Goal: Navigation & Orientation: Find specific page/section

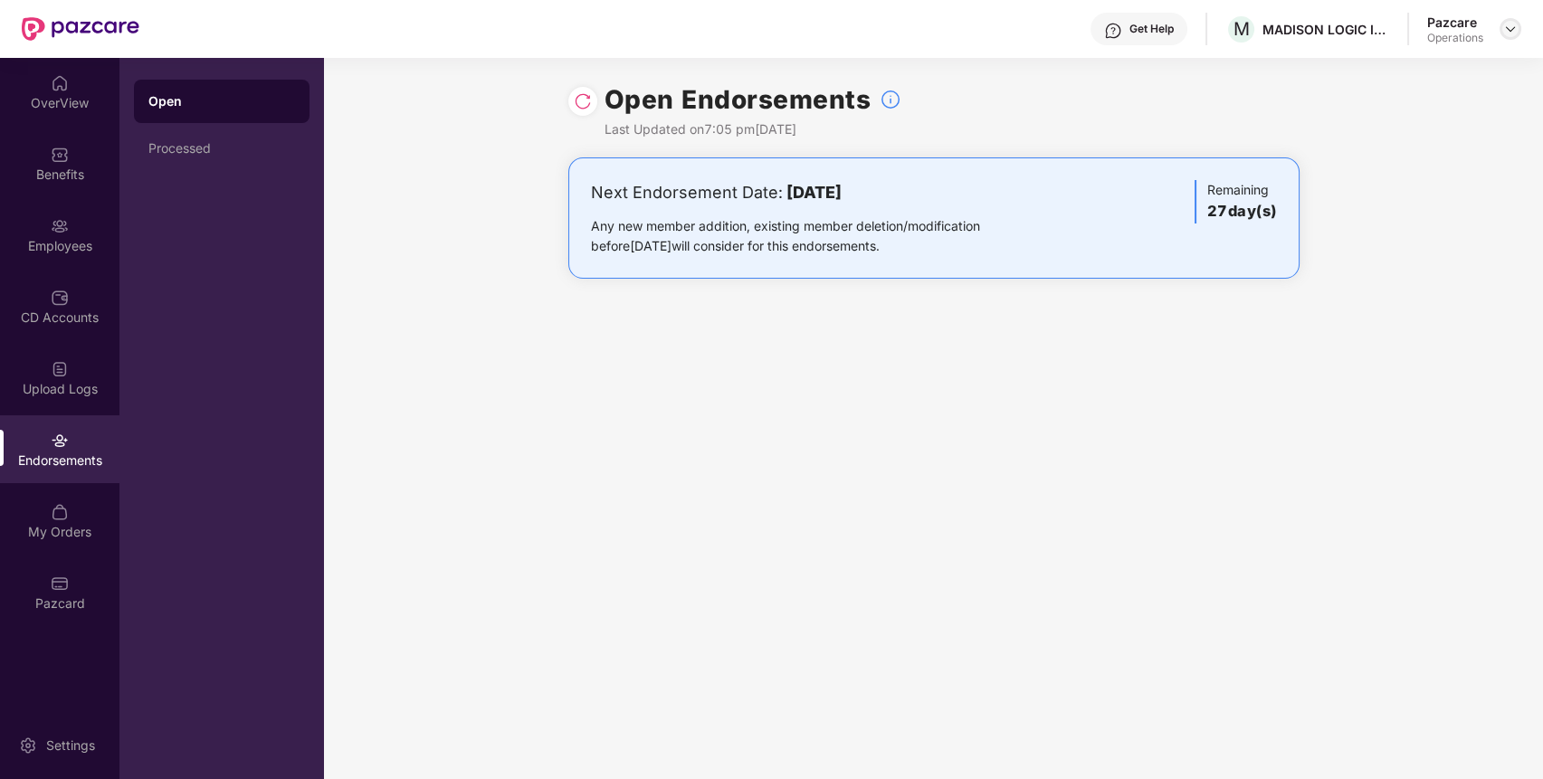
click at [1515, 30] on img at bounding box center [1510, 29] width 14 height 14
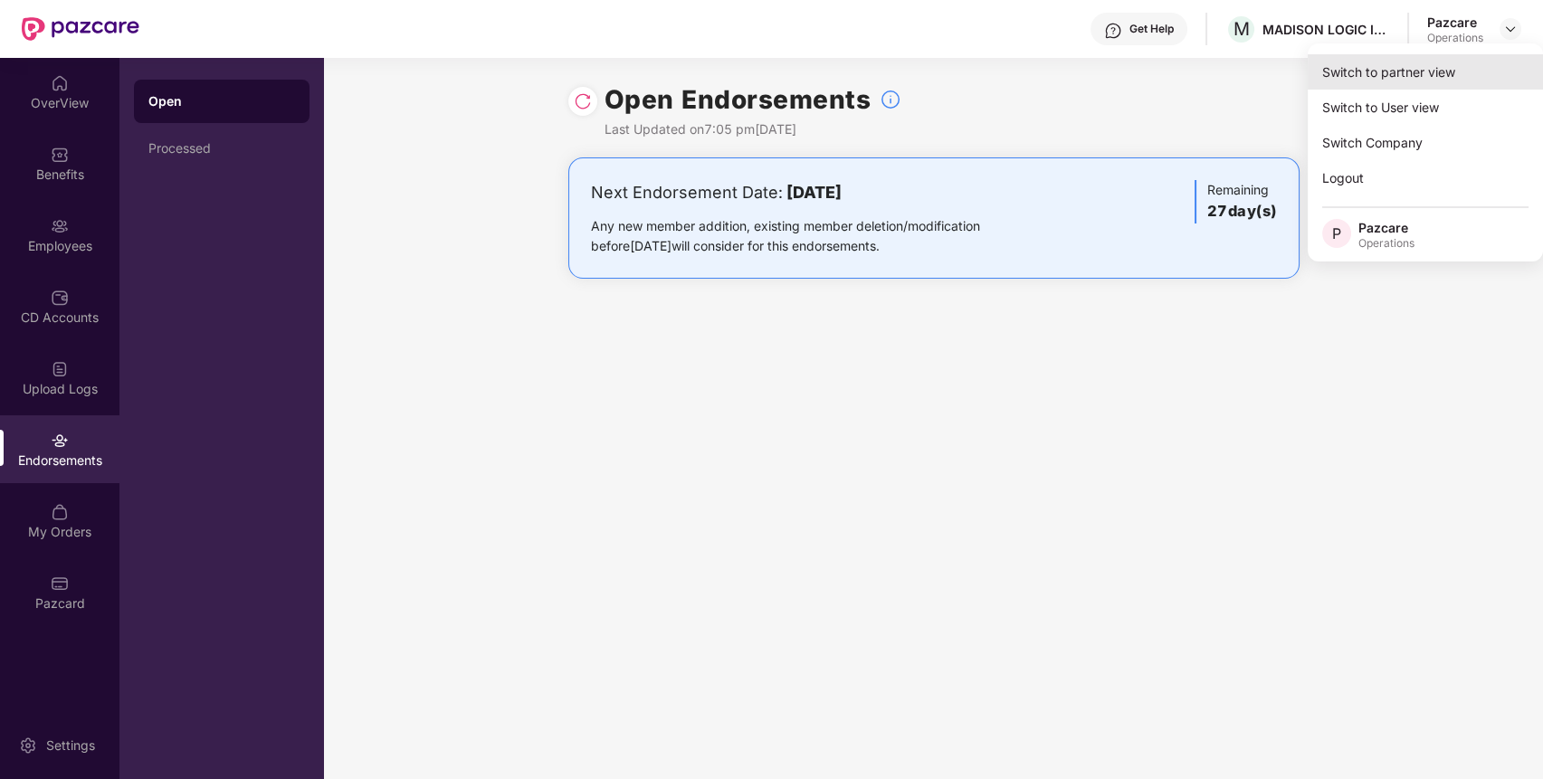
click at [1454, 76] on div "Switch to partner view" at bounding box center [1424, 71] width 235 height 35
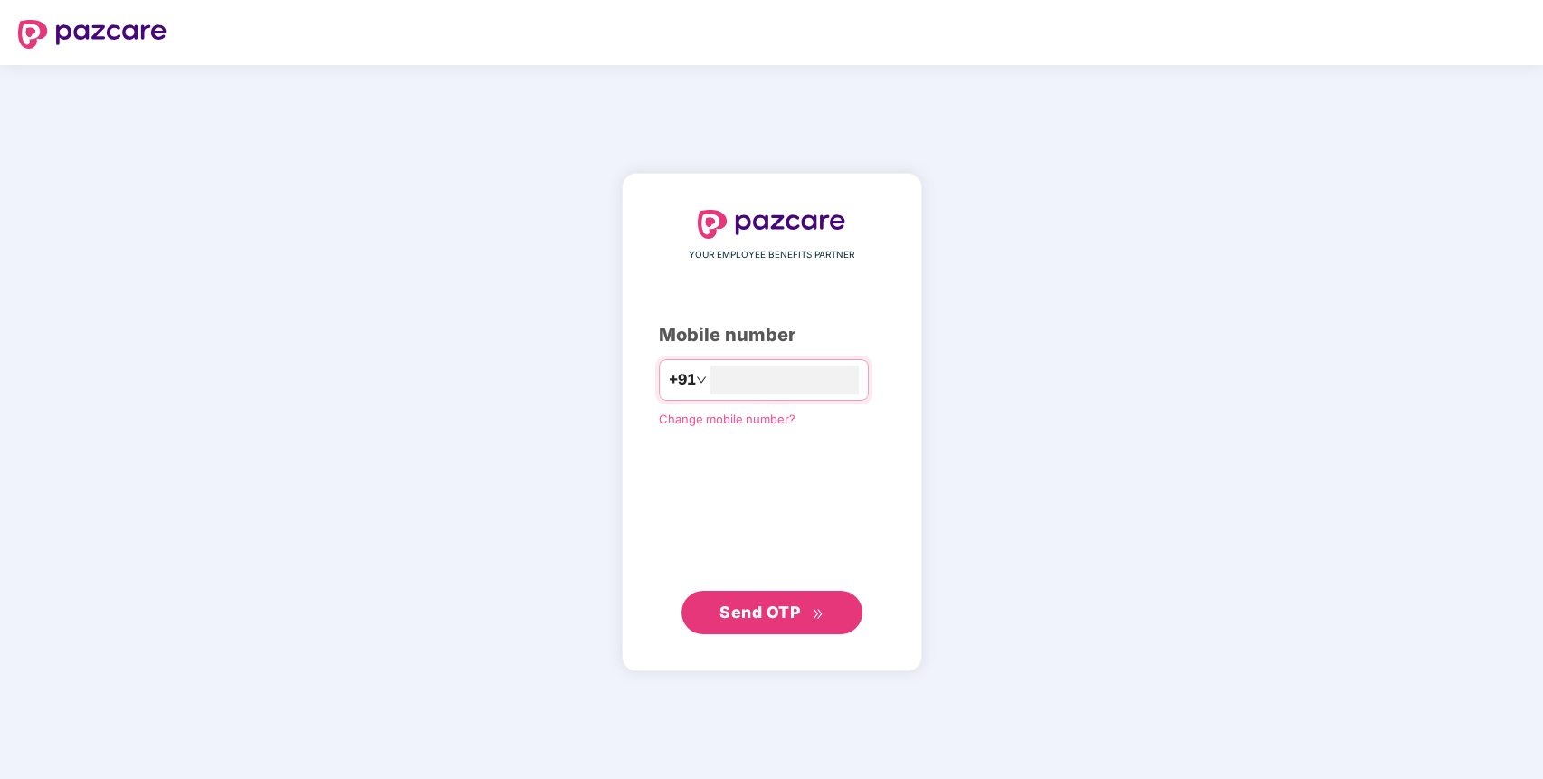
type input "**********"
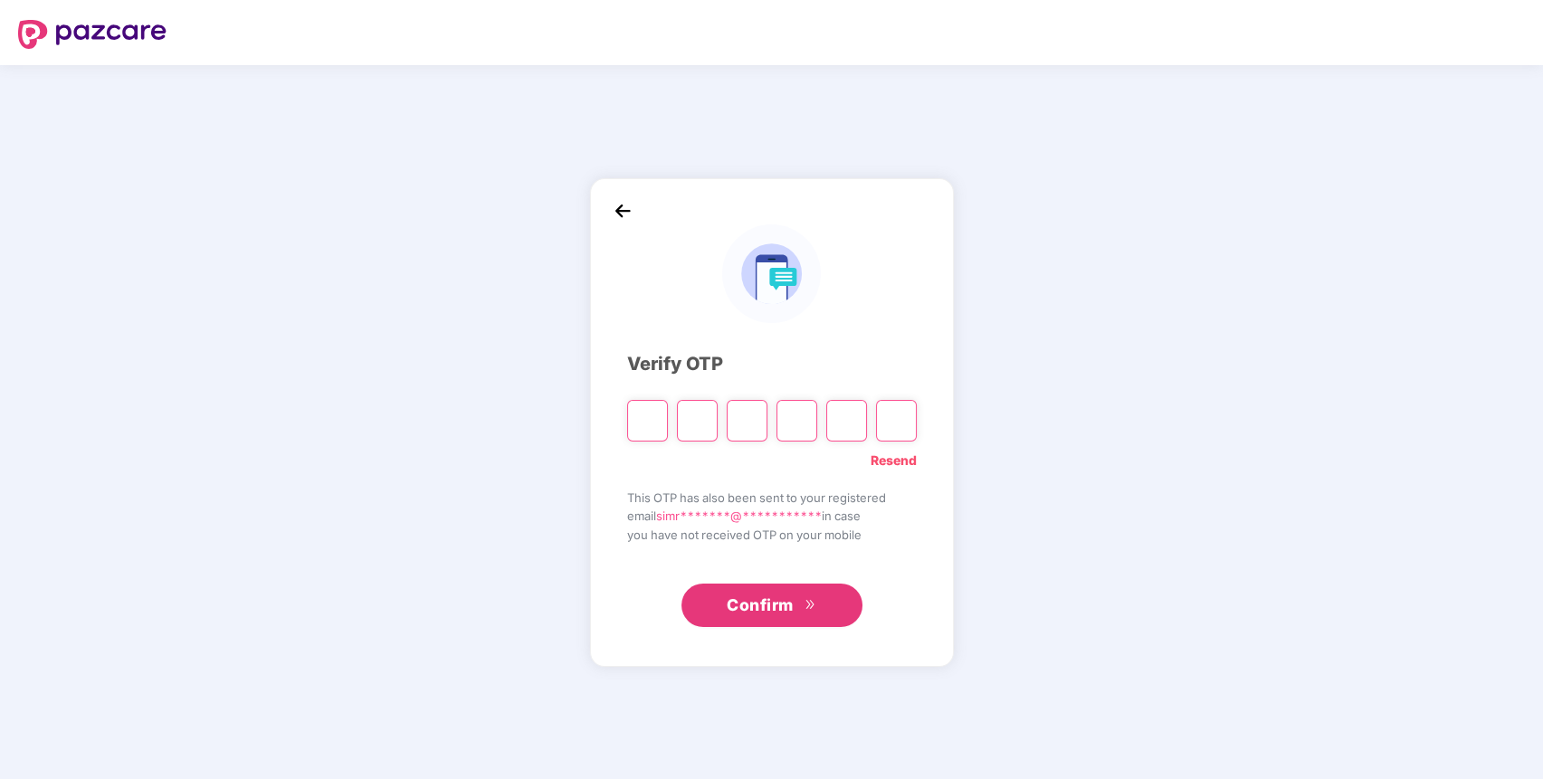
type input "*"
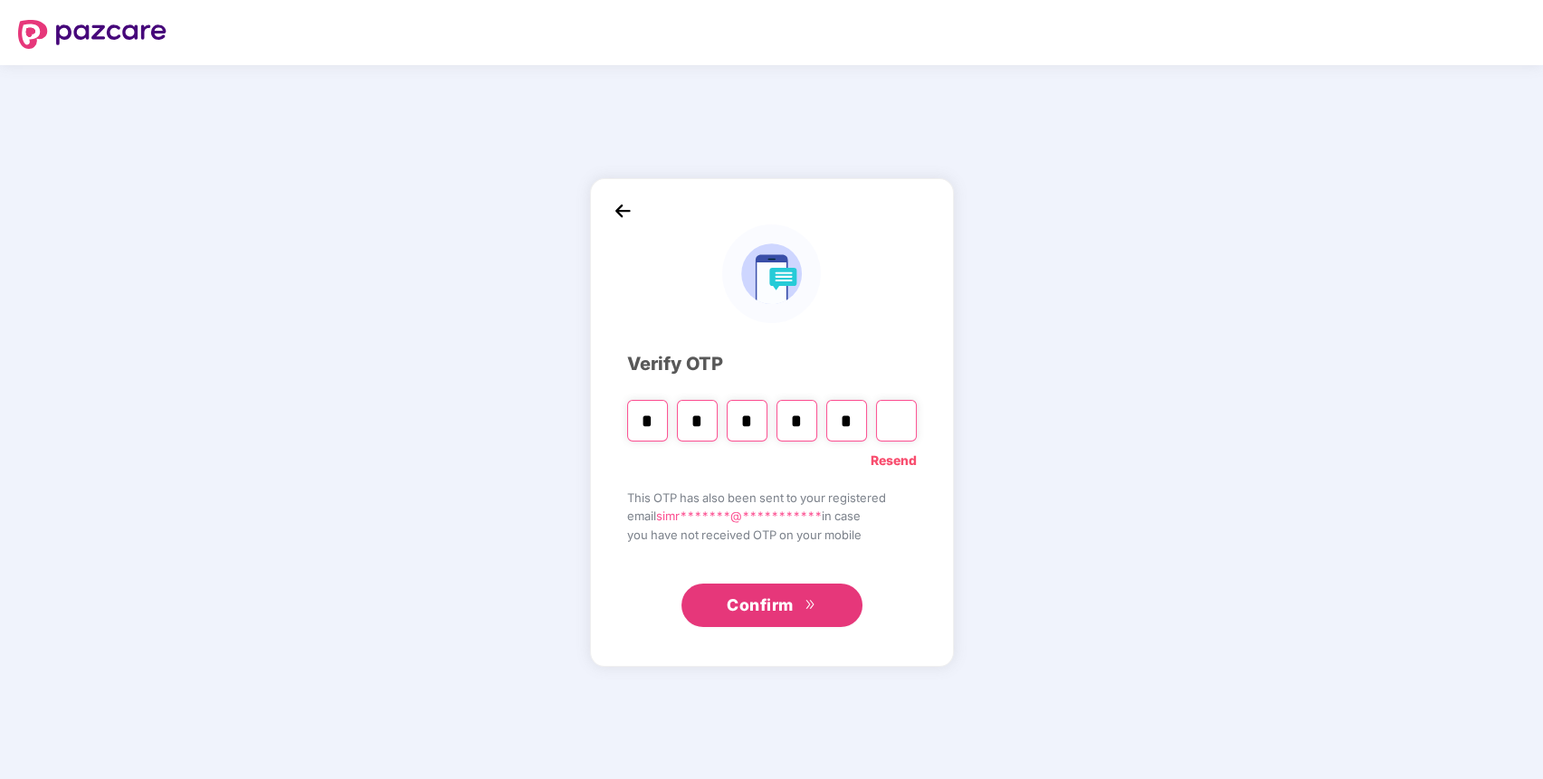
type input "*"
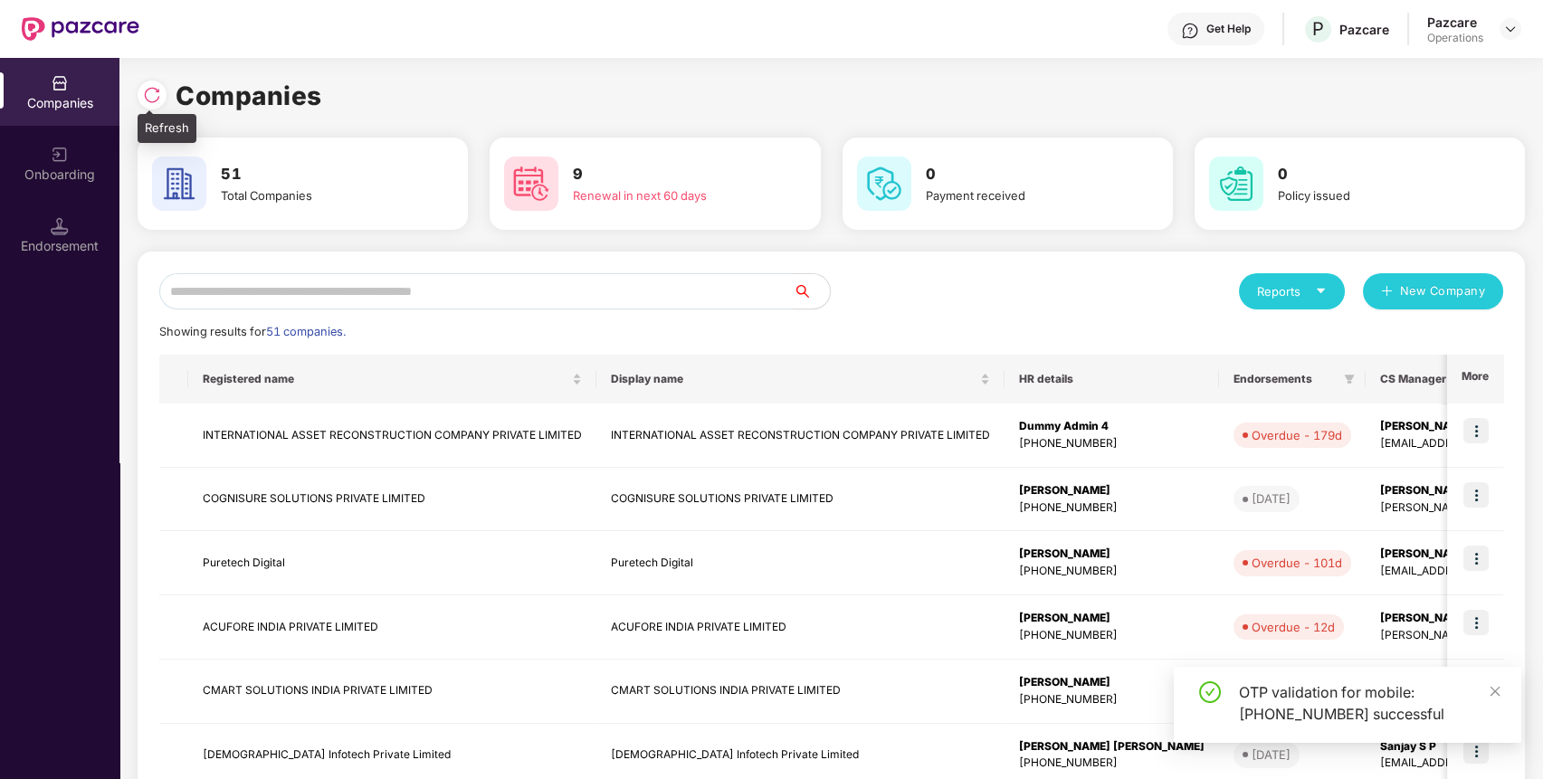
click at [155, 94] on img at bounding box center [152, 95] width 18 height 18
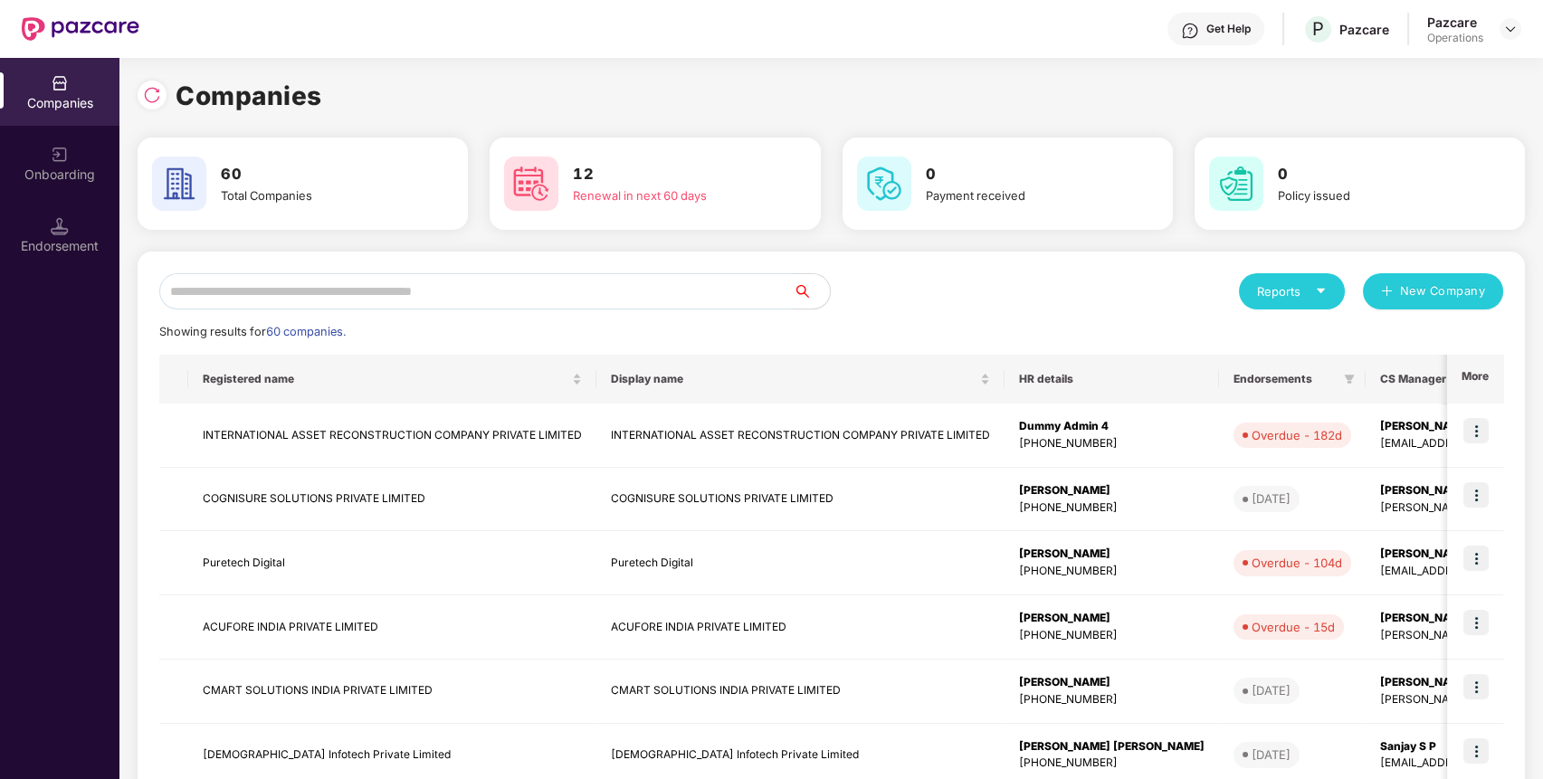
click at [155, 94] on img at bounding box center [152, 95] width 18 height 18
click at [686, 297] on input "text" at bounding box center [476, 291] width 634 height 36
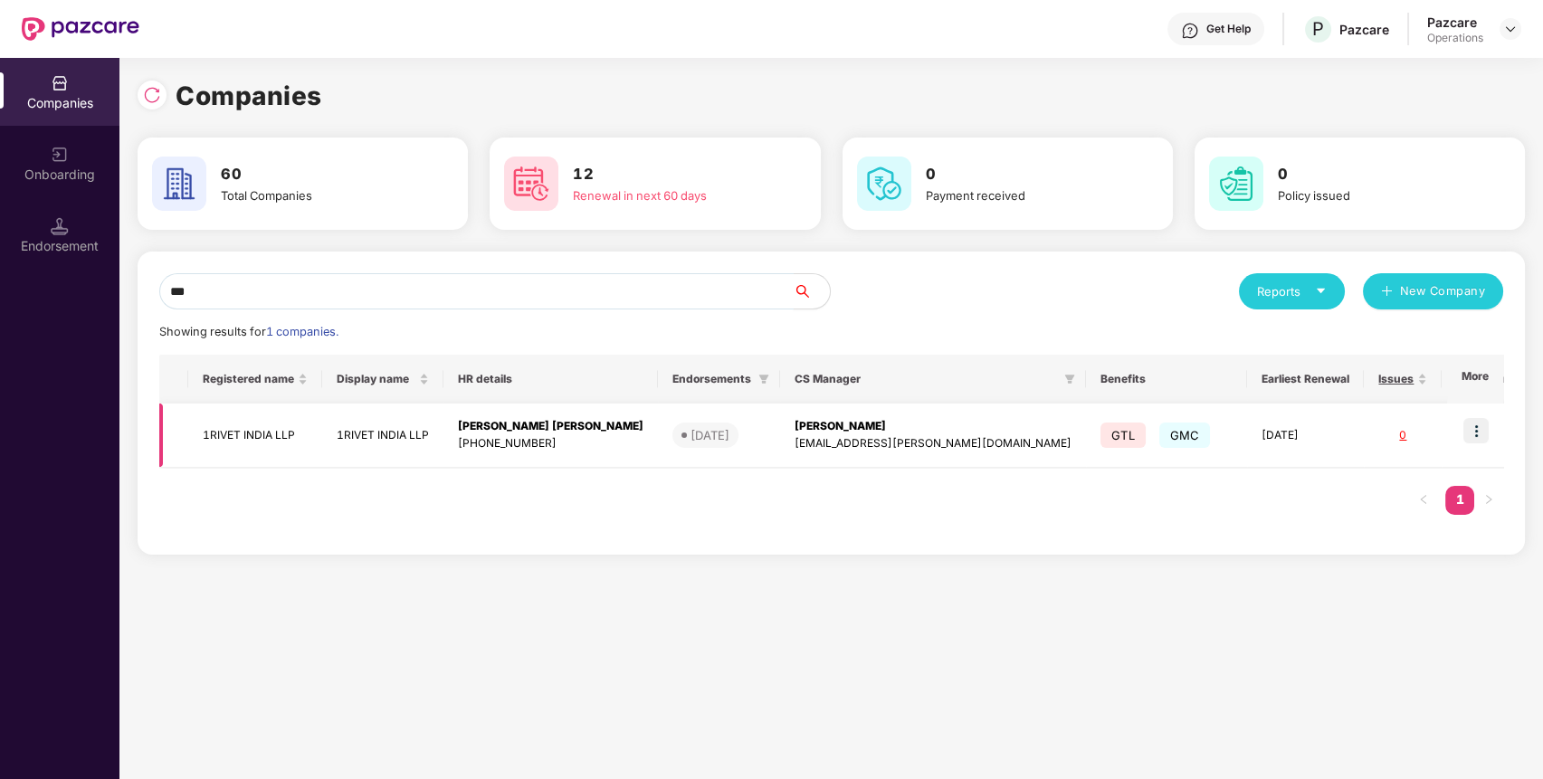
type input "***"
click at [1477, 419] on img at bounding box center [1475, 430] width 25 height 25
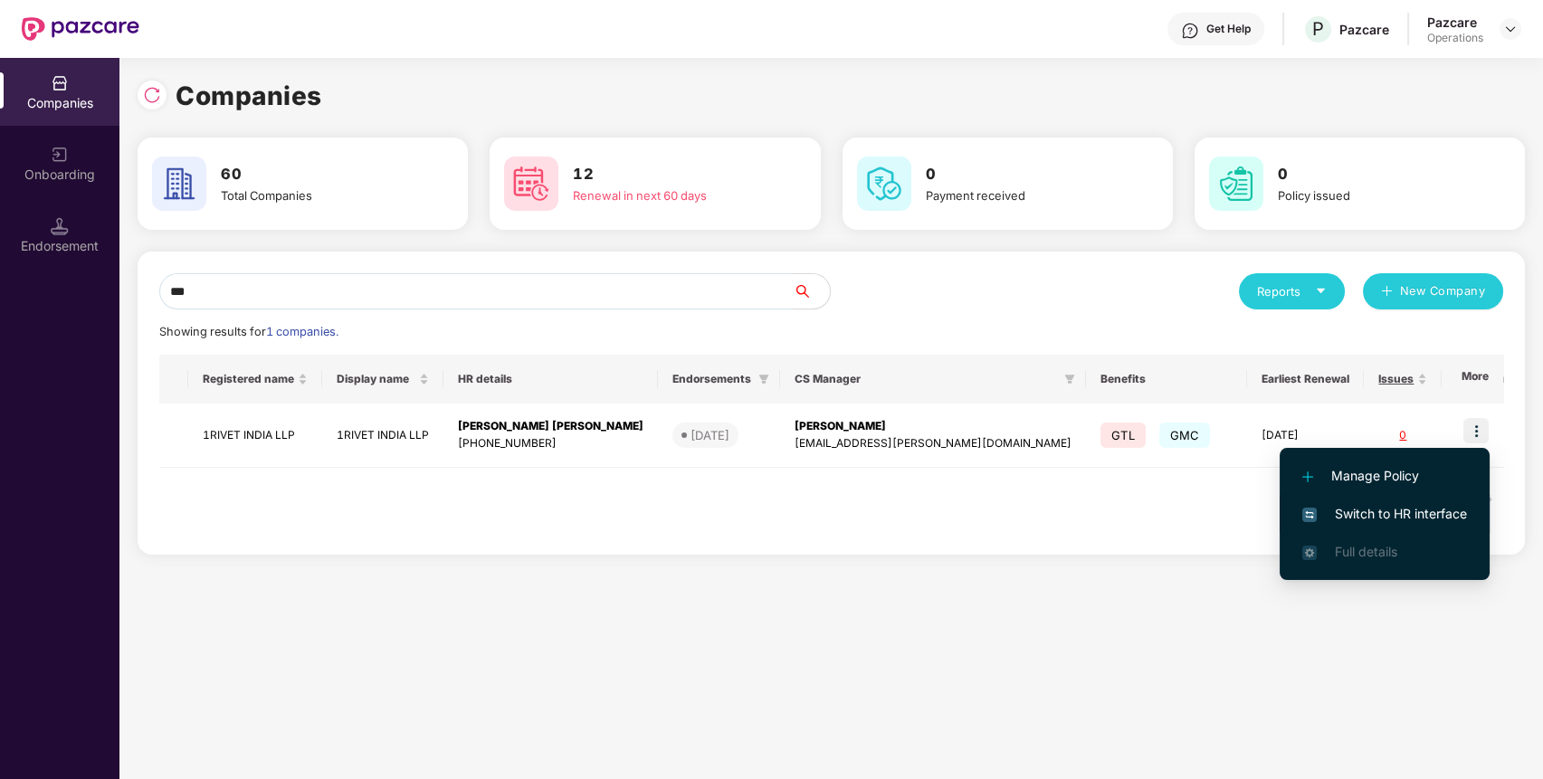
click at [1424, 507] on span "Switch to HR interface" at bounding box center [1384, 514] width 165 height 20
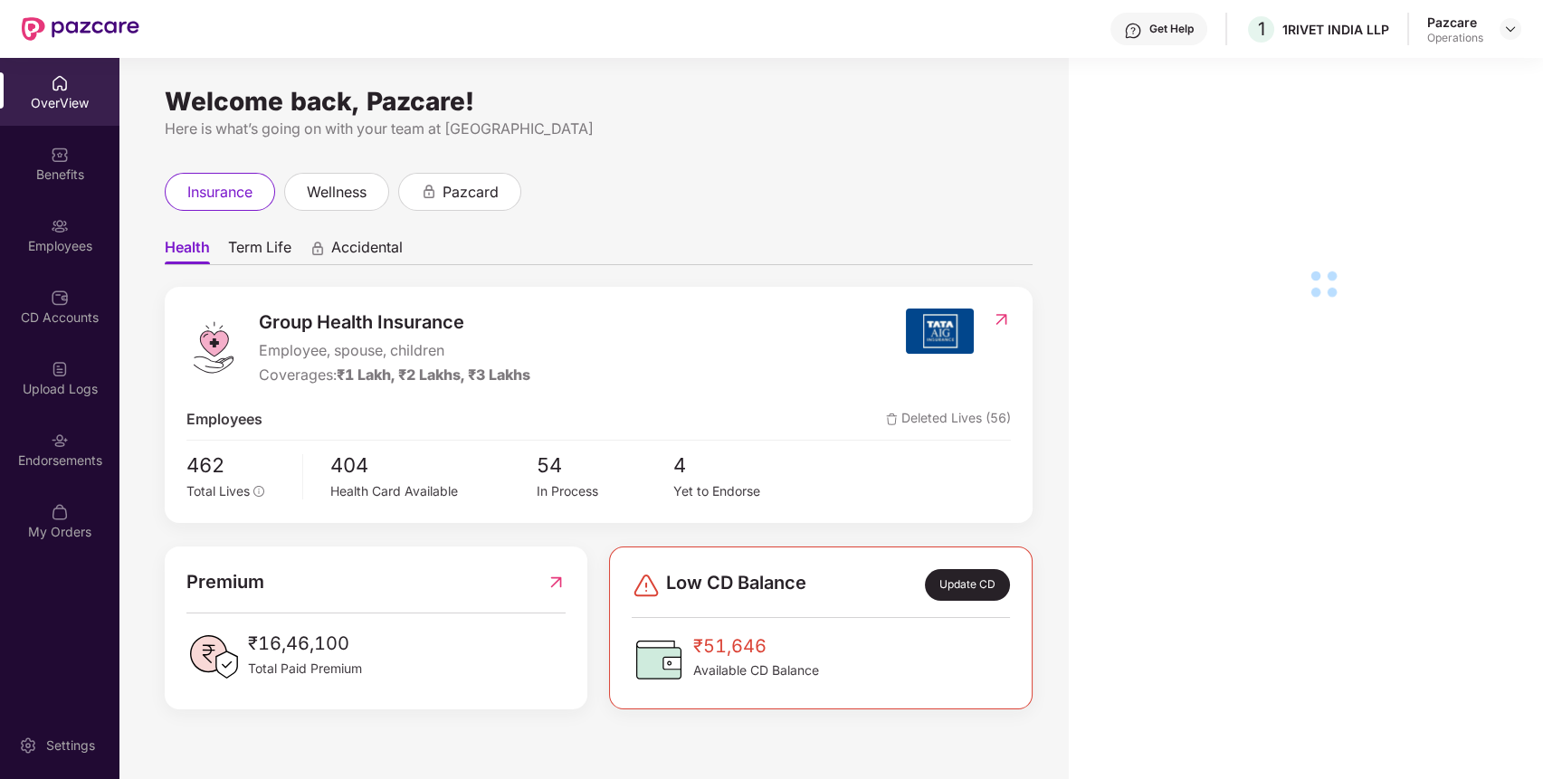
click at [85, 438] on div "Endorsements" at bounding box center [59, 449] width 119 height 68
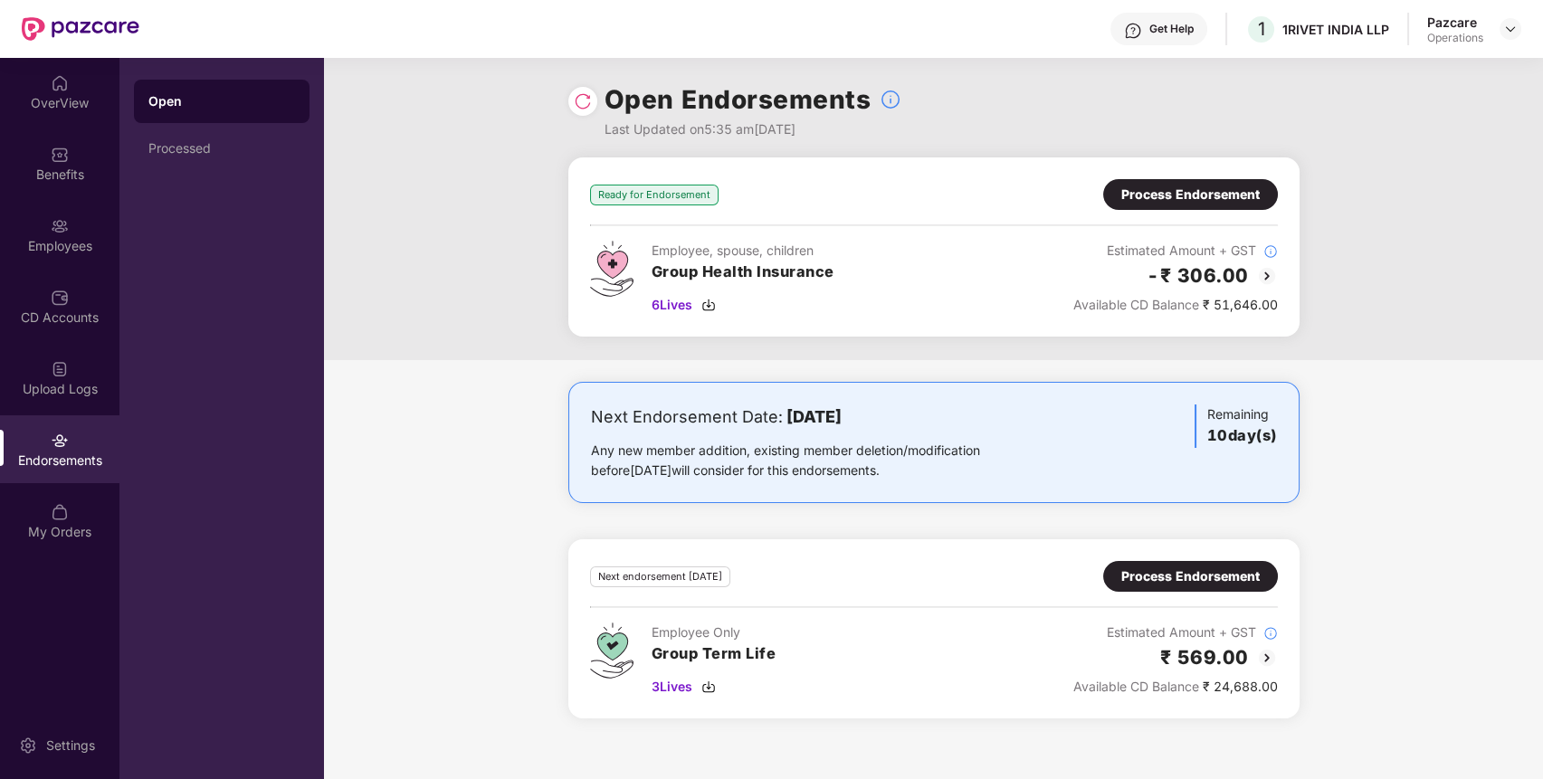
click at [1499, 16] on div "Pazcare Operations" at bounding box center [1474, 30] width 94 height 32
click at [1513, 25] on img at bounding box center [1510, 29] width 14 height 14
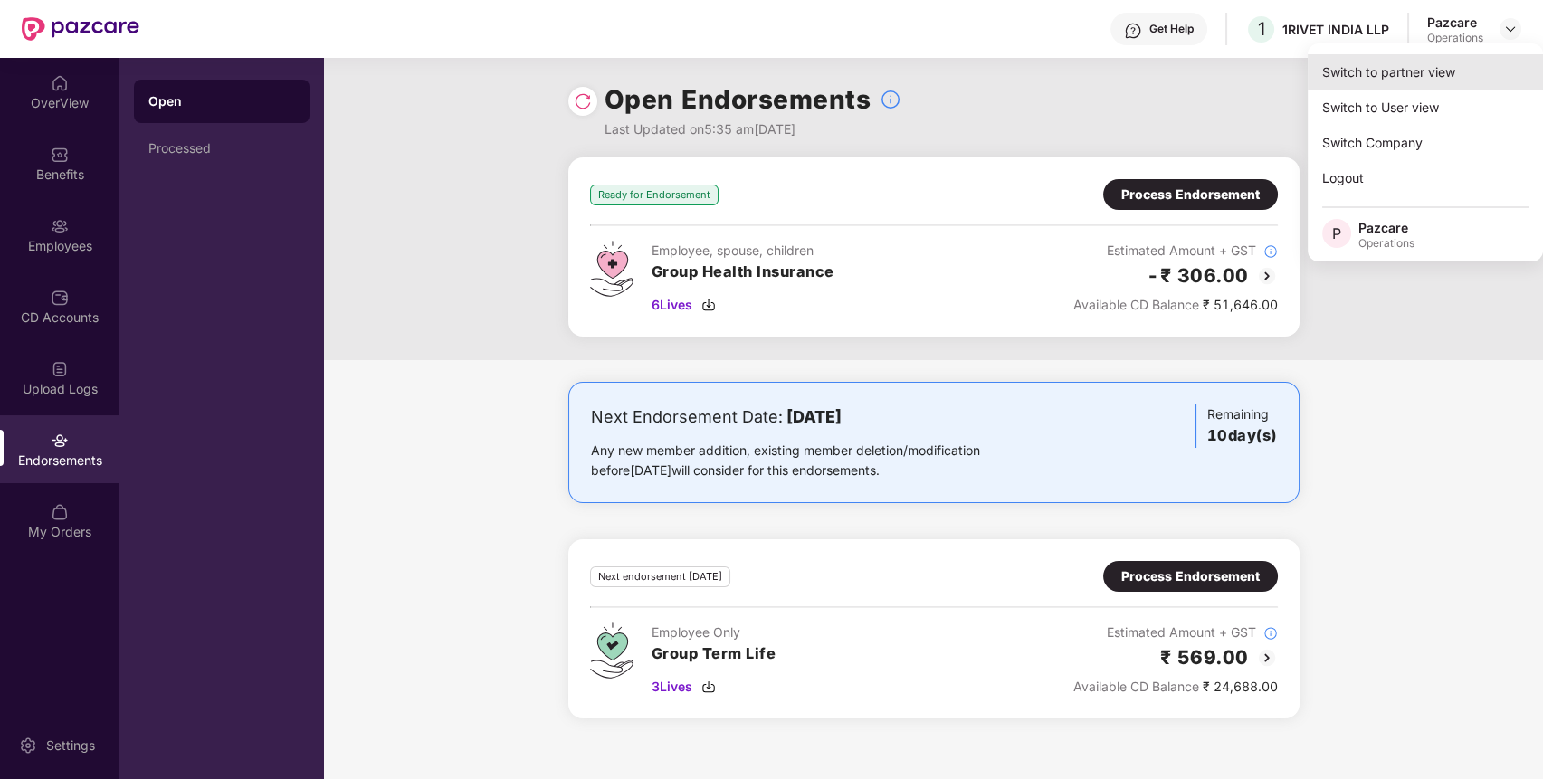
click at [1383, 79] on div "Switch to partner view" at bounding box center [1424, 71] width 235 height 35
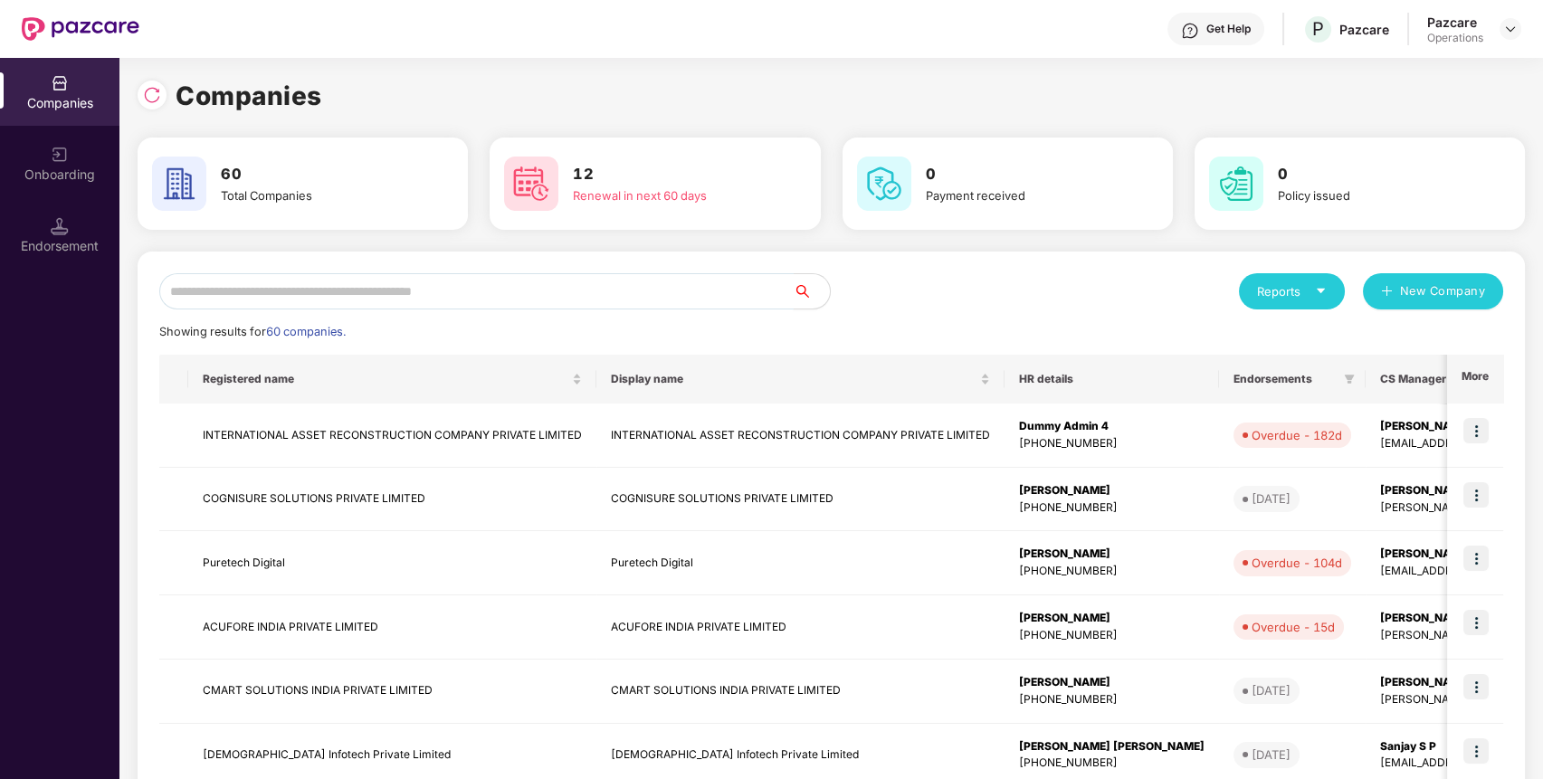
click at [585, 289] on input "text" at bounding box center [476, 291] width 634 height 36
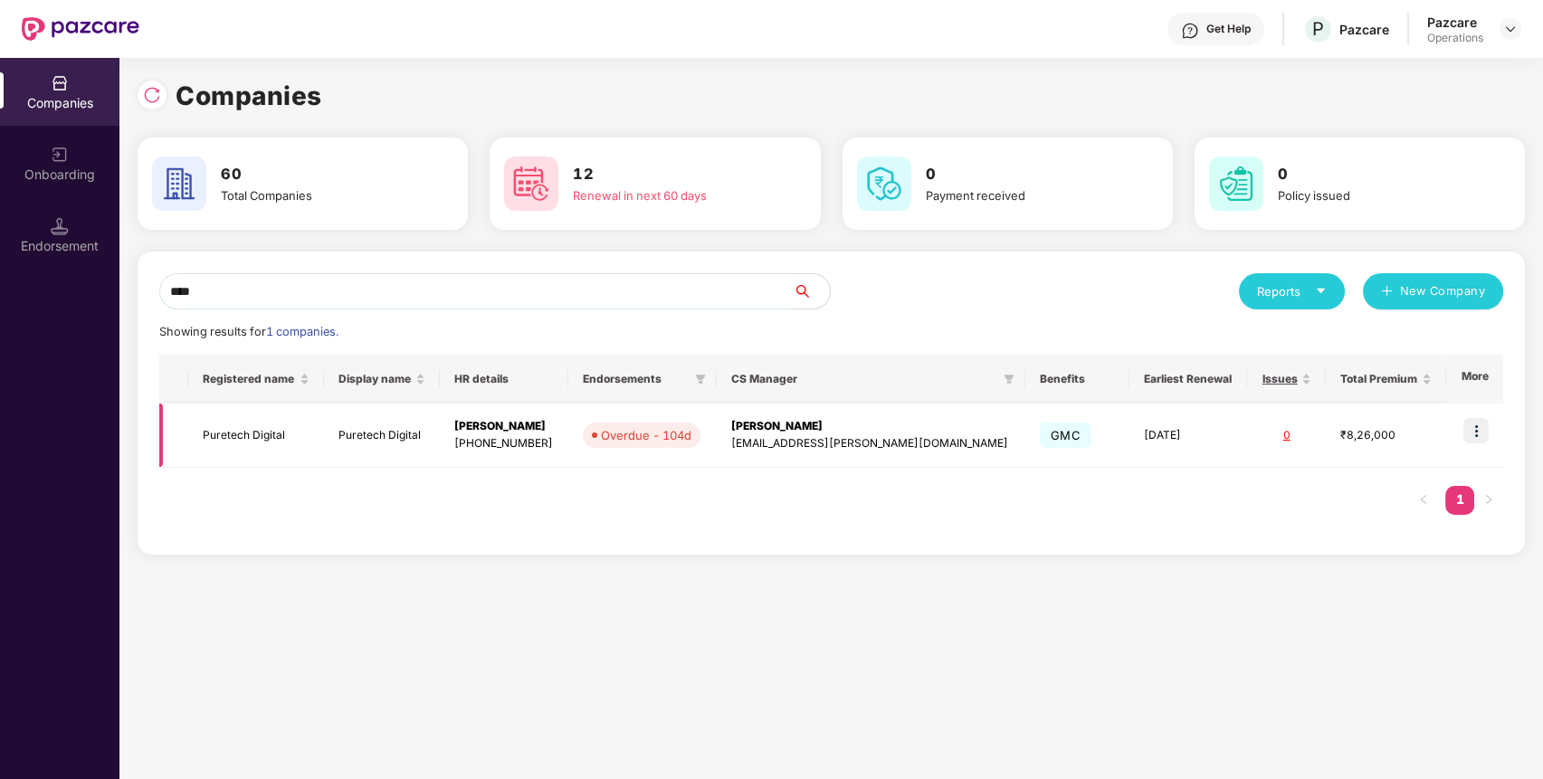
type input "****"
click at [1481, 431] on img at bounding box center [1475, 430] width 25 height 25
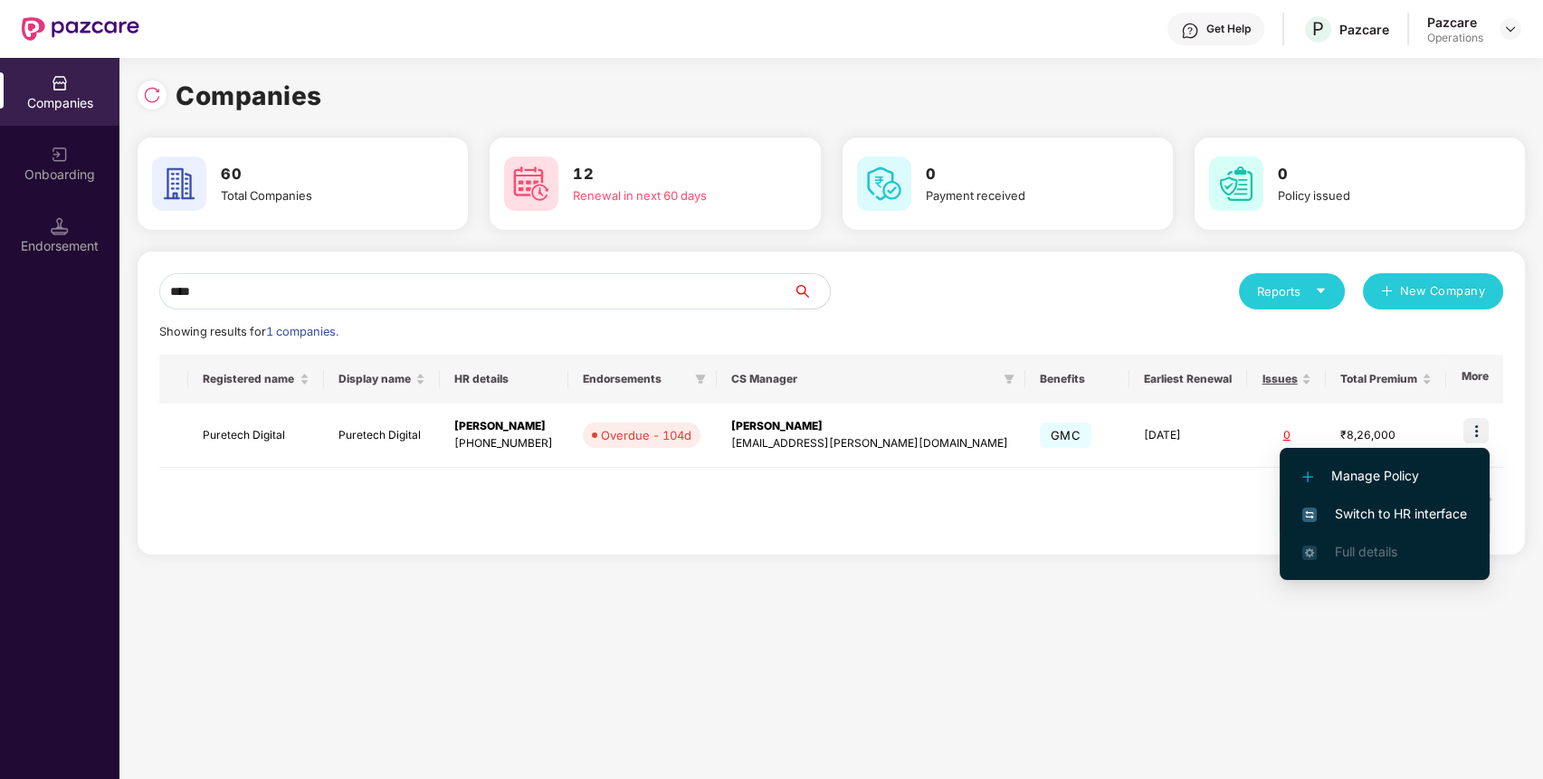
click at [1442, 510] on span "Switch to HR interface" at bounding box center [1384, 514] width 165 height 20
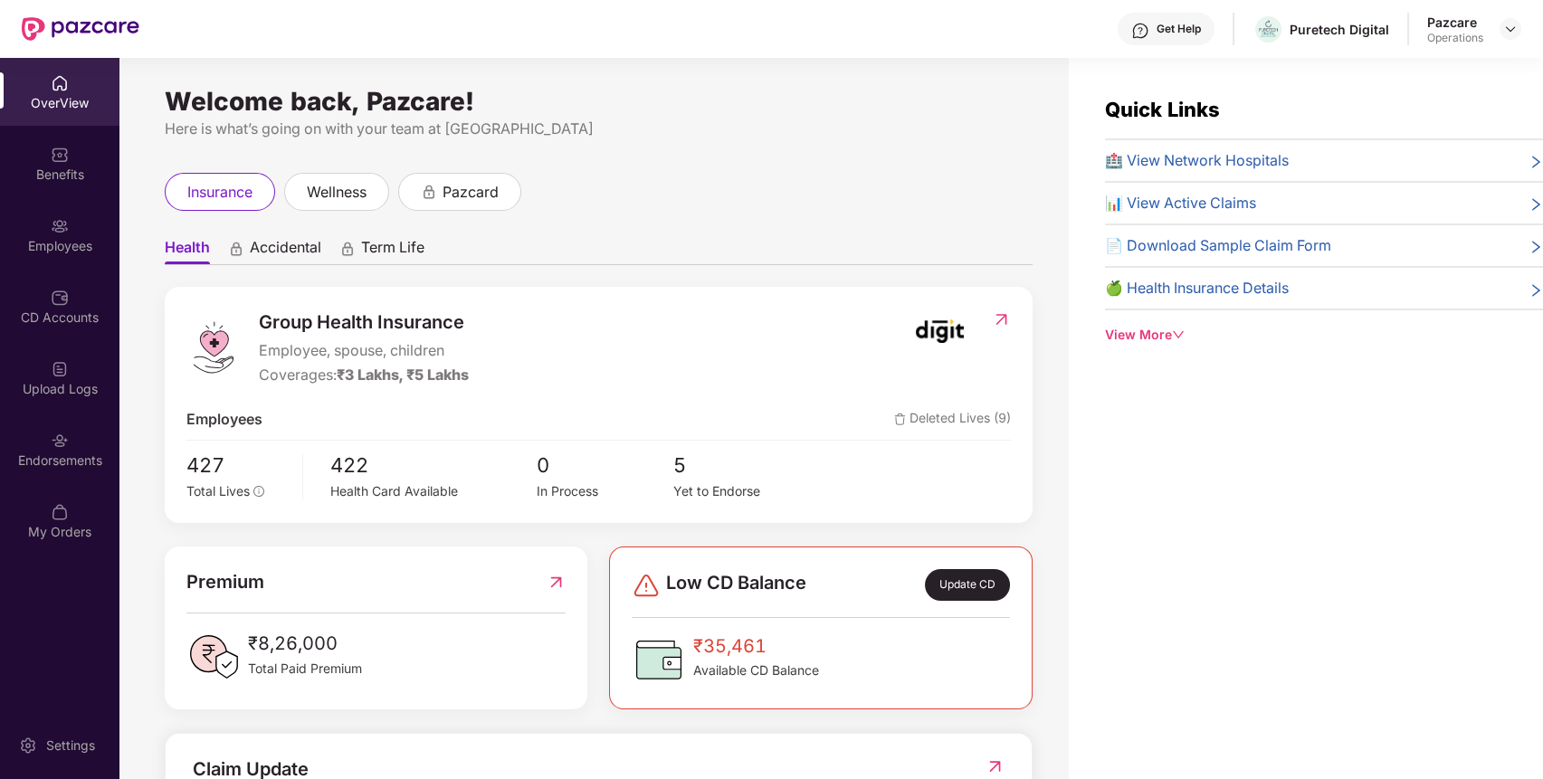
click at [71, 456] on div "Endorsements" at bounding box center [59, 461] width 119 height 18
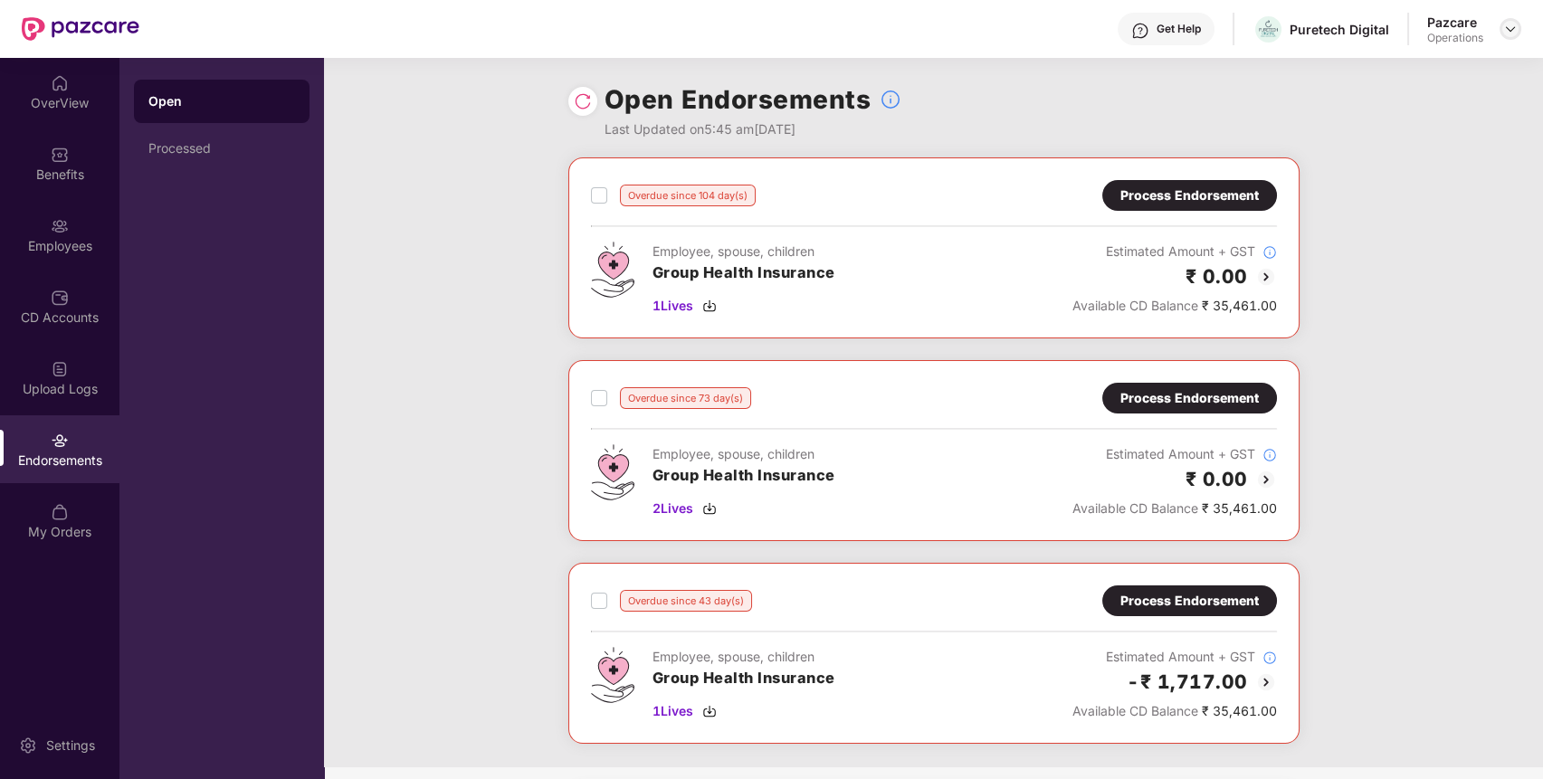
click at [1509, 27] on img at bounding box center [1510, 29] width 14 height 14
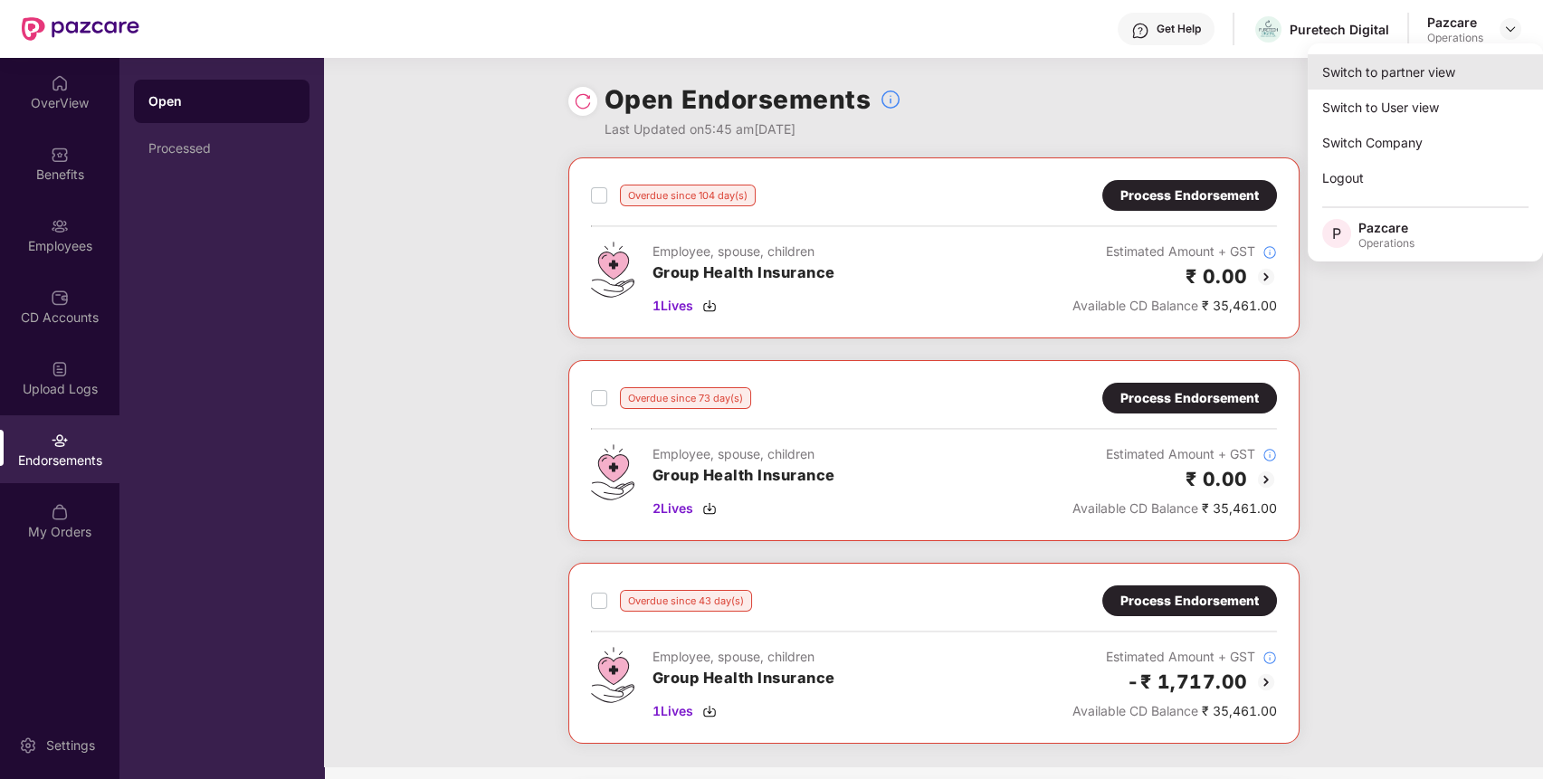
click at [1440, 83] on div "Switch to partner view" at bounding box center [1424, 71] width 235 height 35
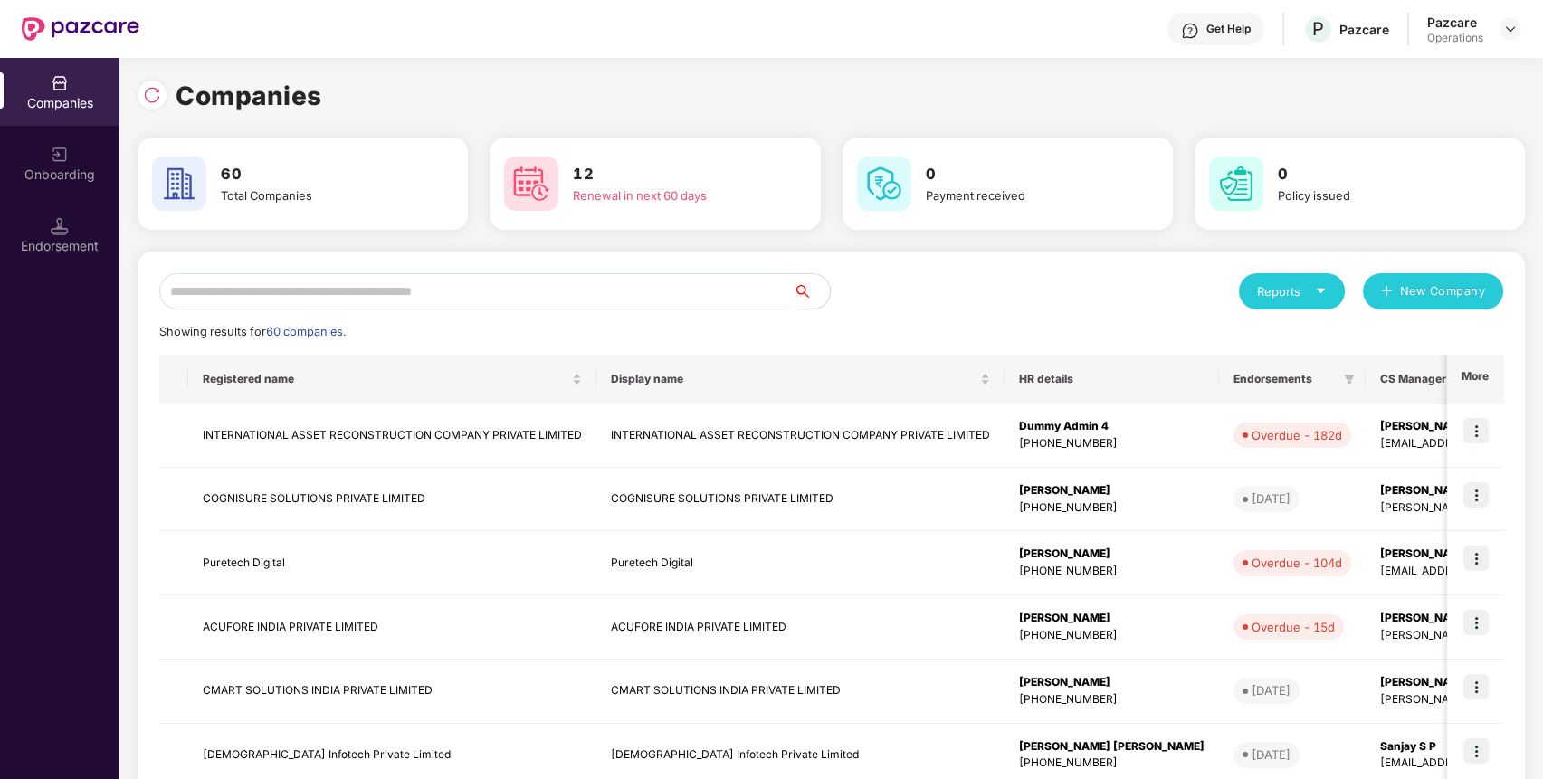
click at [727, 287] on input "text" at bounding box center [476, 291] width 634 height 36
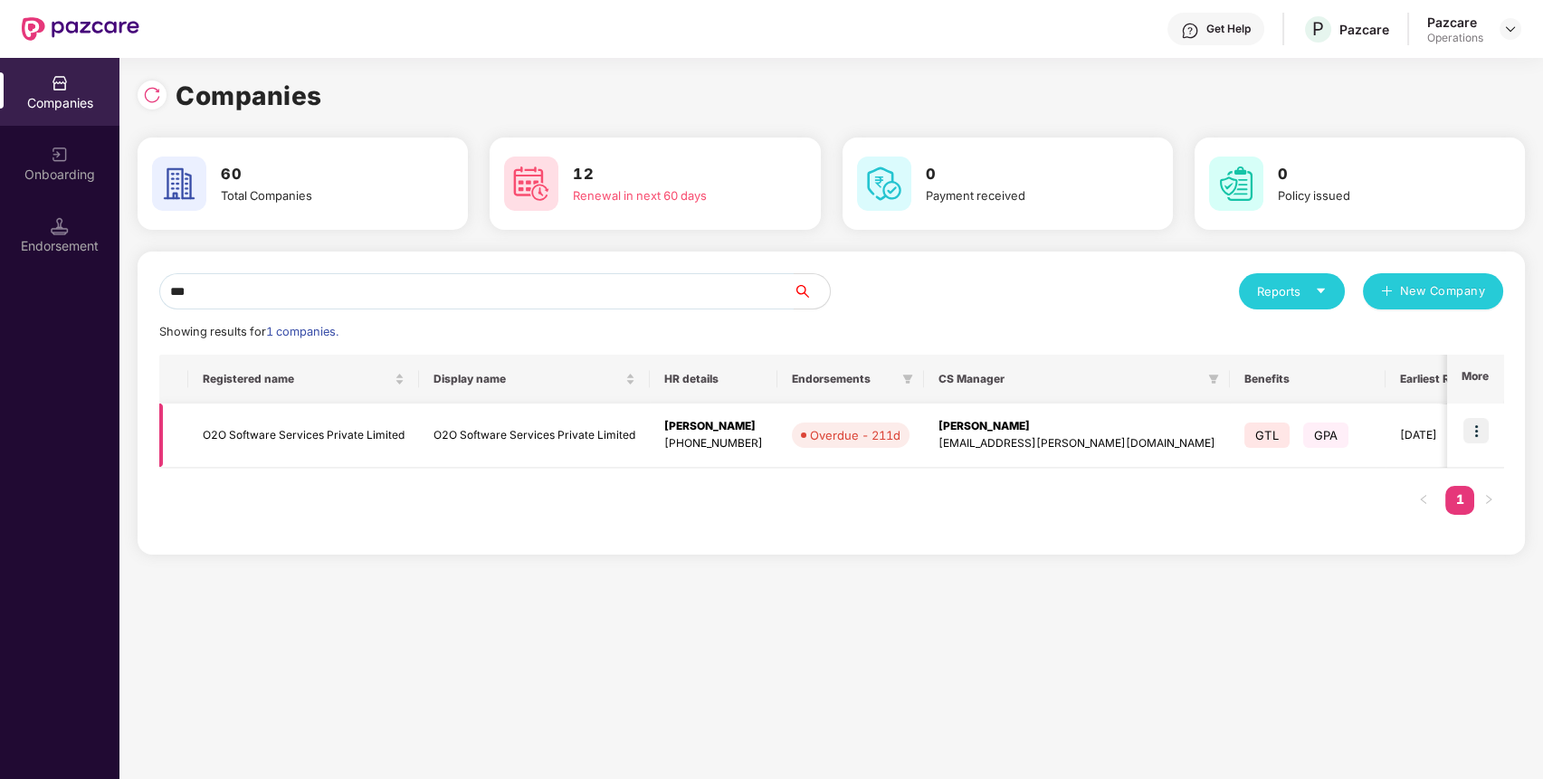
type input "***"
click at [1480, 427] on img at bounding box center [1475, 430] width 25 height 25
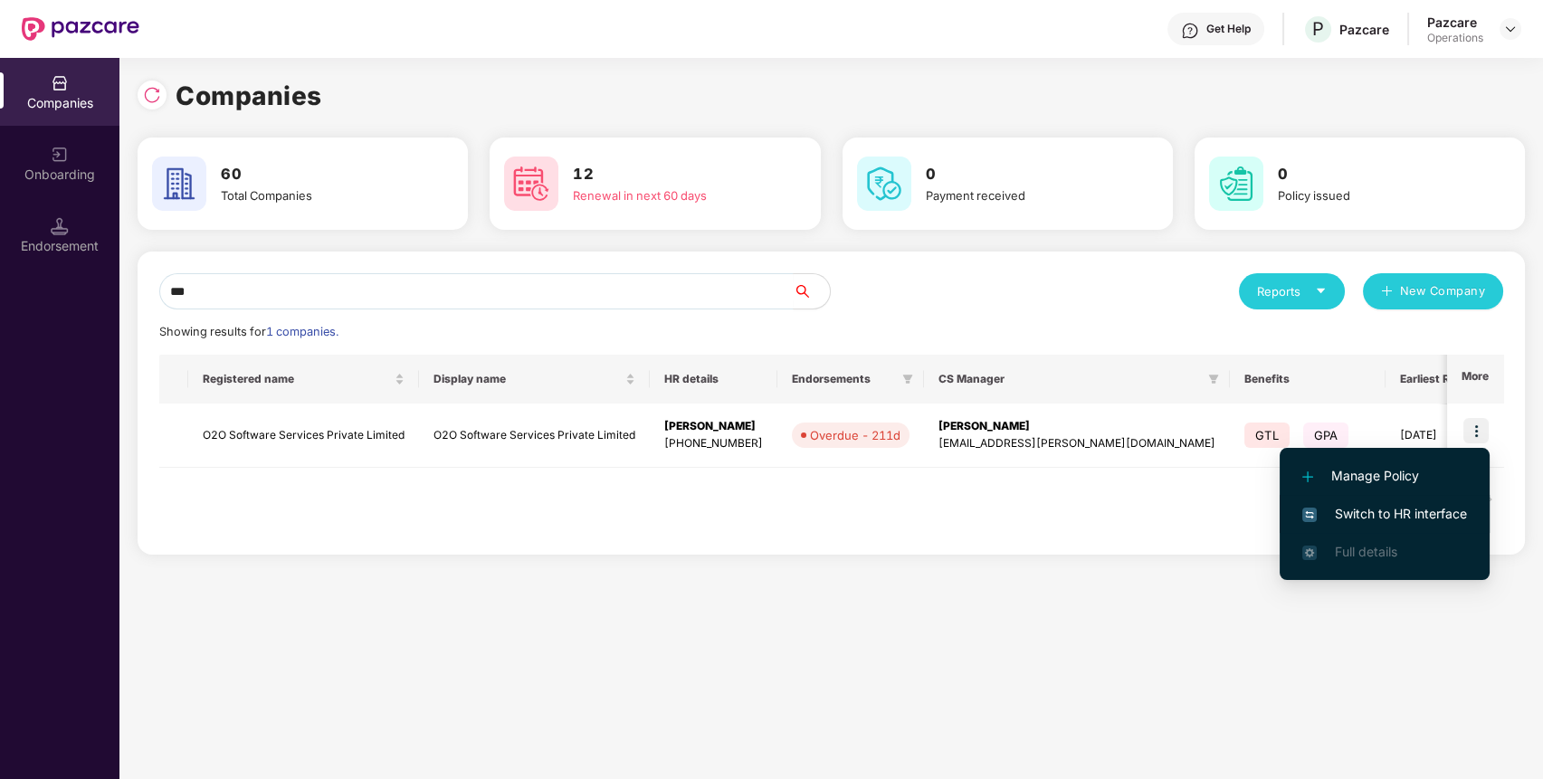
click at [1440, 516] on span "Switch to HR interface" at bounding box center [1384, 514] width 165 height 20
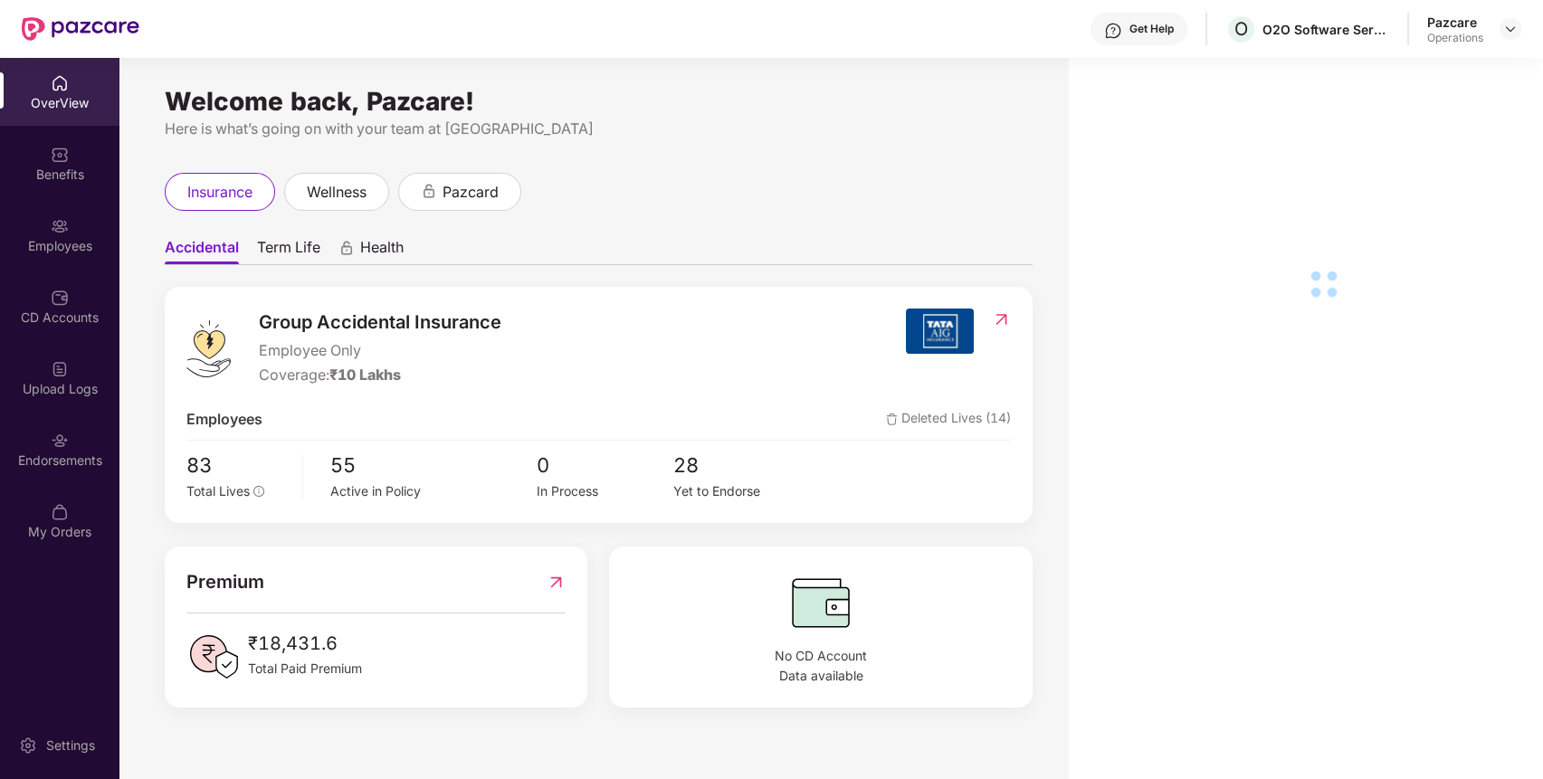
click at [76, 452] on div "Endorsements" at bounding box center [59, 461] width 119 height 18
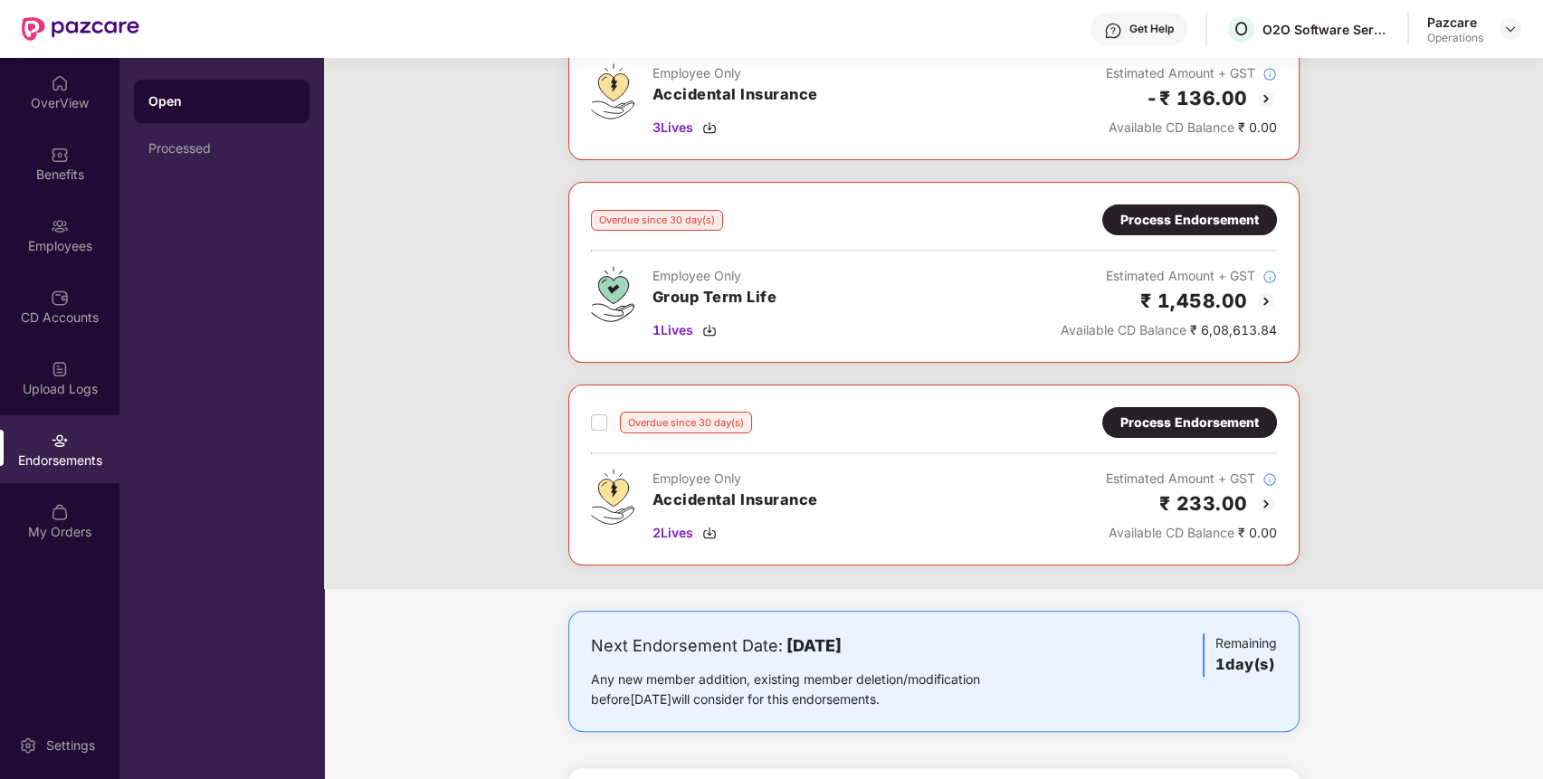
scroll to position [1180, 0]
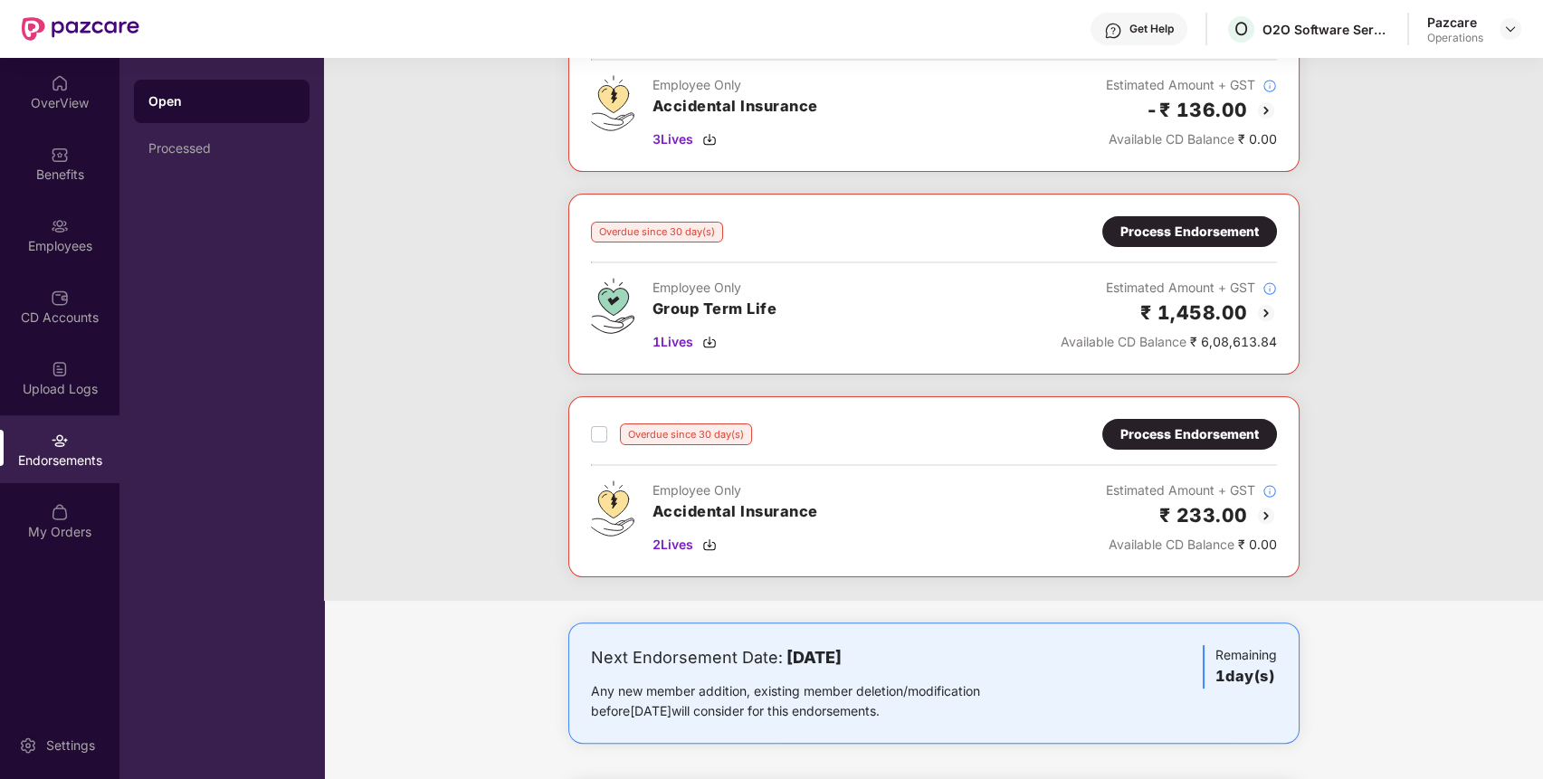
click at [1215, 224] on div "Process Endorsement" at bounding box center [1189, 232] width 138 height 20
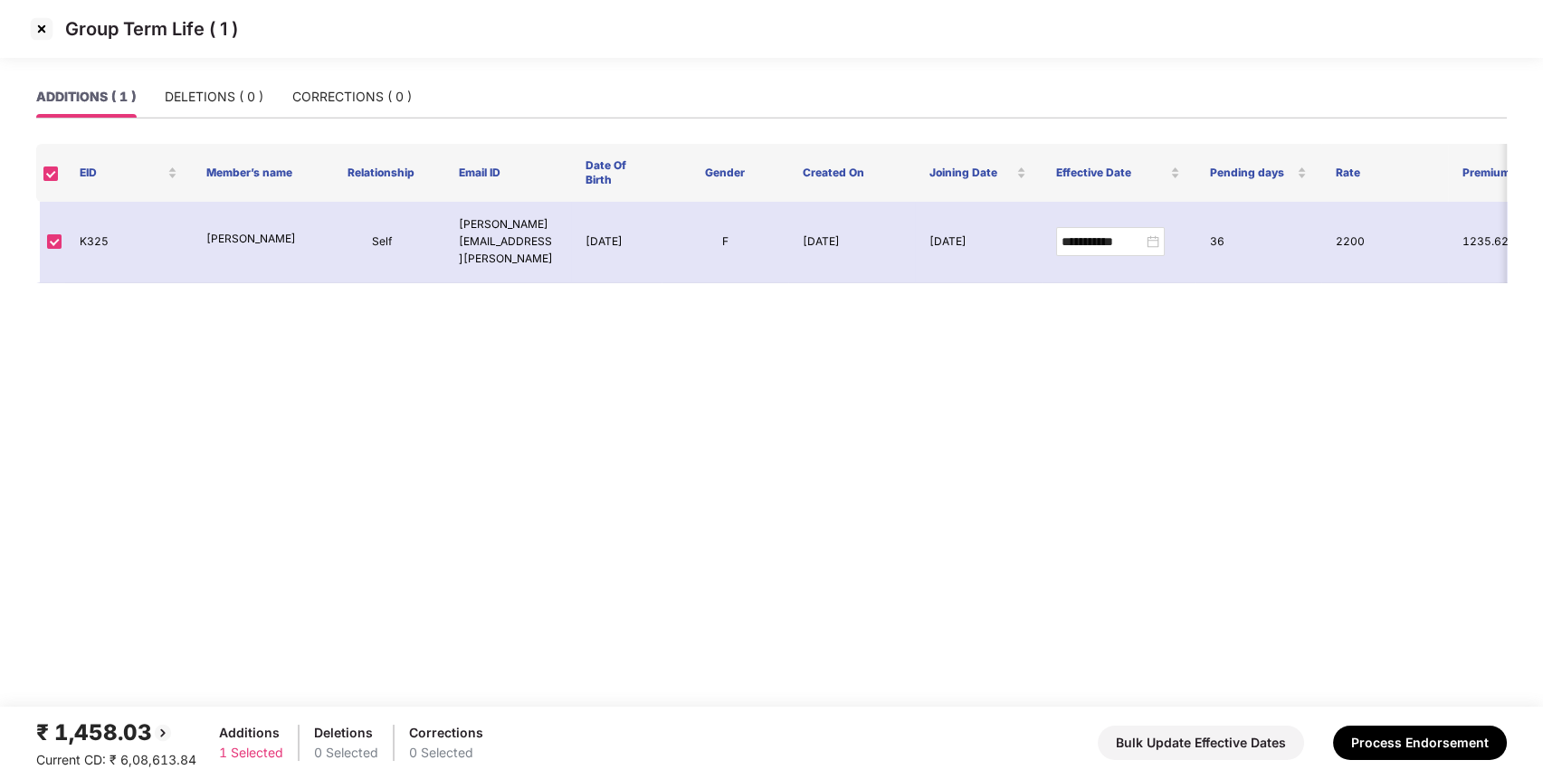
click at [46, 17] on img at bounding box center [41, 28] width 29 height 29
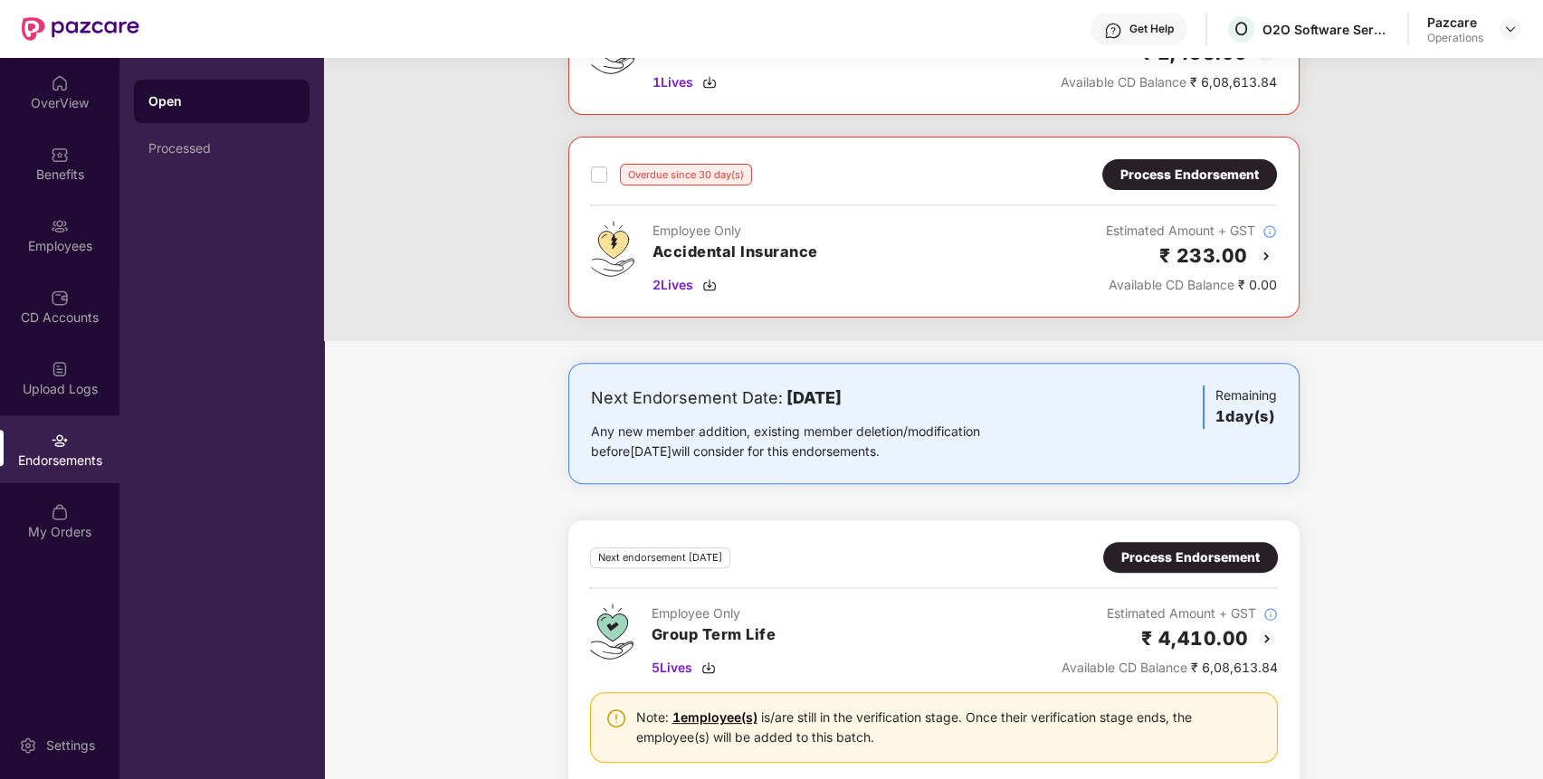
scroll to position [1440, 0]
click at [1505, 24] on img at bounding box center [1510, 29] width 14 height 14
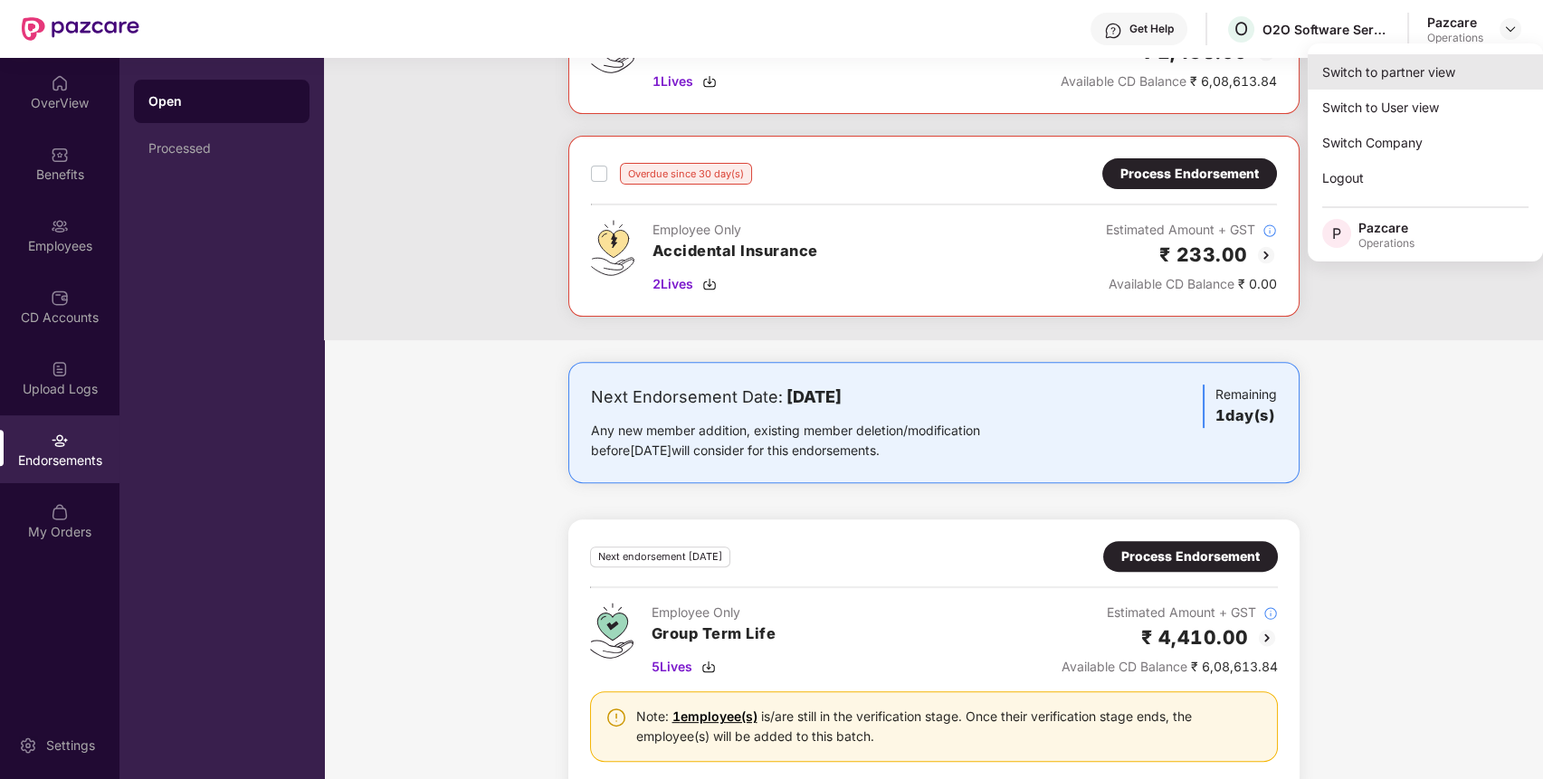
click at [1409, 61] on div "Switch to partner view" at bounding box center [1424, 71] width 235 height 35
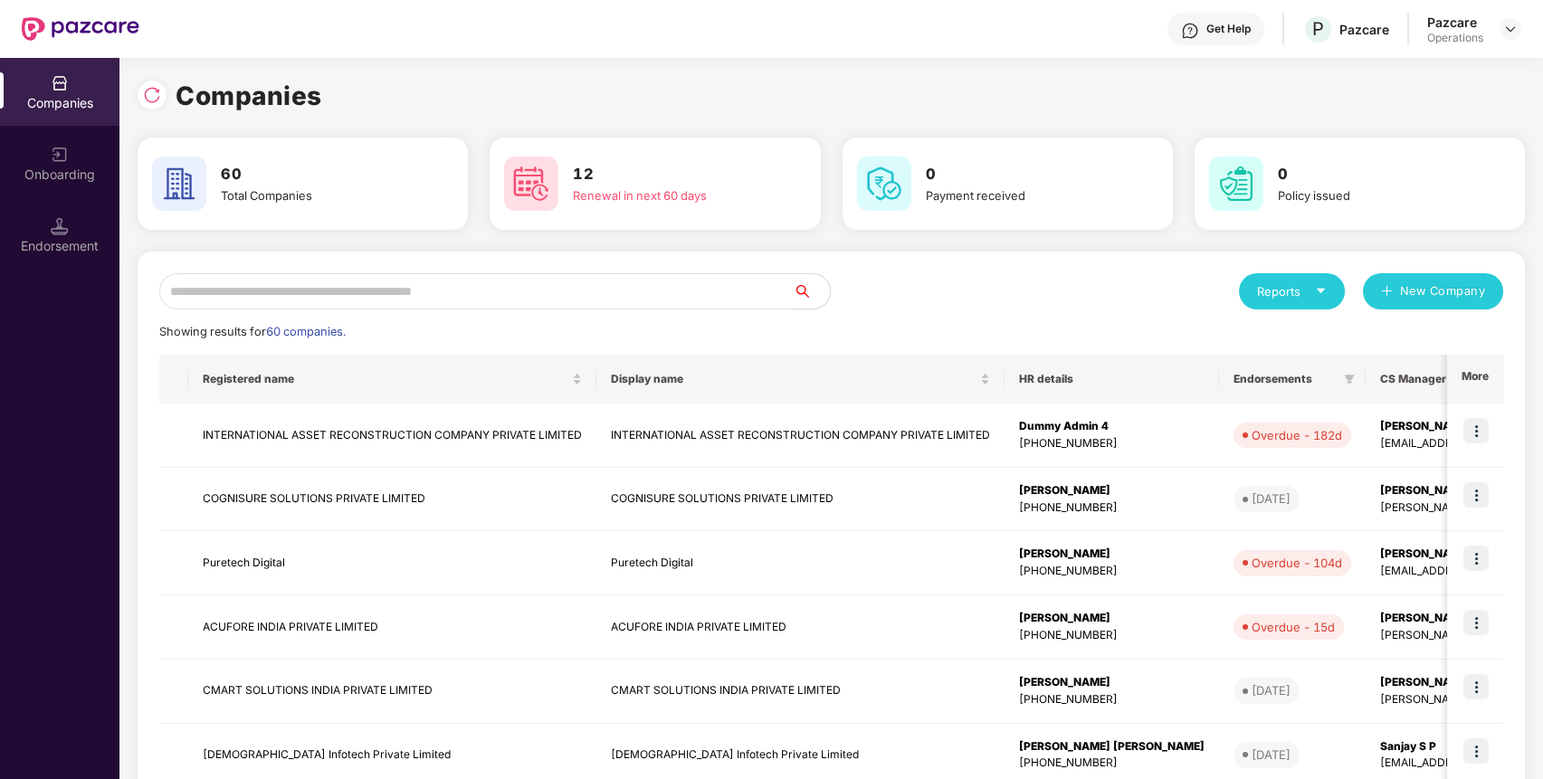
click at [769, 292] on input "text" at bounding box center [476, 291] width 634 height 36
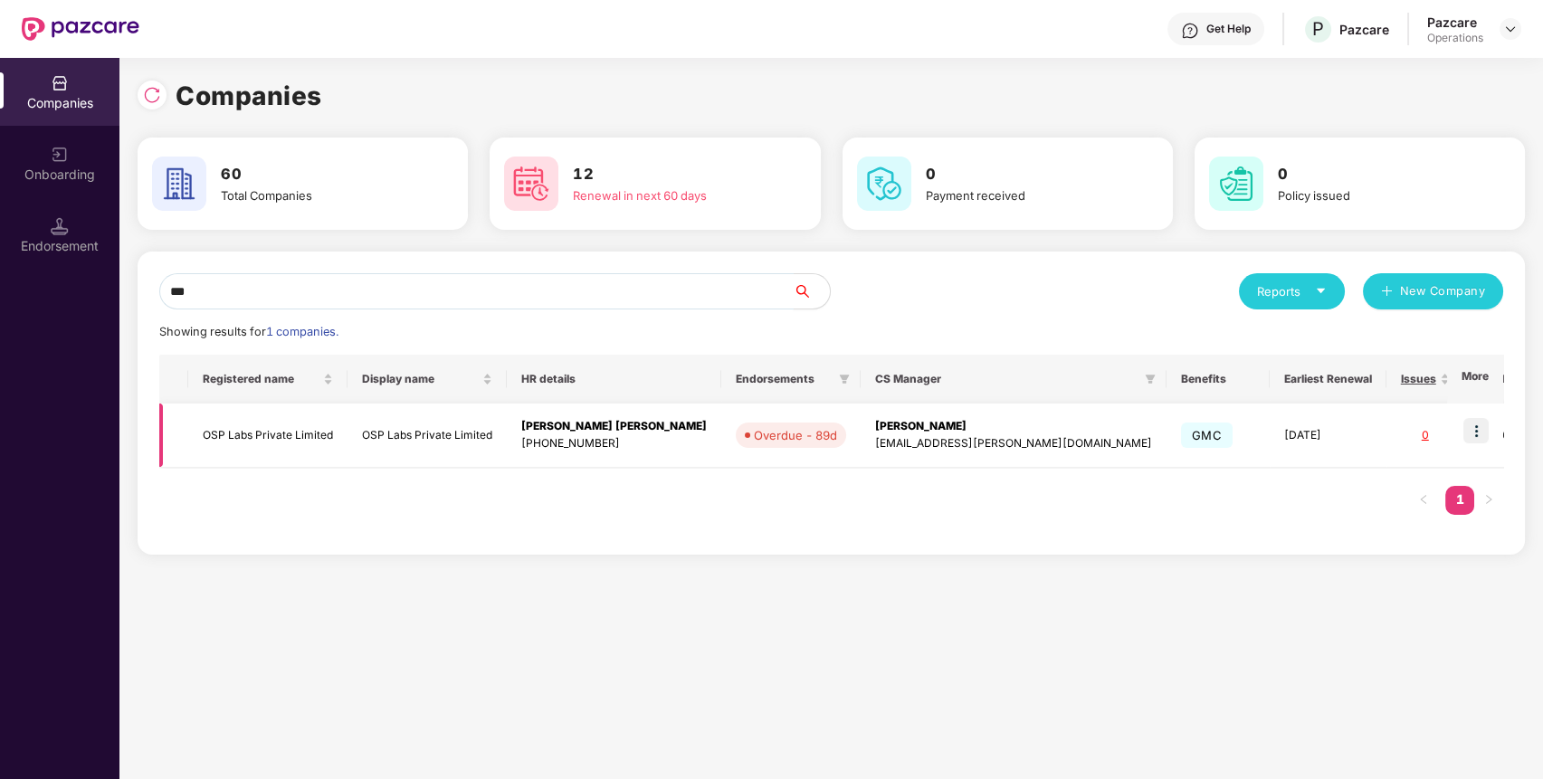
type input "***"
click at [1482, 429] on img at bounding box center [1475, 430] width 25 height 25
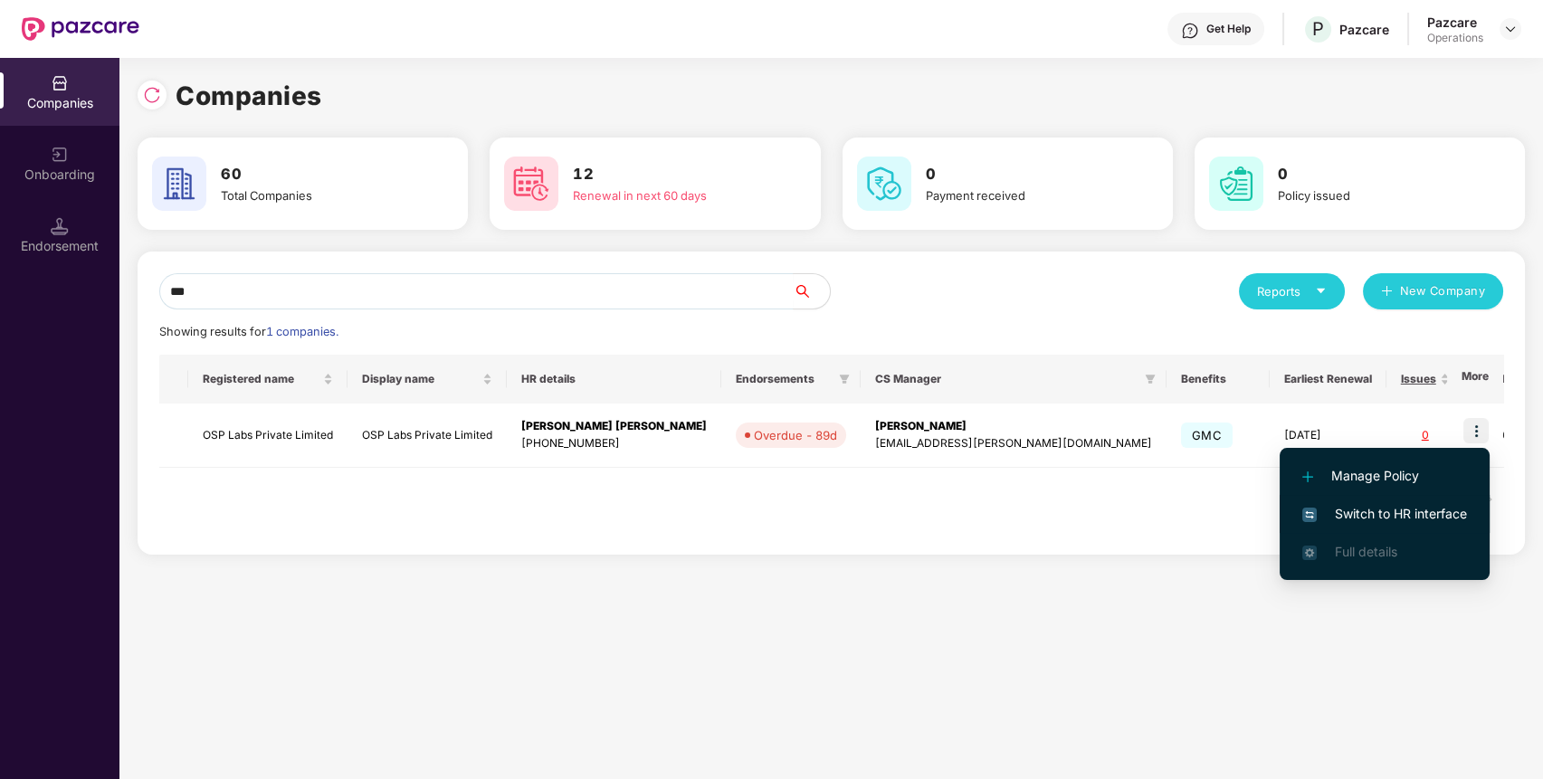
click at [1455, 499] on li "Switch to HR interface" at bounding box center [1384, 514] width 210 height 38
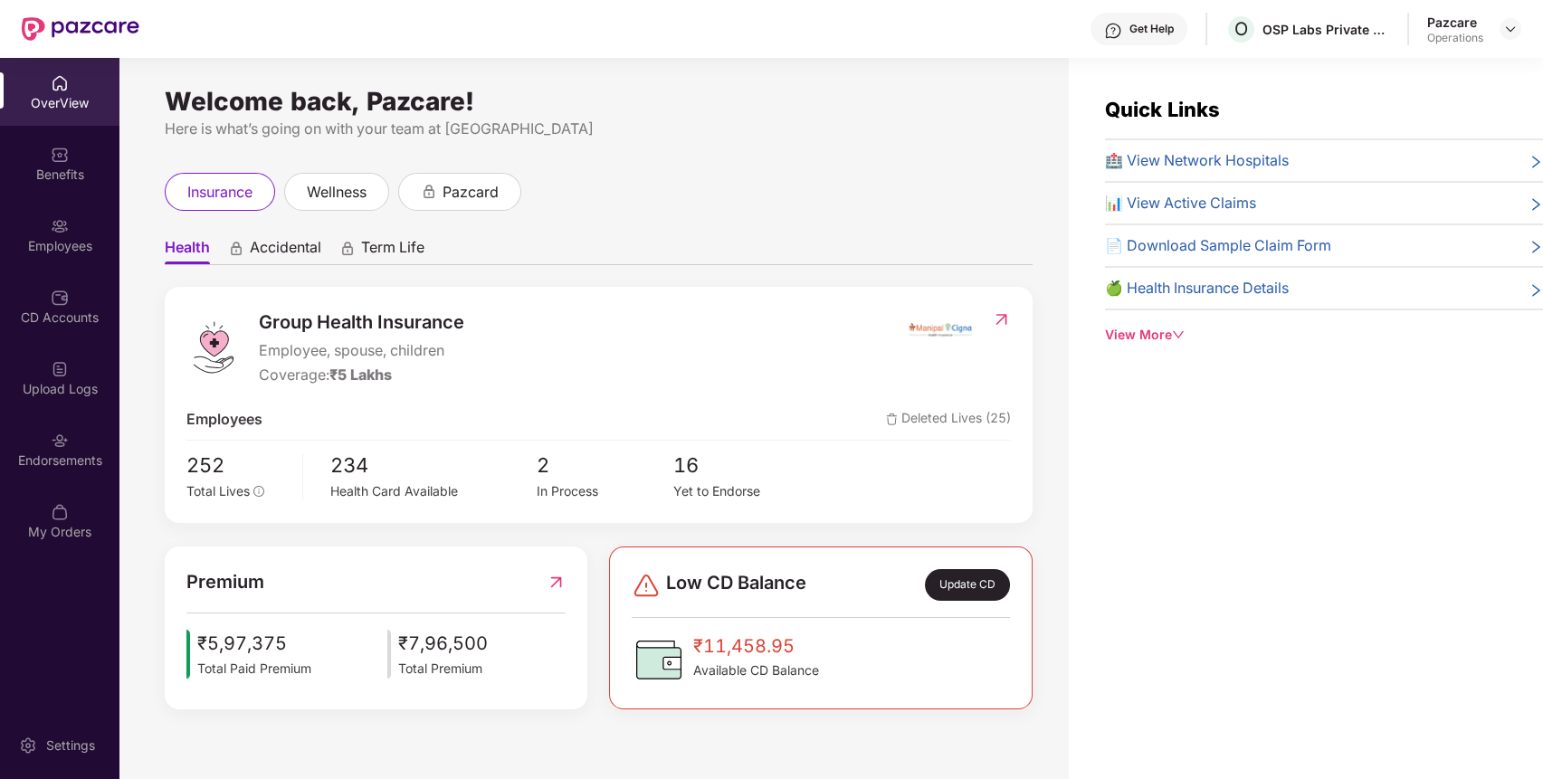
click at [85, 447] on div "Endorsements" at bounding box center [59, 449] width 119 height 68
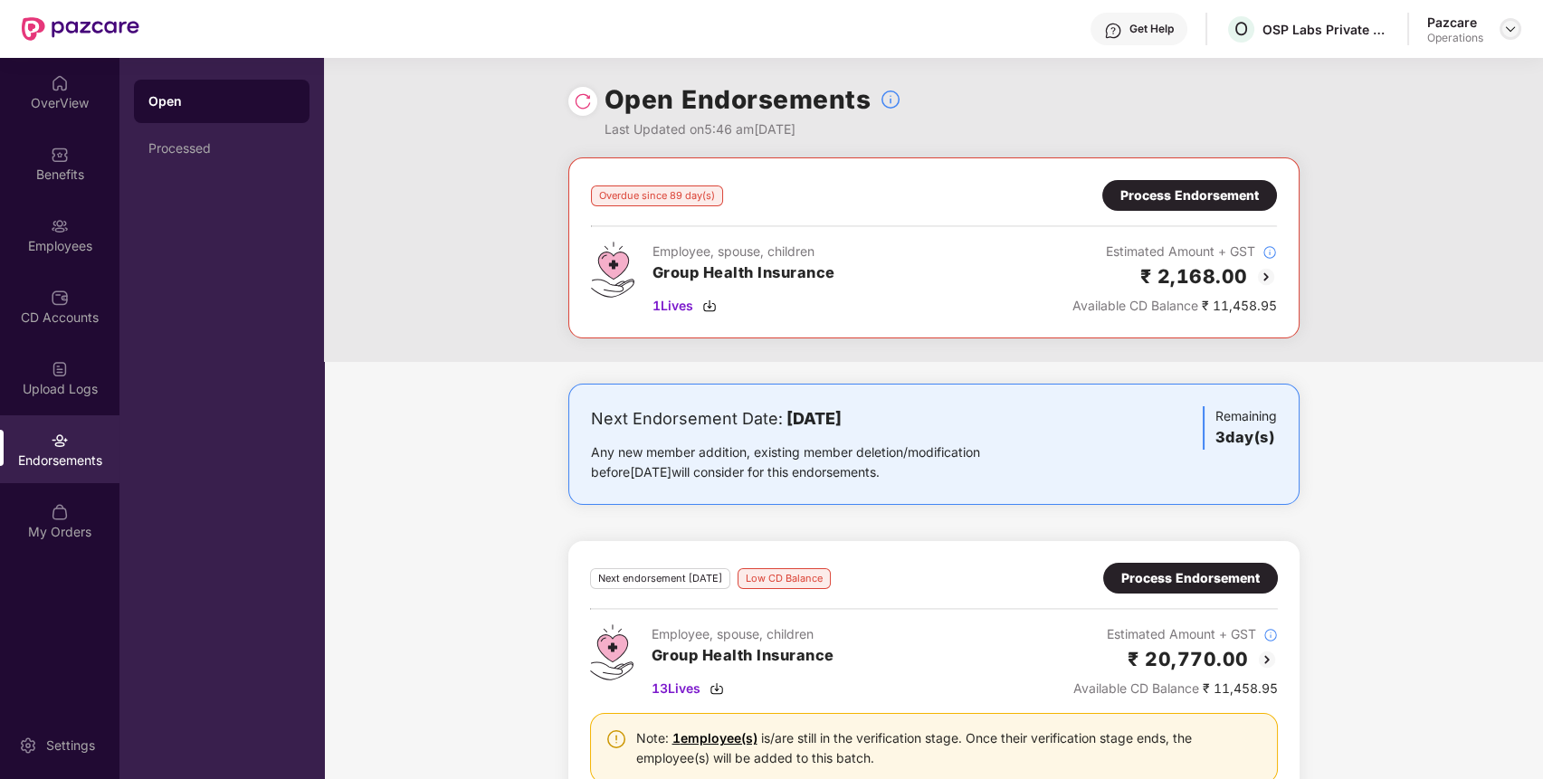
click at [1510, 29] on img at bounding box center [1510, 29] width 14 height 14
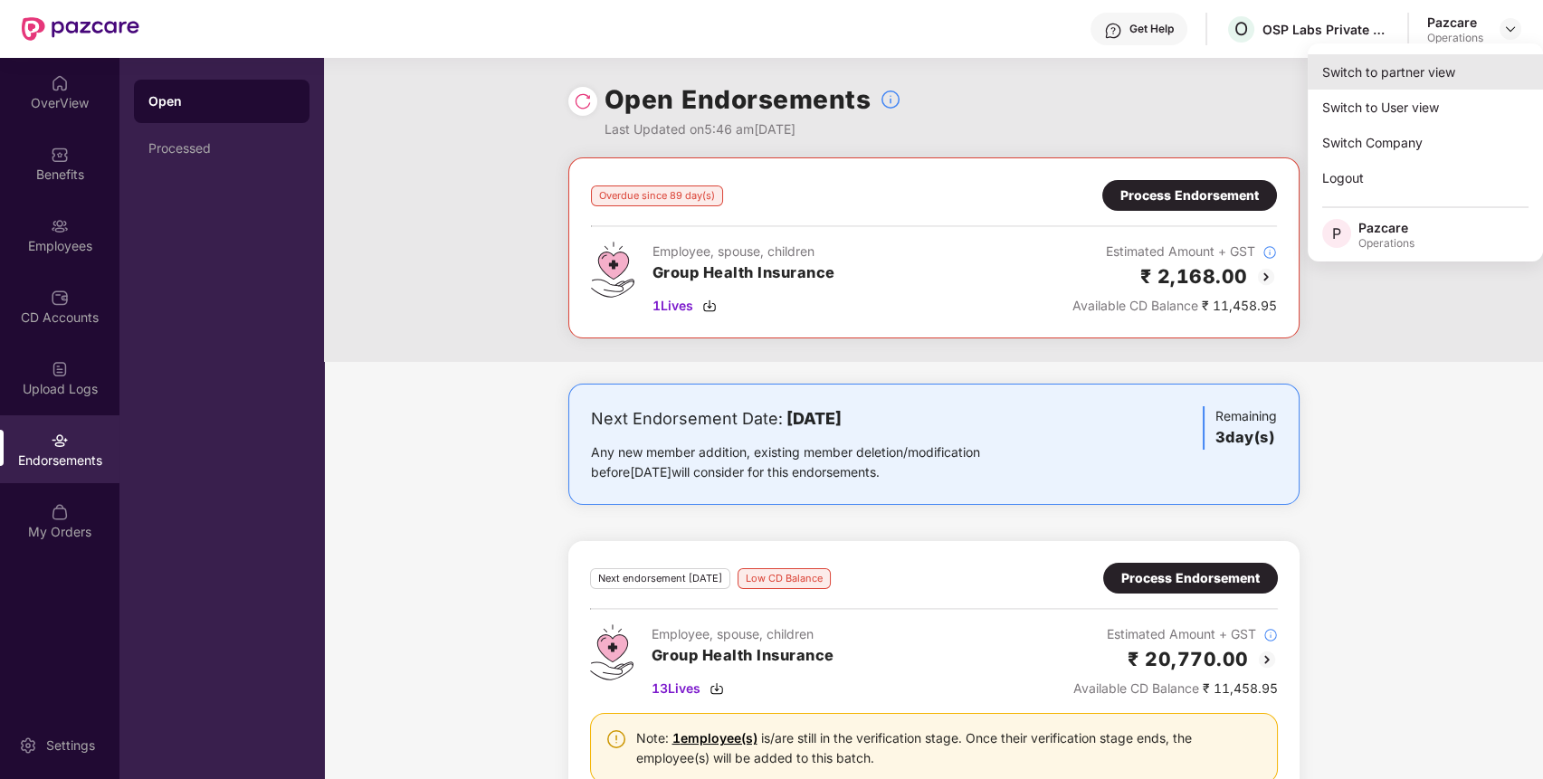
click at [1460, 76] on div "Switch to partner view" at bounding box center [1424, 71] width 235 height 35
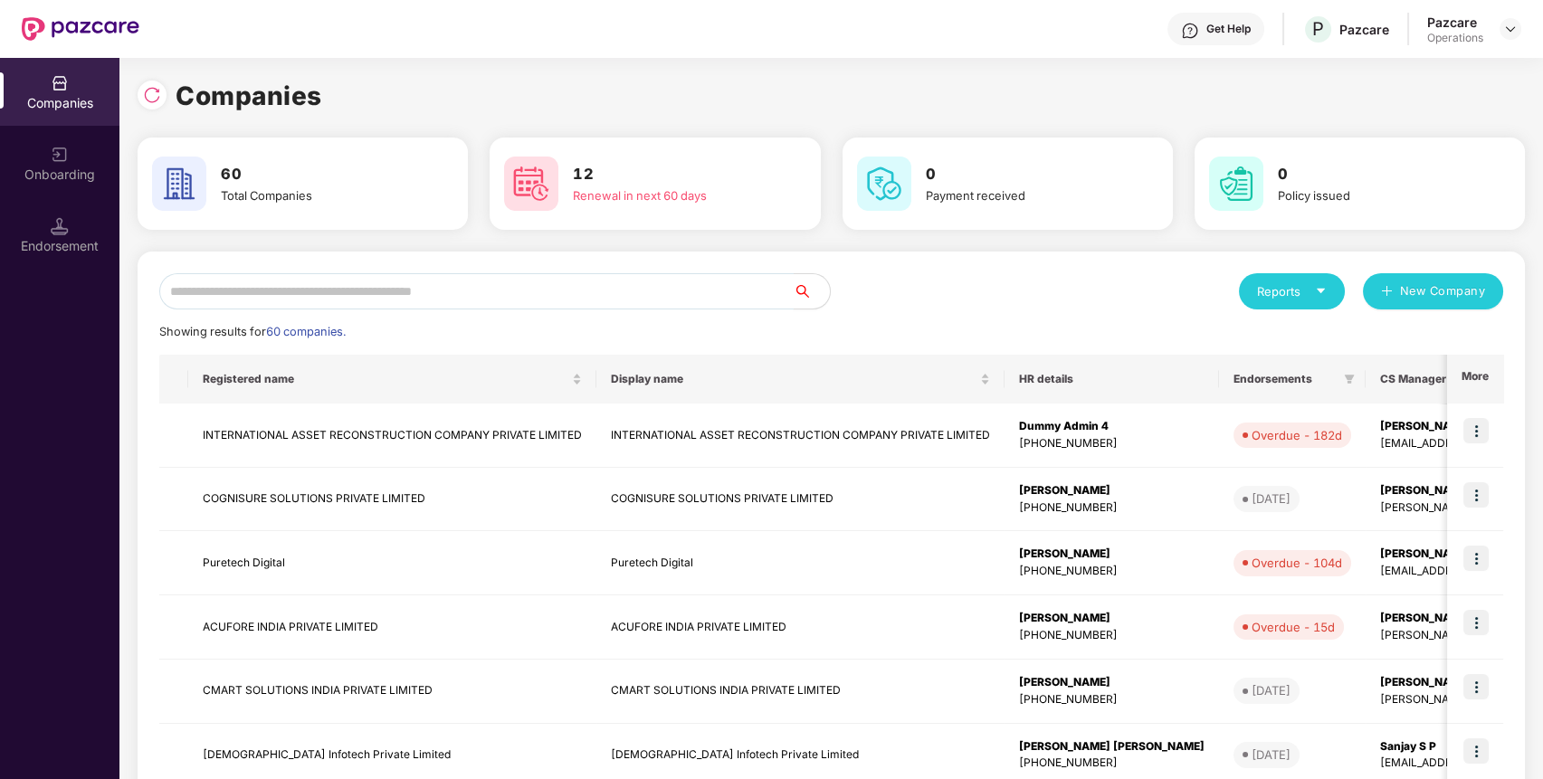
click at [628, 304] on input "text" at bounding box center [476, 291] width 634 height 36
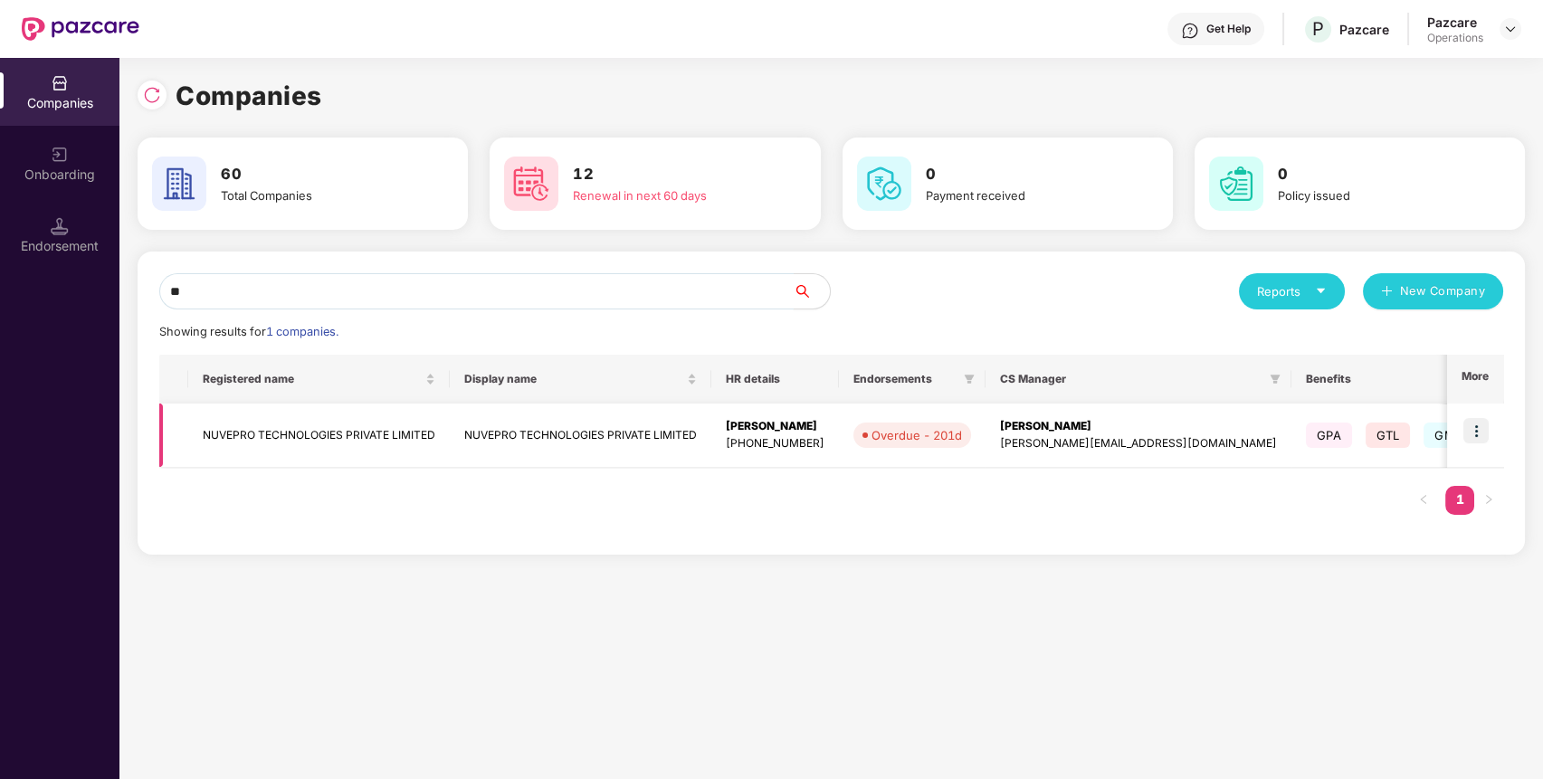
type input "**"
click at [1480, 429] on img at bounding box center [1475, 430] width 25 height 25
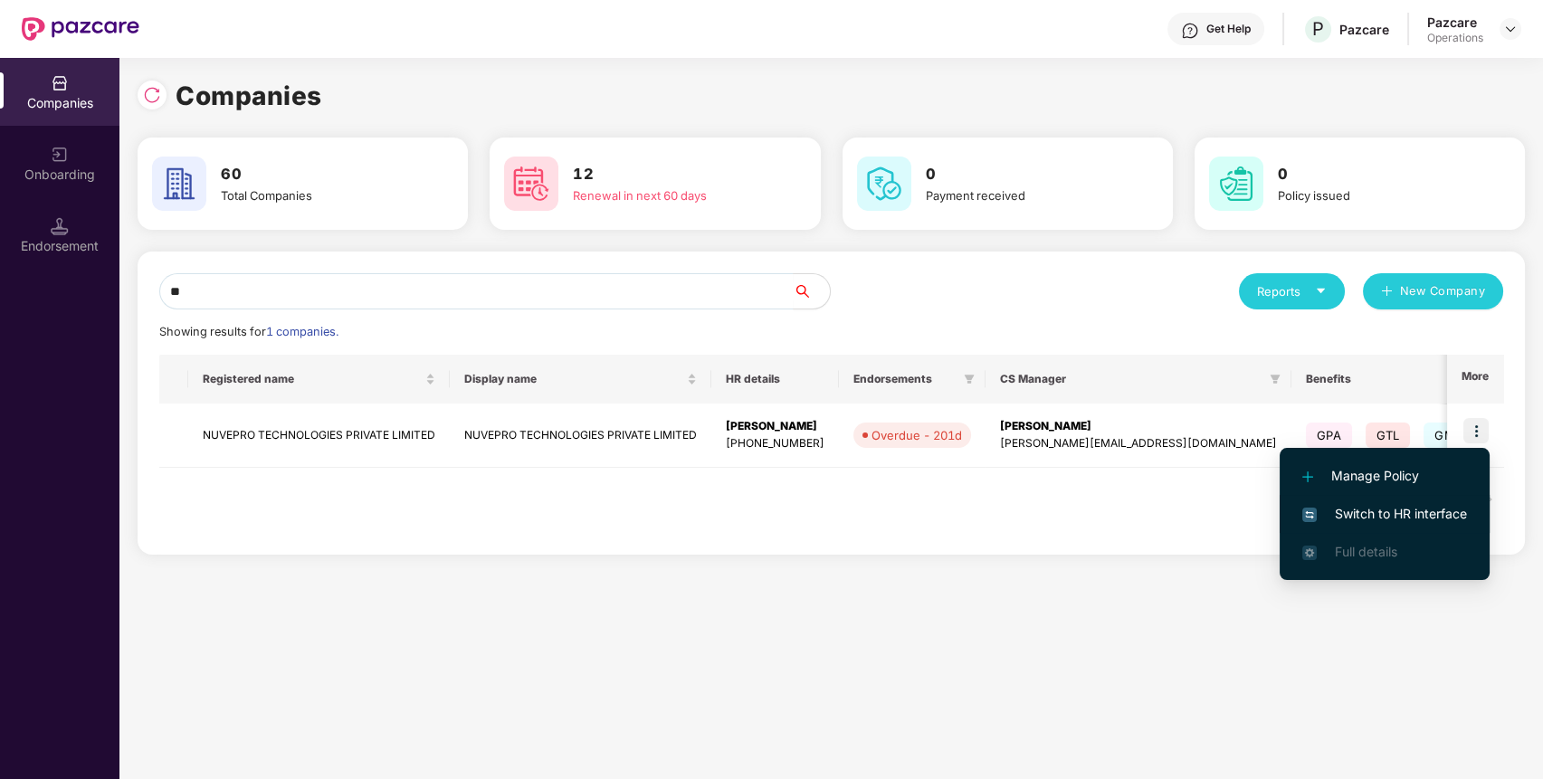
click at [1429, 511] on span "Switch to HR interface" at bounding box center [1384, 514] width 165 height 20
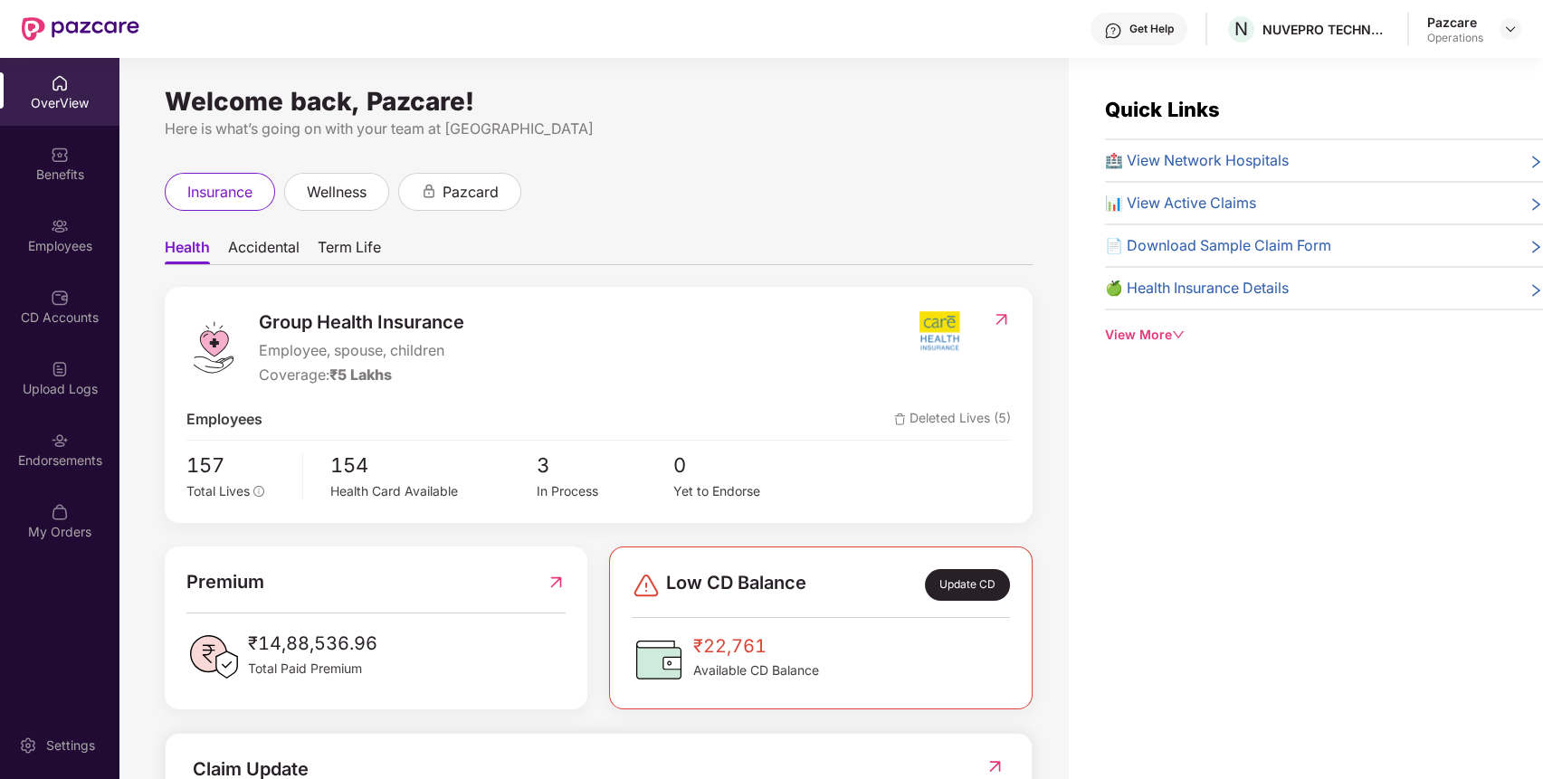
click at [72, 477] on div "Endorsements" at bounding box center [59, 449] width 119 height 68
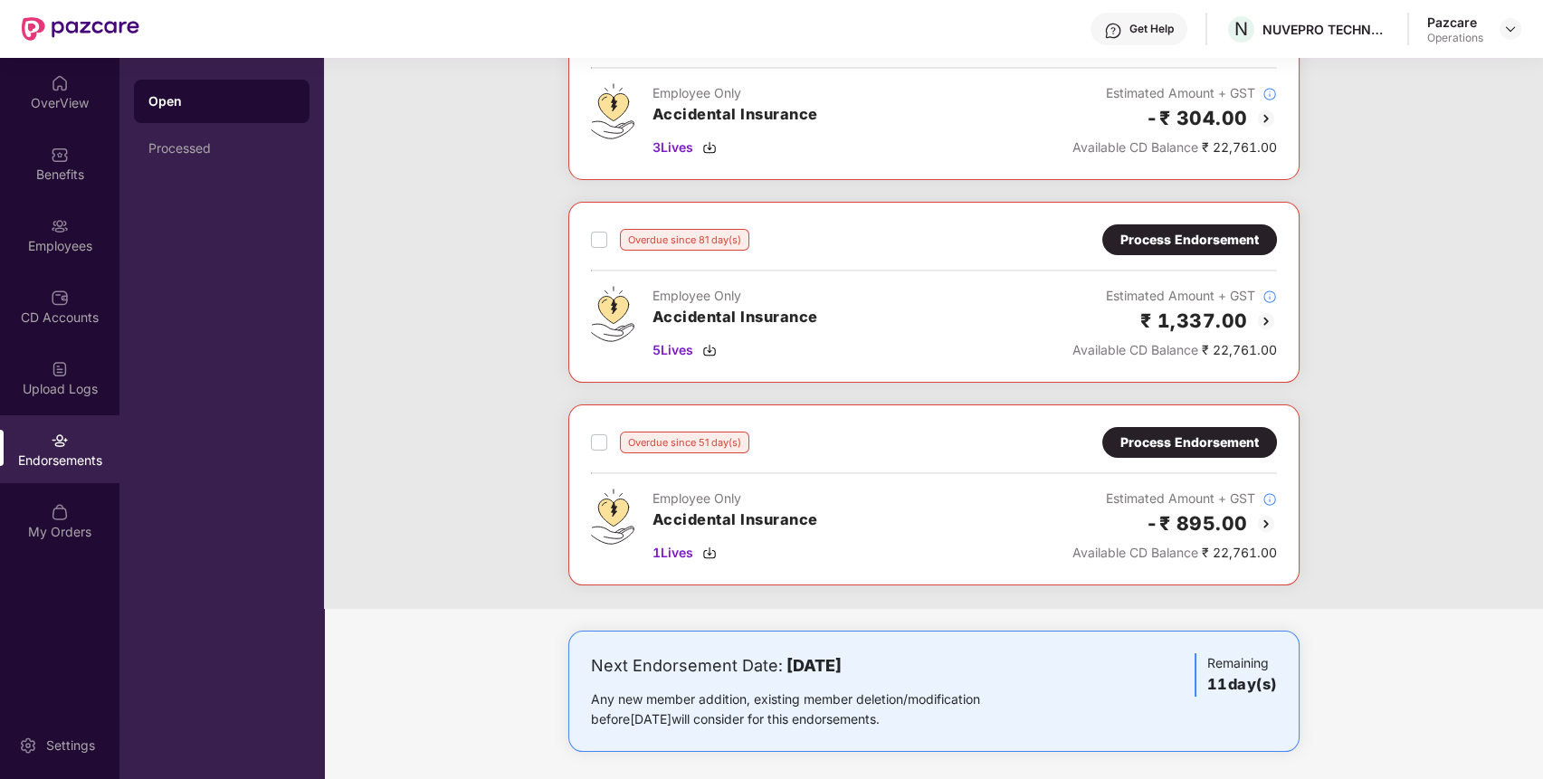
scroll to position [570, 0]
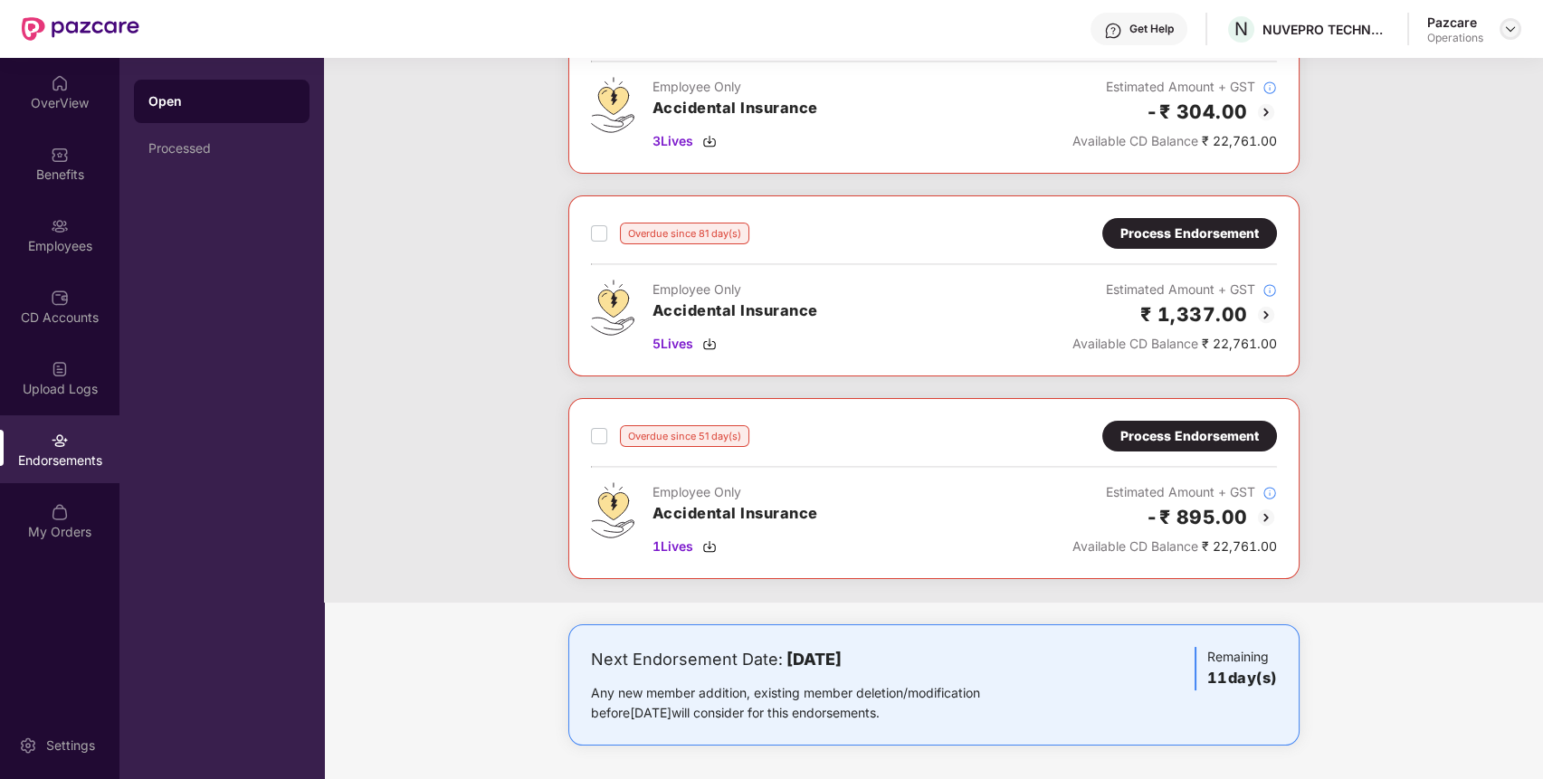
click at [1512, 32] on img at bounding box center [1510, 29] width 14 height 14
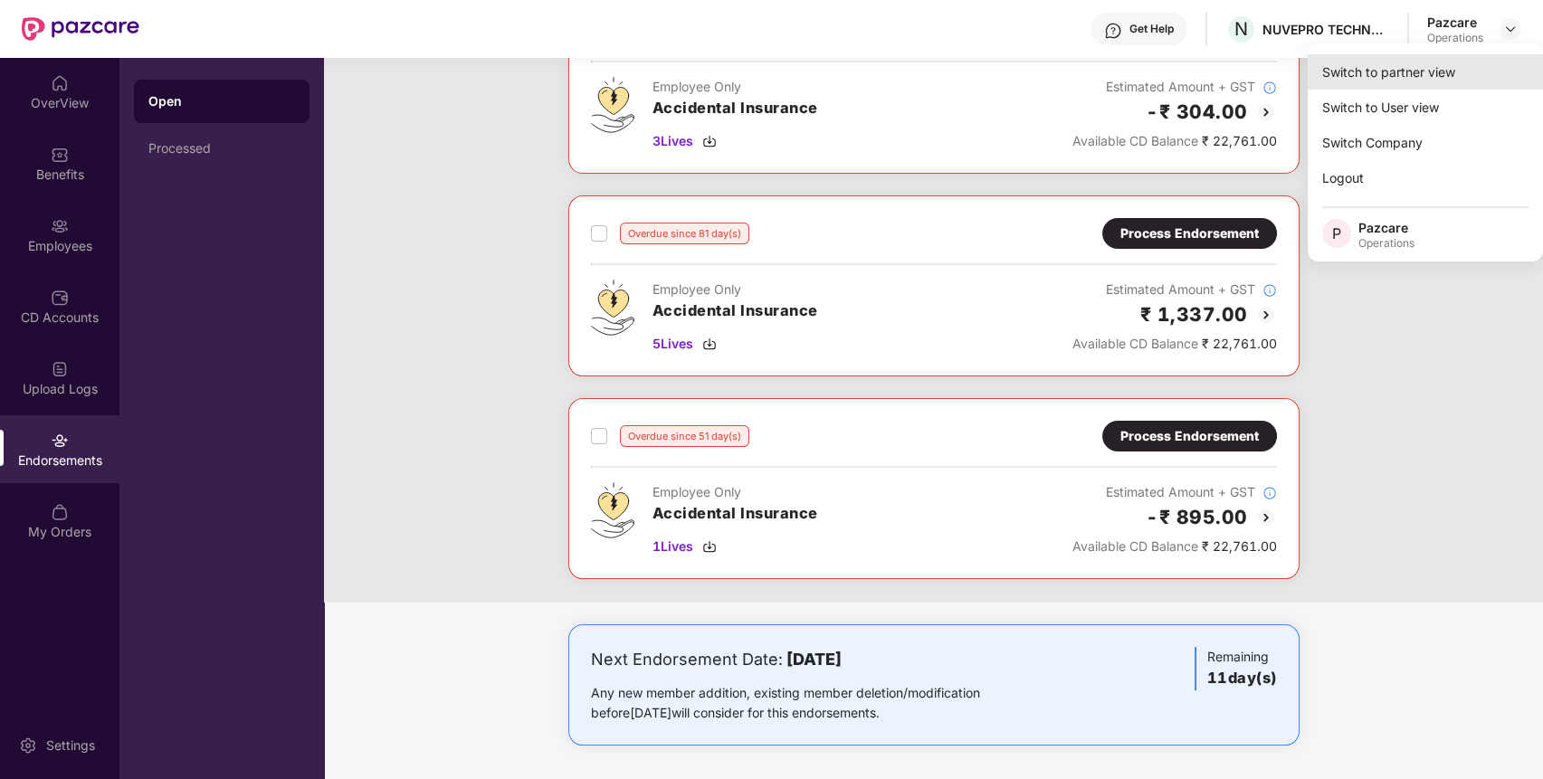
click at [1455, 64] on div "Switch to partner view" at bounding box center [1424, 71] width 235 height 35
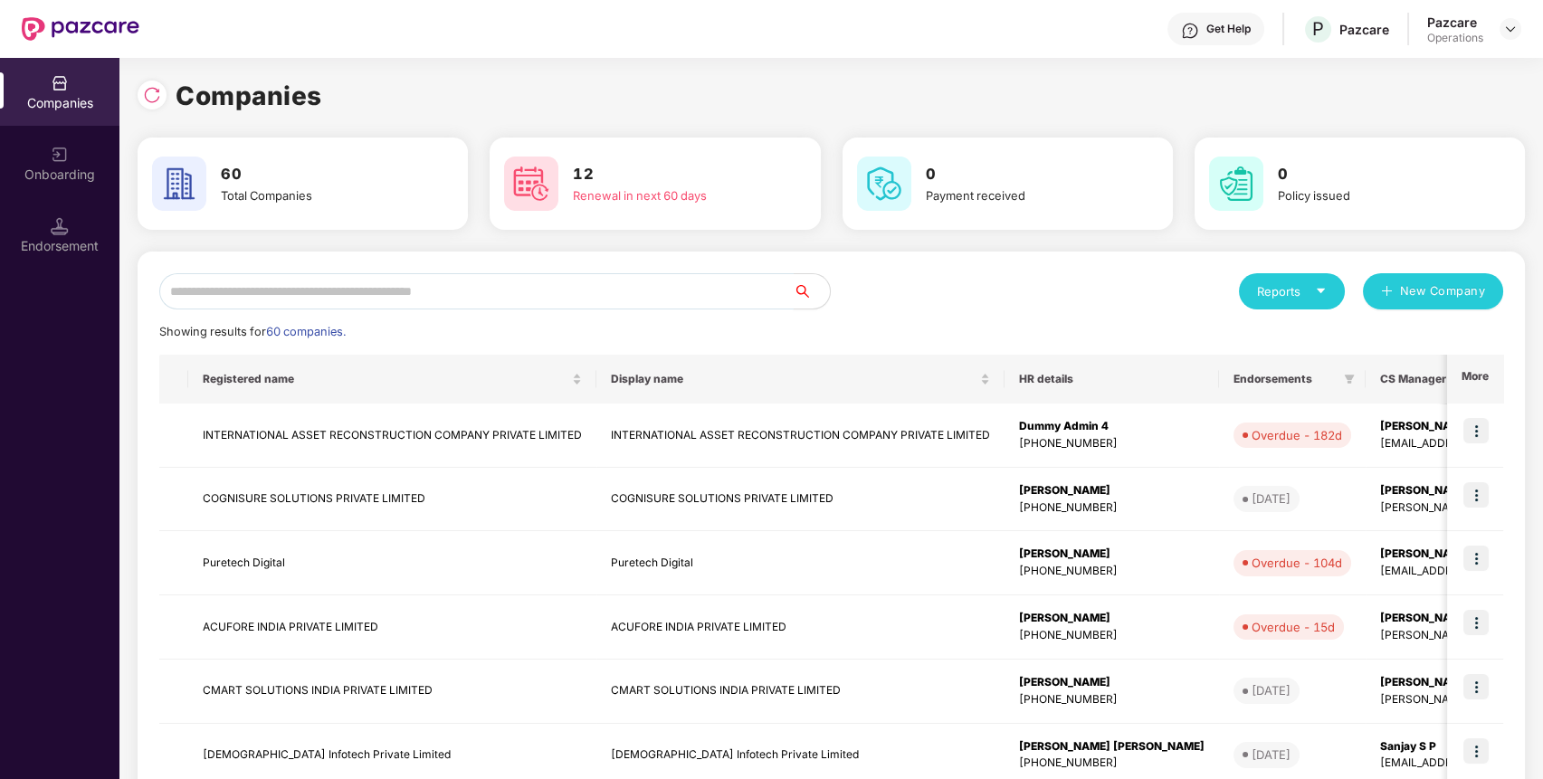
click at [669, 293] on input "text" at bounding box center [476, 291] width 634 height 36
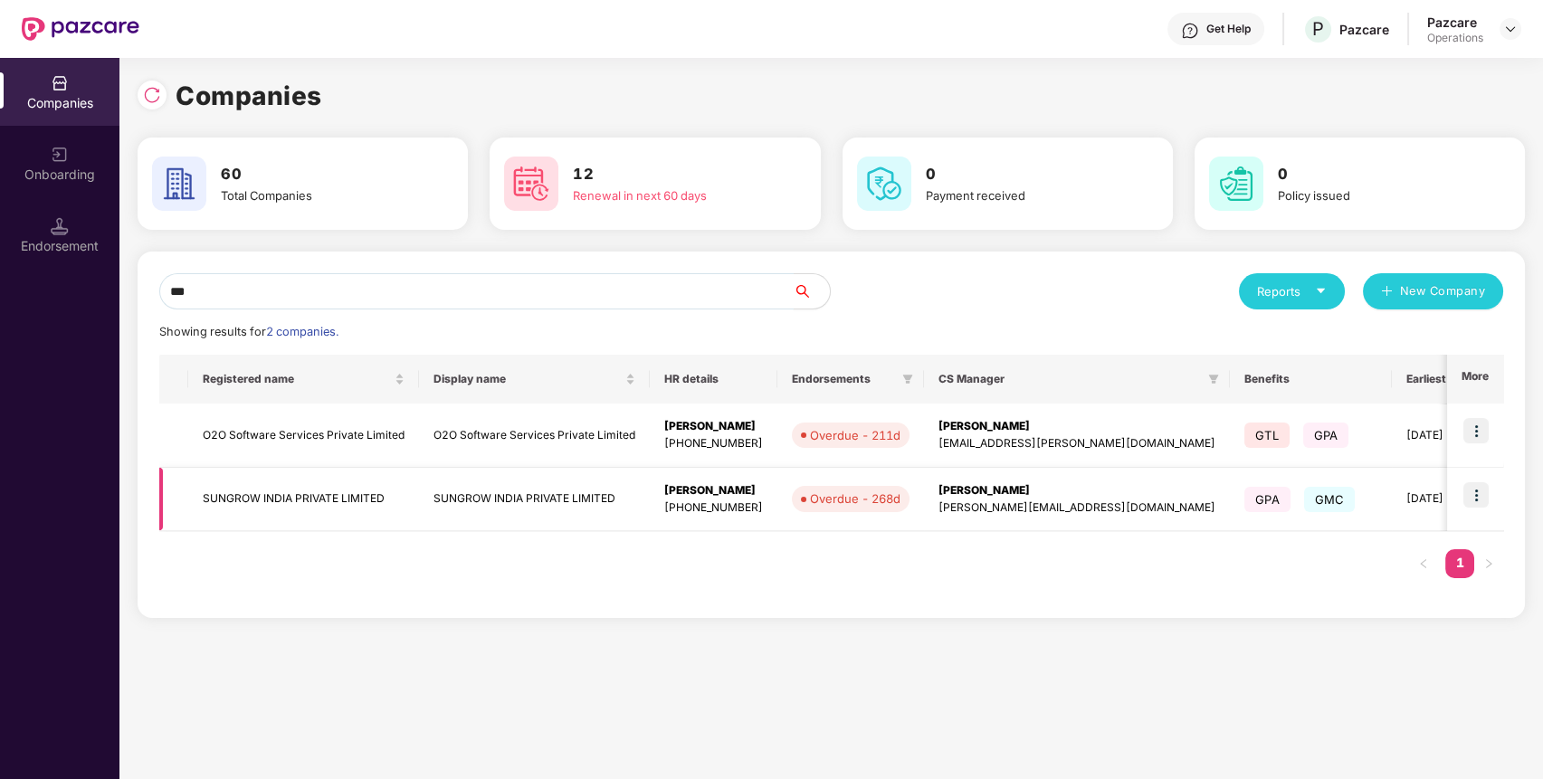
type input "***"
click at [1482, 493] on img at bounding box center [1475, 494] width 25 height 25
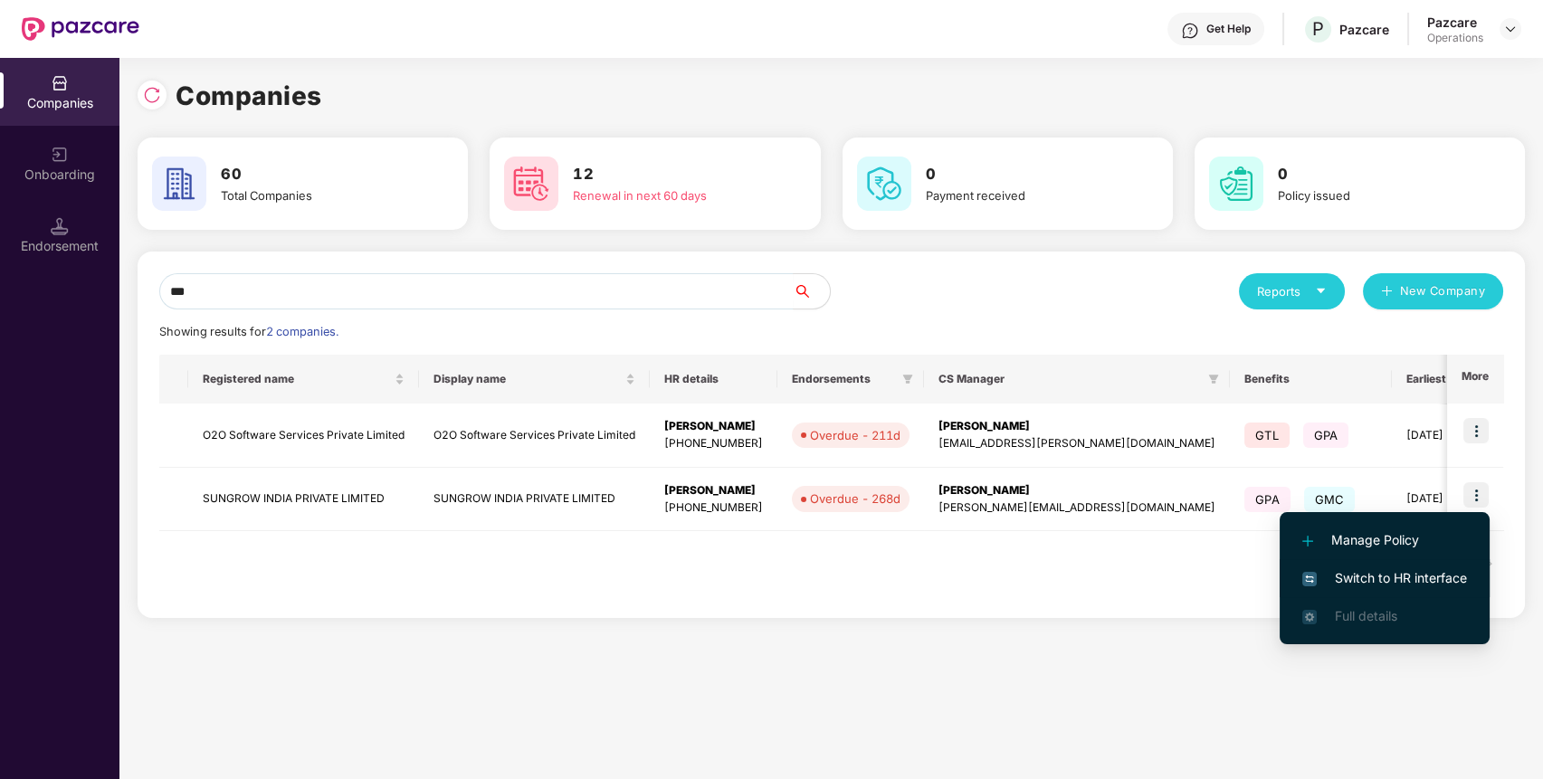
click at [1395, 573] on span "Switch to HR interface" at bounding box center [1384, 578] width 165 height 20
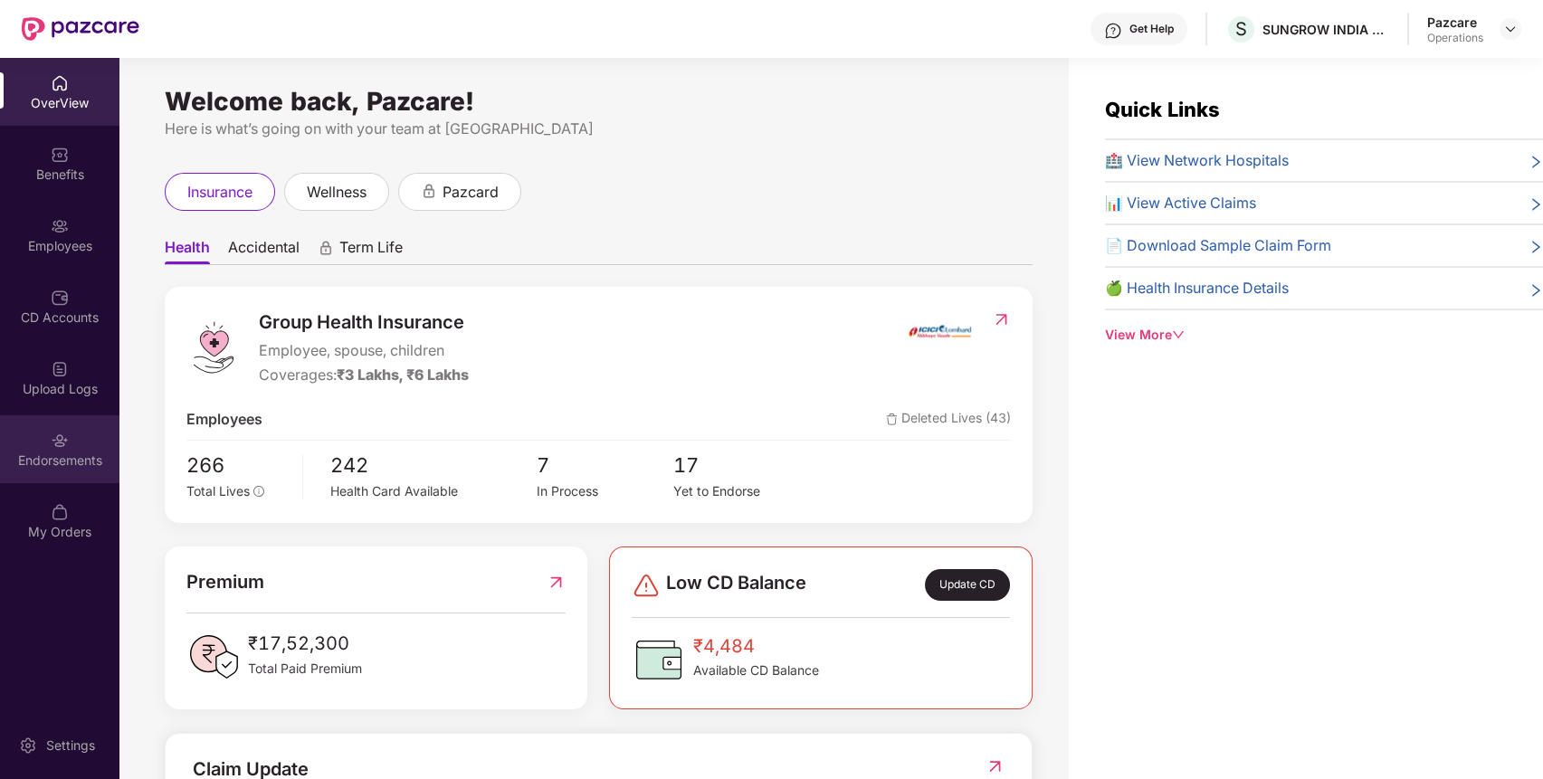
click at [66, 433] on img at bounding box center [60, 441] width 18 height 18
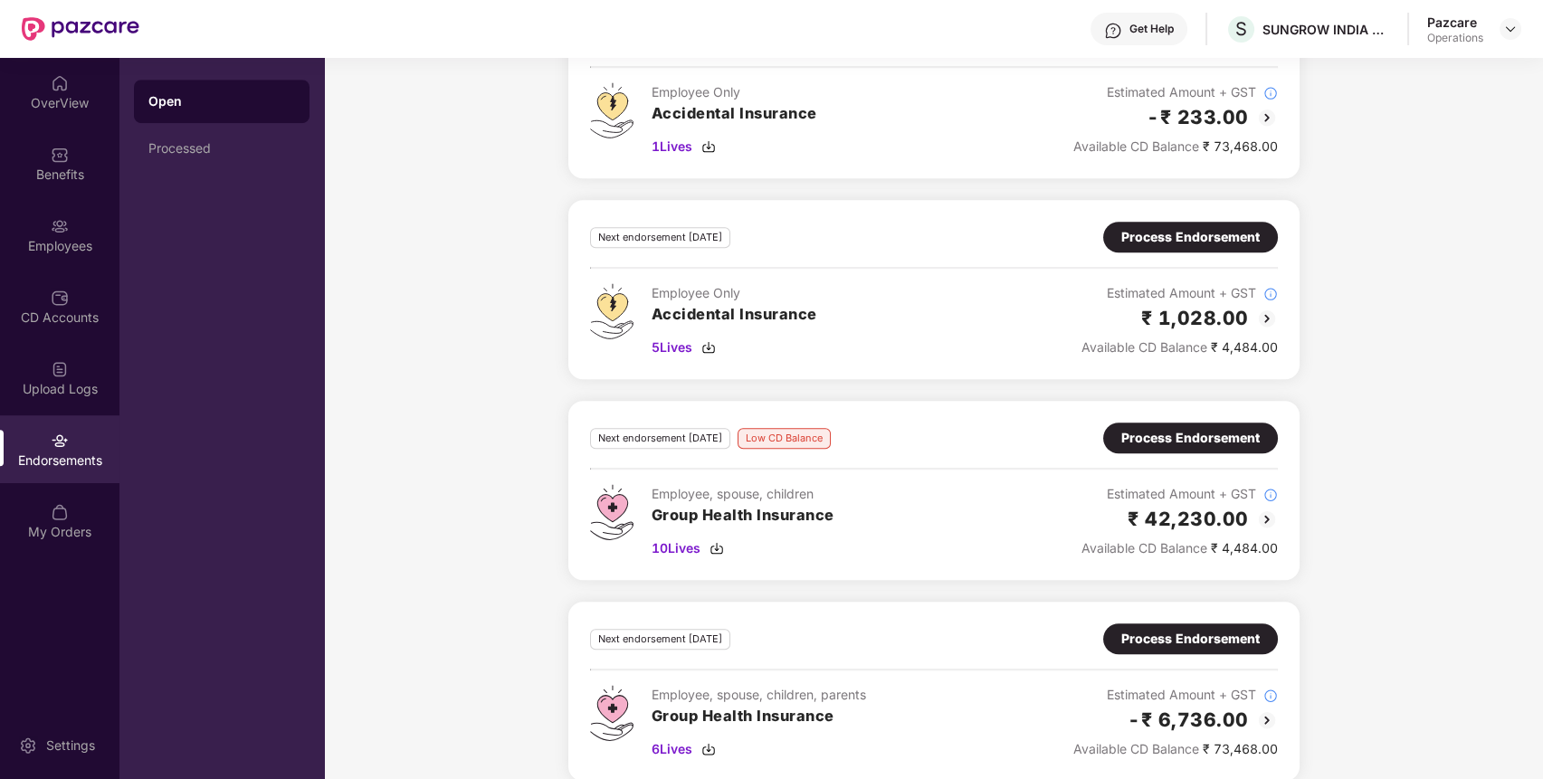
scroll to position [2515, 0]
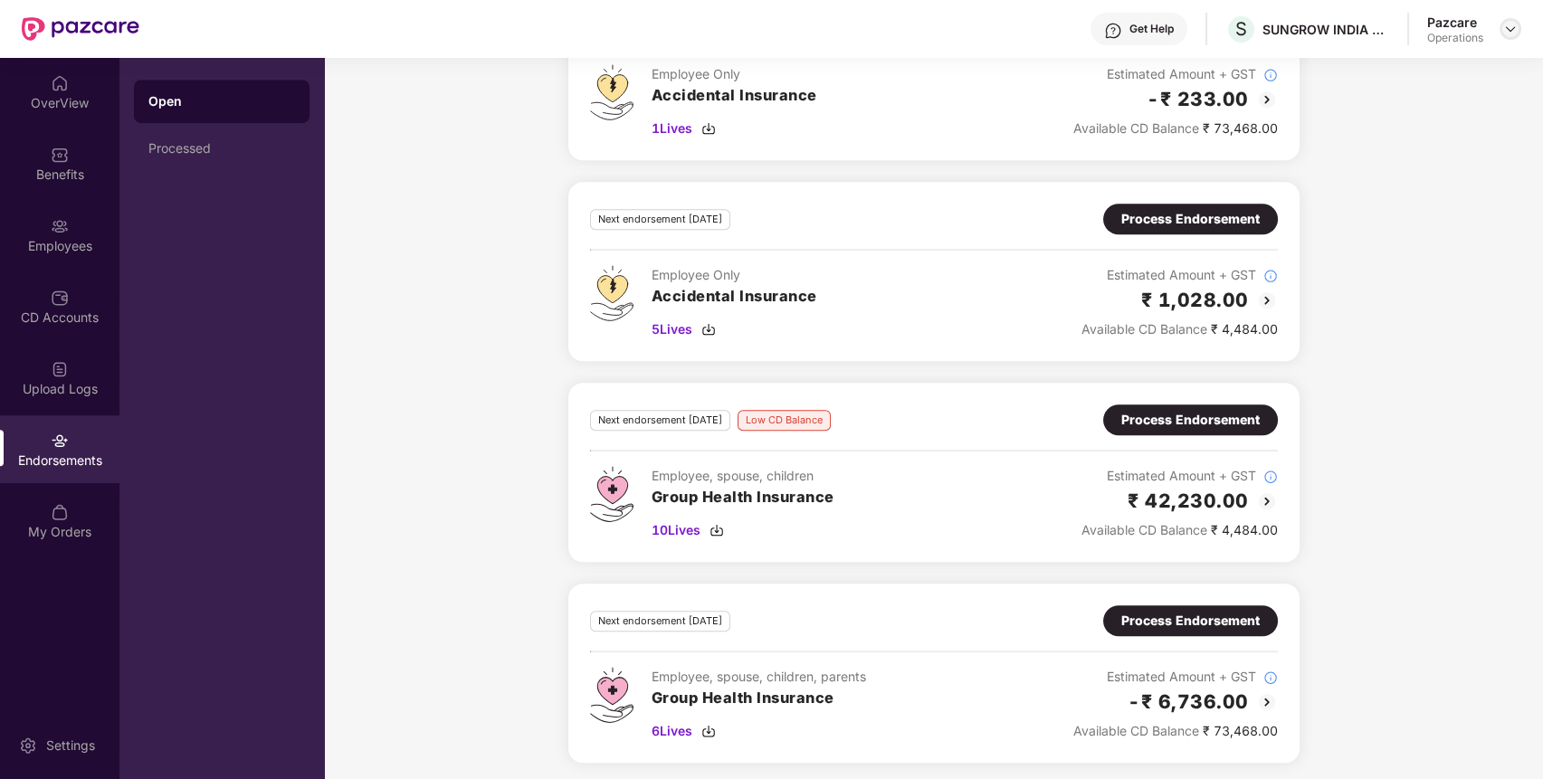
click at [1513, 30] on img at bounding box center [1510, 29] width 14 height 14
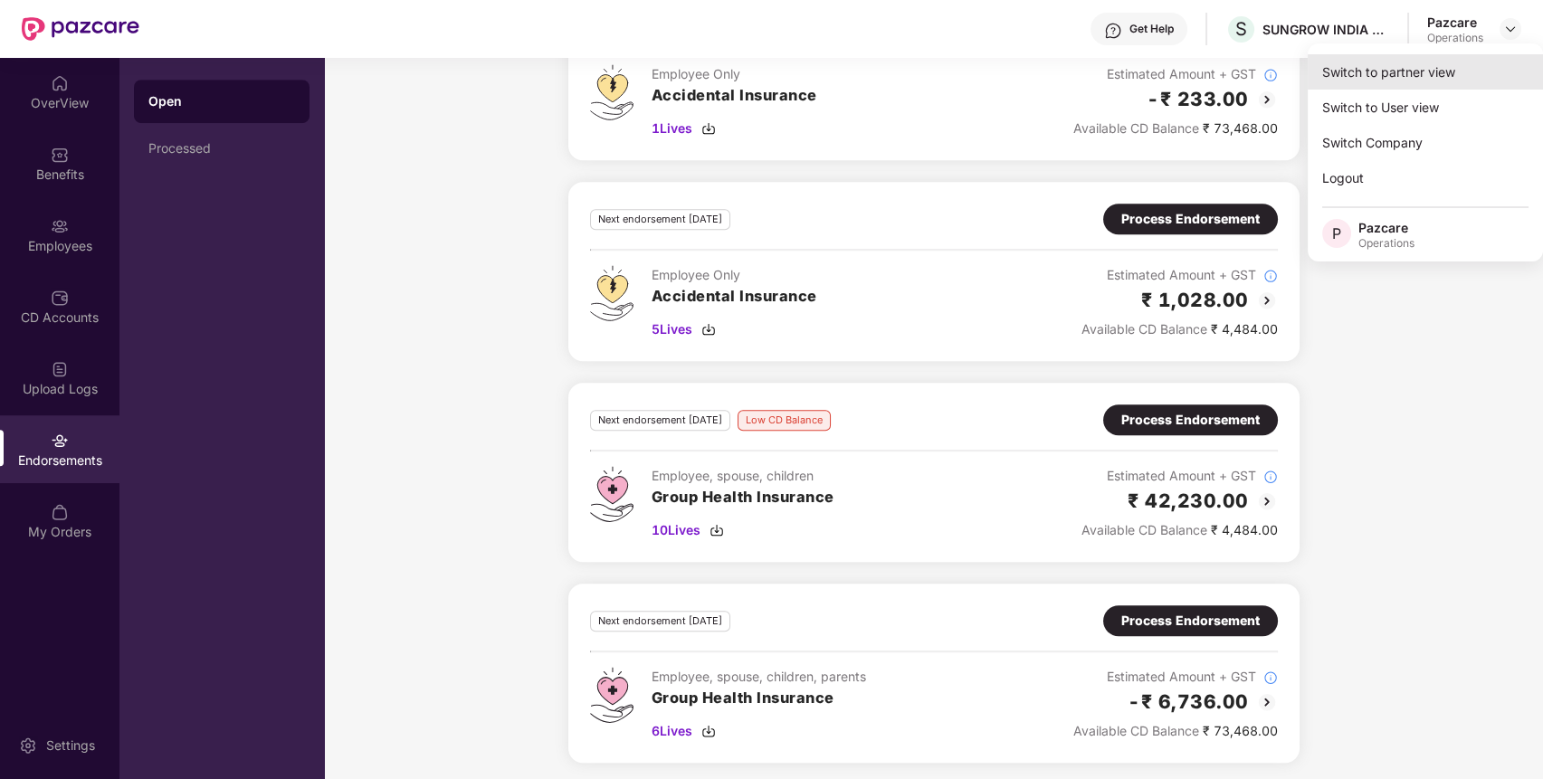
click at [1458, 69] on div "Switch to partner view" at bounding box center [1424, 71] width 235 height 35
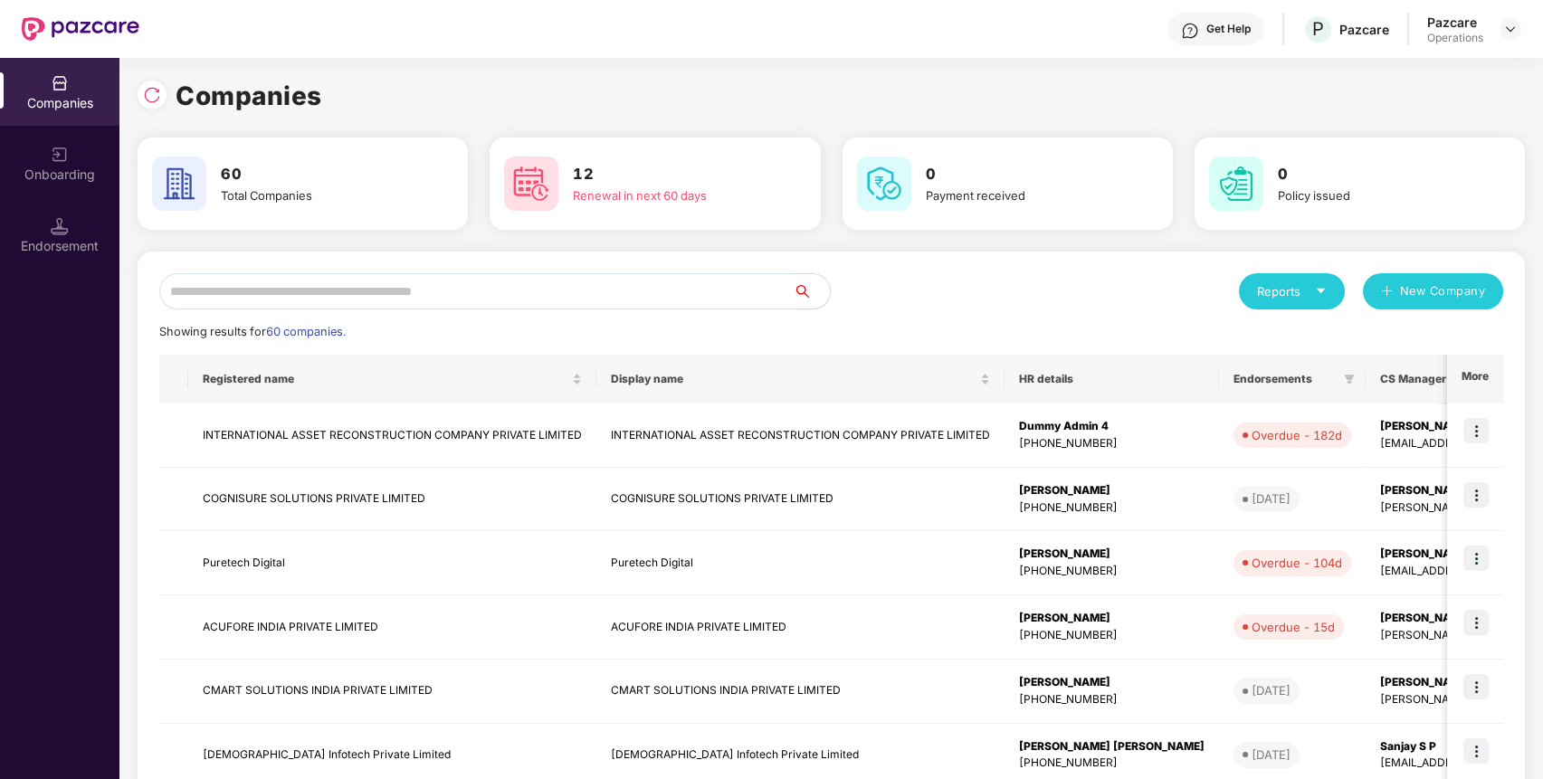
click at [632, 285] on input "text" at bounding box center [476, 291] width 634 height 36
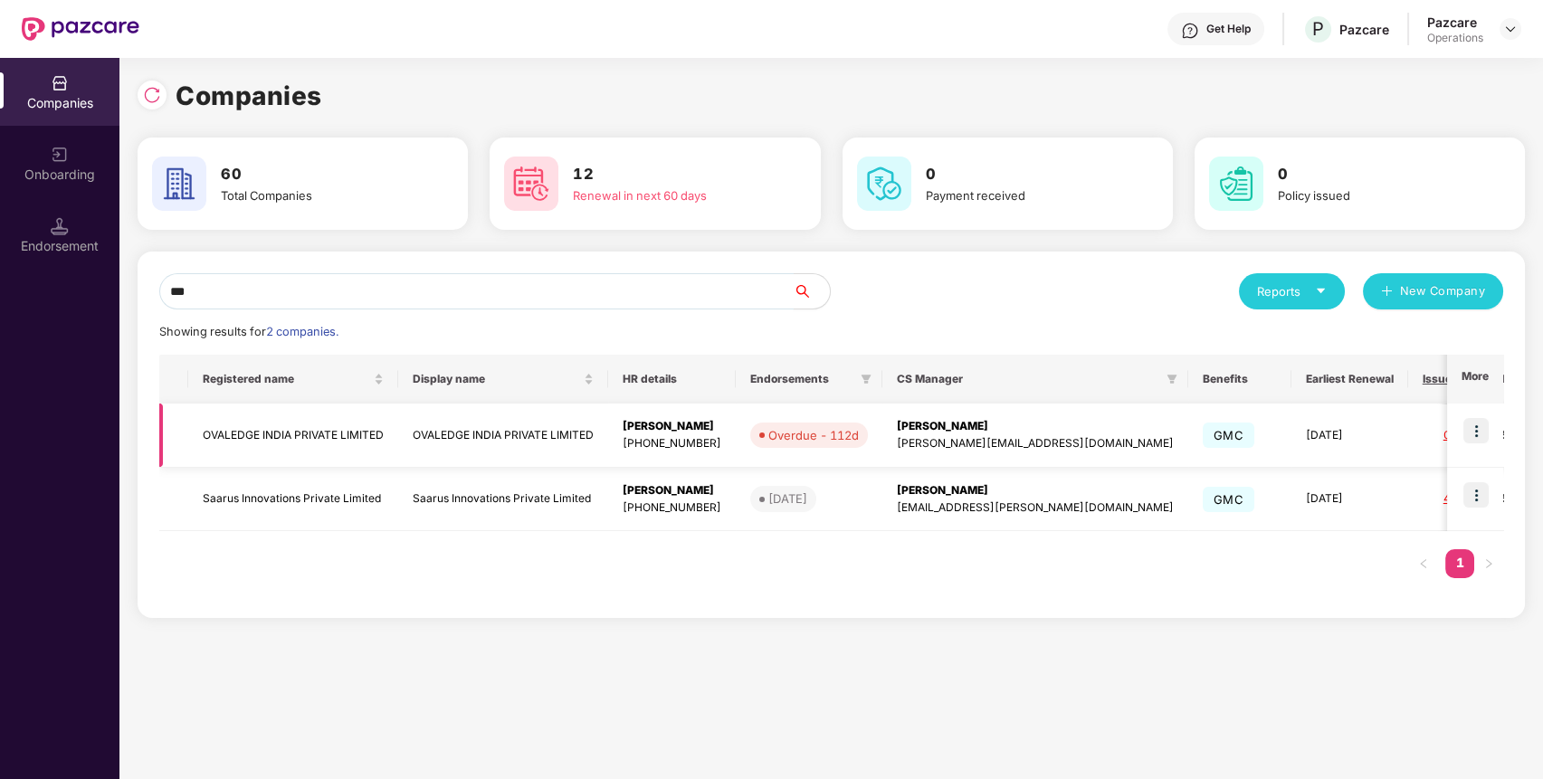
type input "***"
click at [1476, 428] on img at bounding box center [1475, 430] width 25 height 25
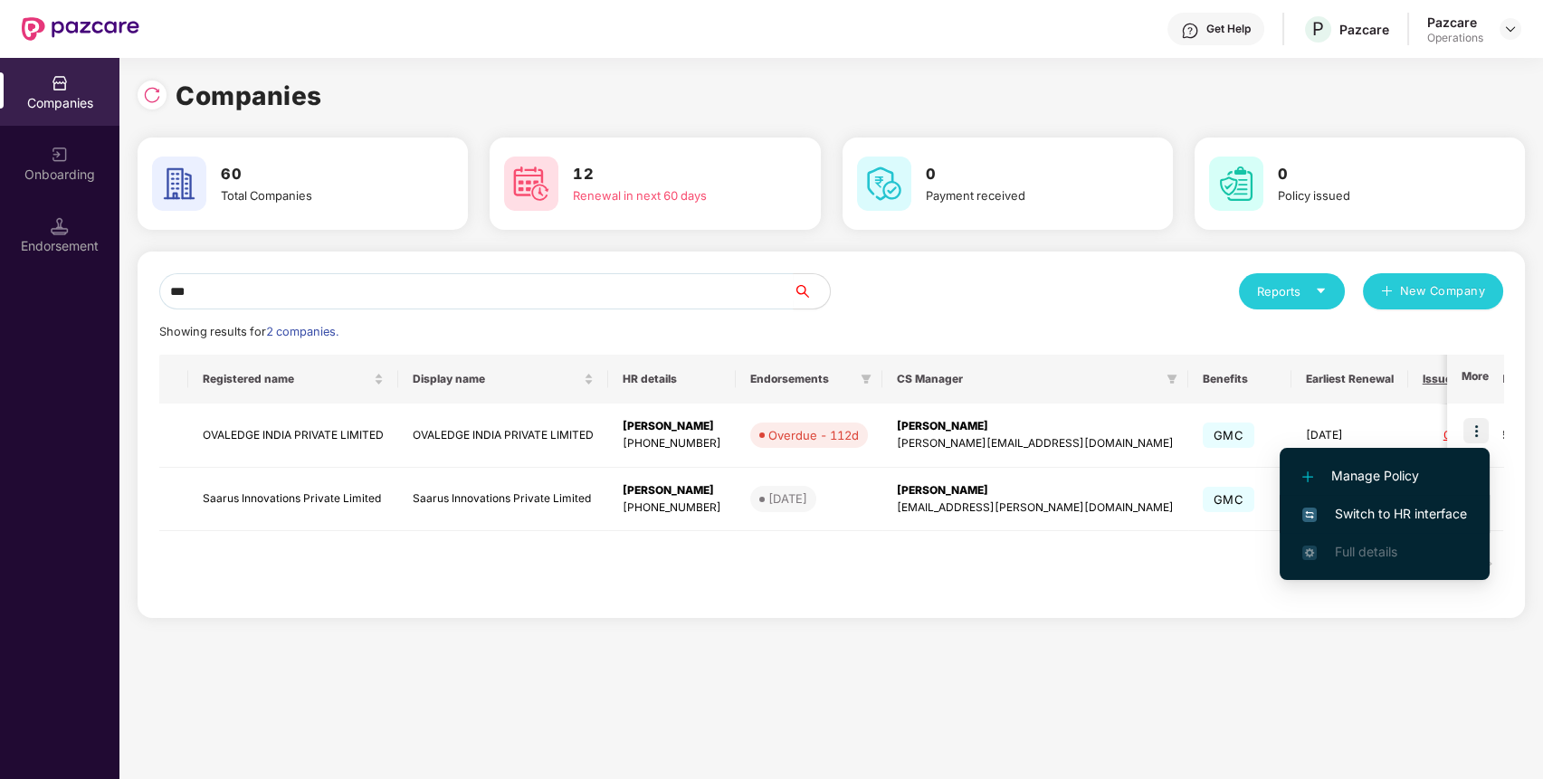
click at [1401, 510] on span "Switch to HR interface" at bounding box center [1384, 514] width 165 height 20
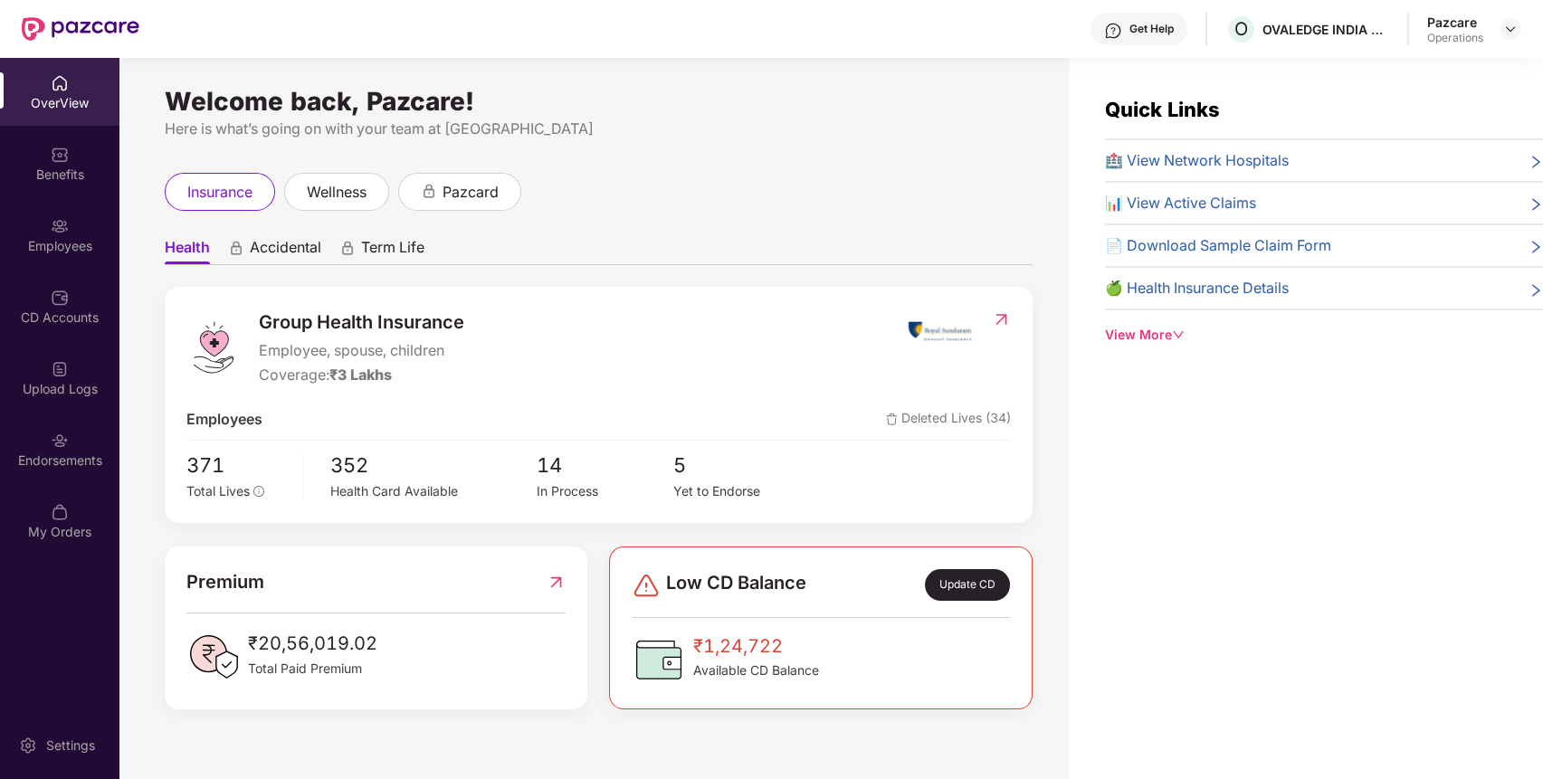
click at [62, 454] on div "Endorsements" at bounding box center [59, 461] width 119 height 18
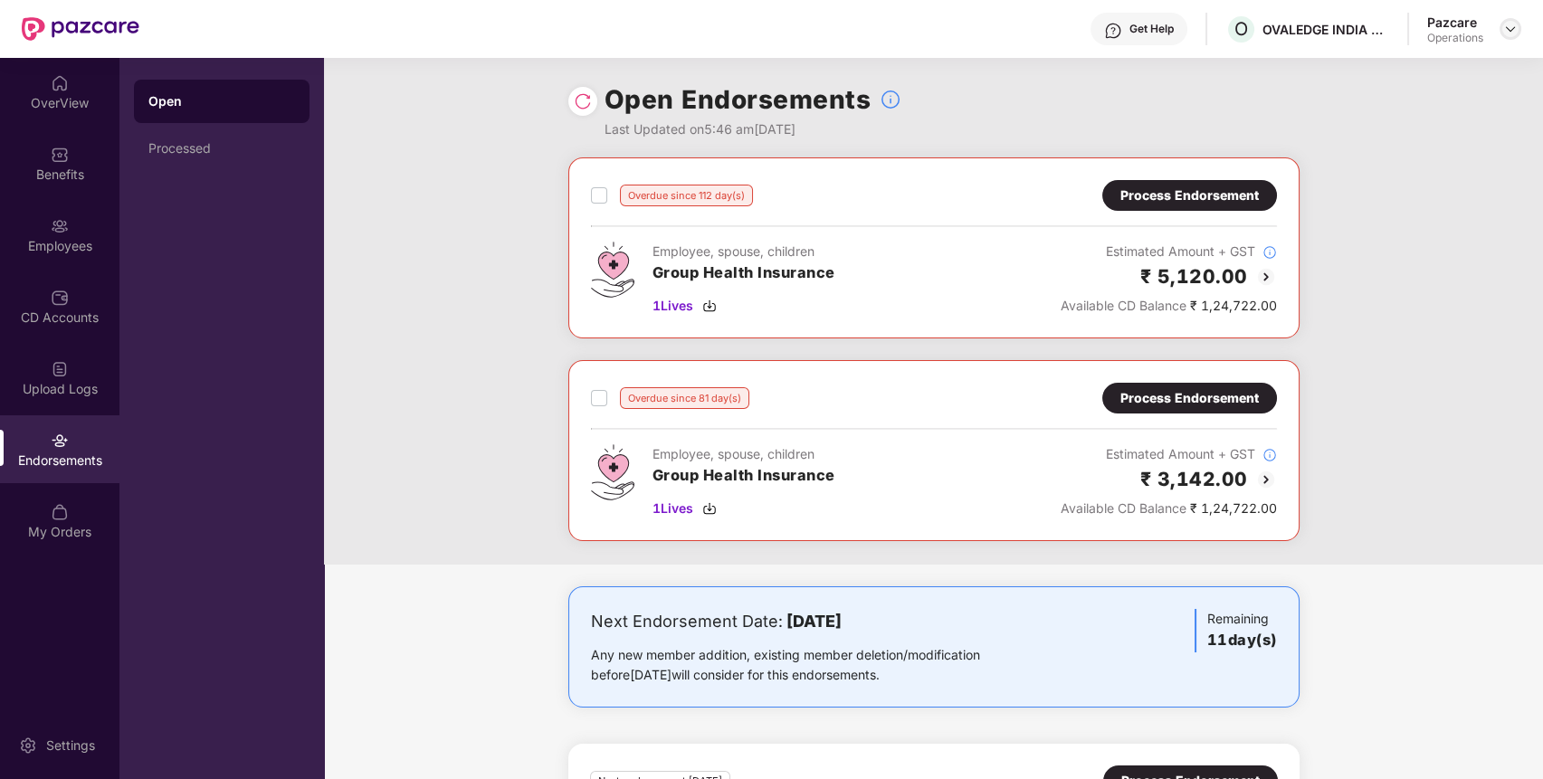
click at [1512, 28] on img at bounding box center [1510, 29] width 14 height 14
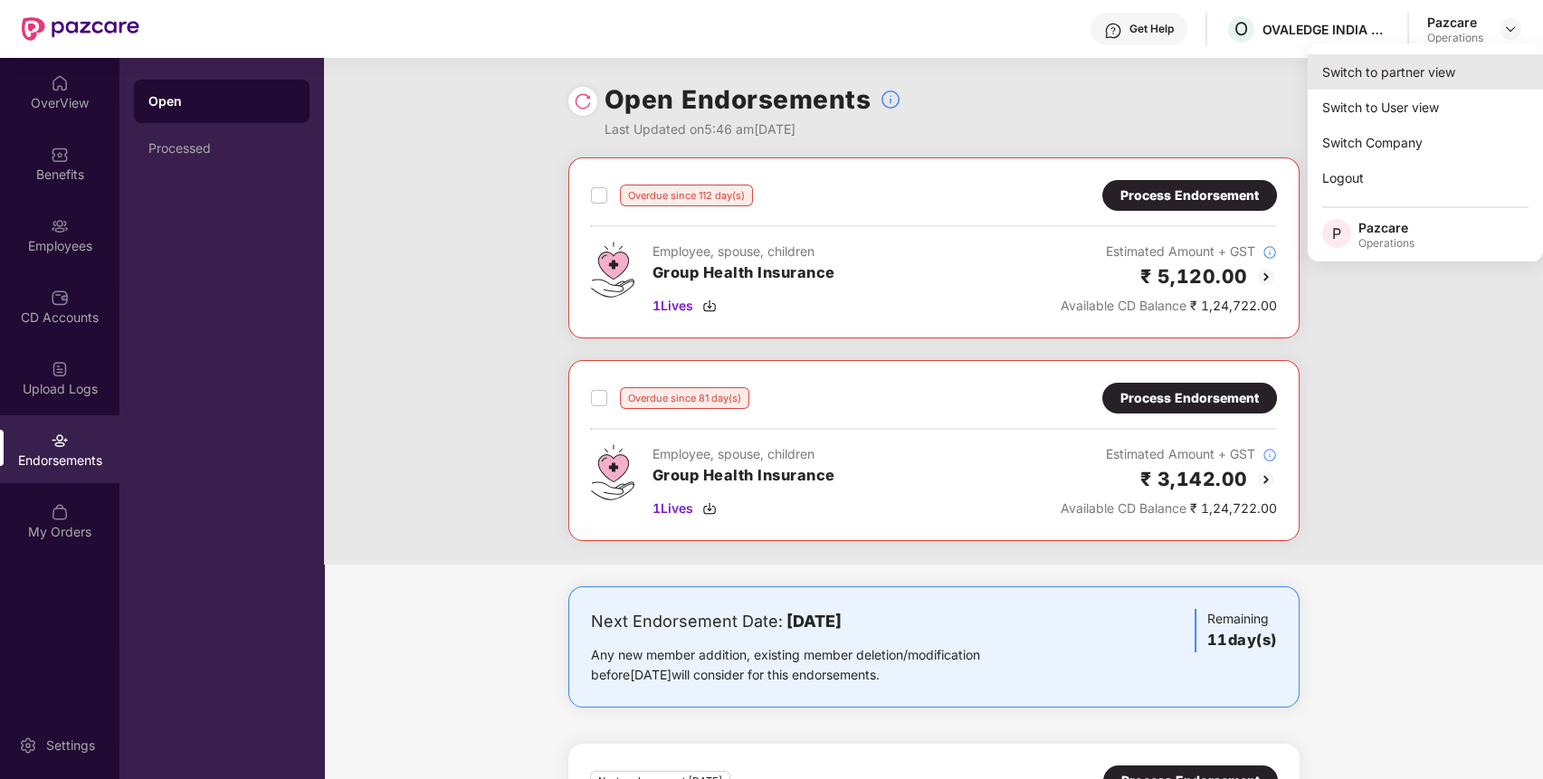
click at [1434, 71] on div "Switch to partner view" at bounding box center [1424, 71] width 235 height 35
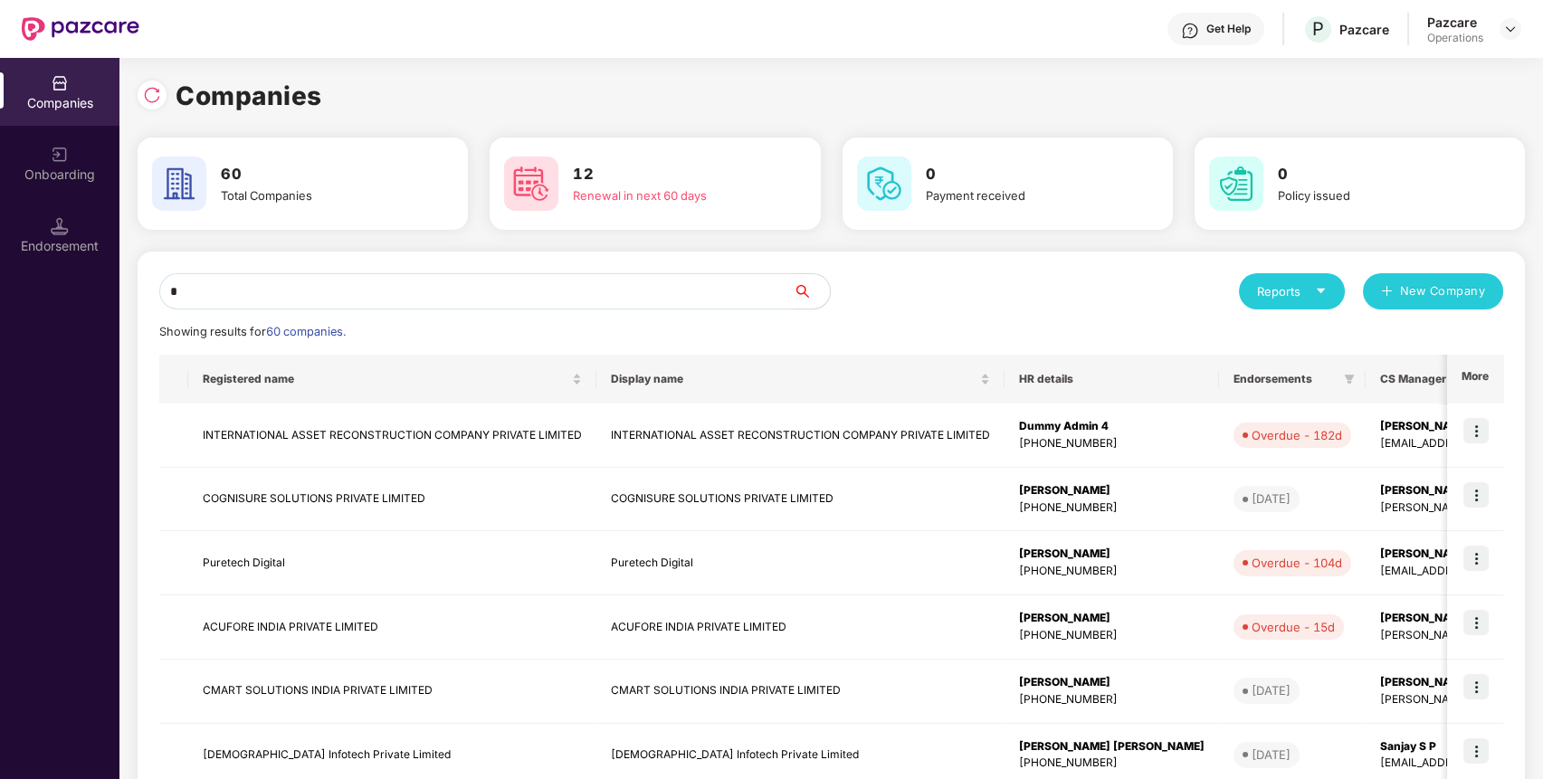
click at [658, 286] on input "*" at bounding box center [476, 291] width 634 height 36
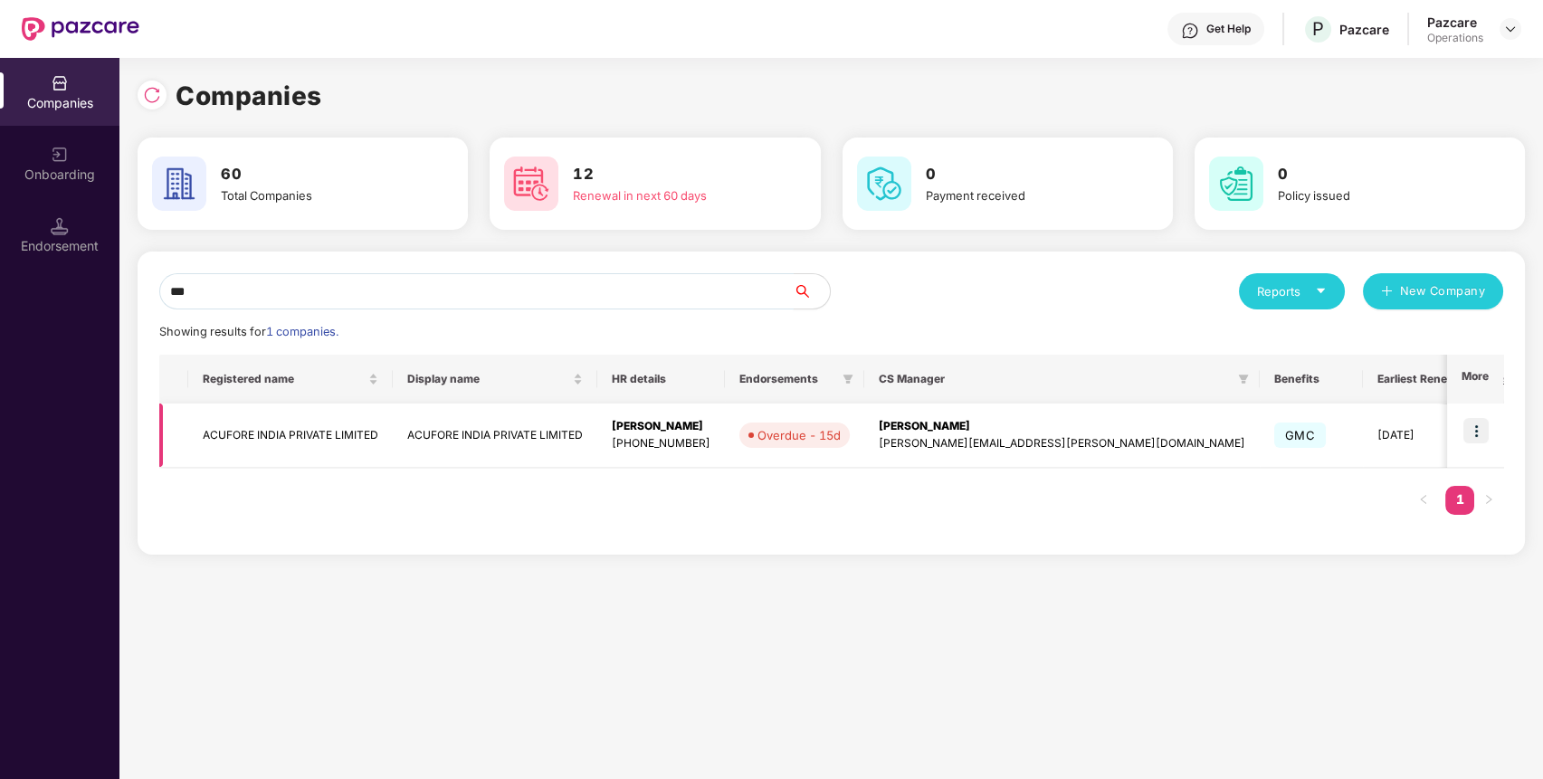
type input "***"
click at [1481, 435] on img at bounding box center [1475, 430] width 25 height 25
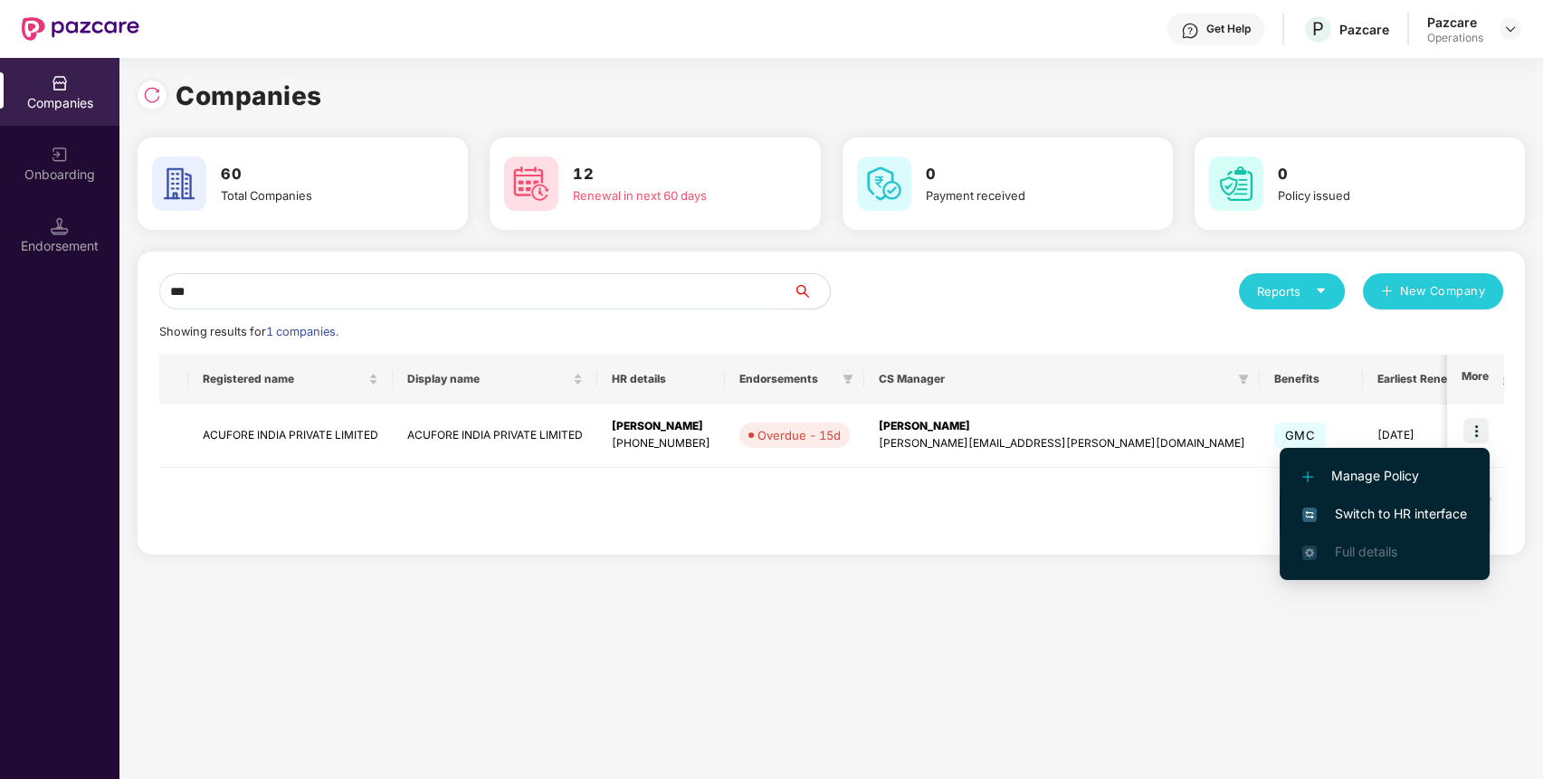
click at [1419, 509] on span "Switch to HR interface" at bounding box center [1384, 514] width 165 height 20
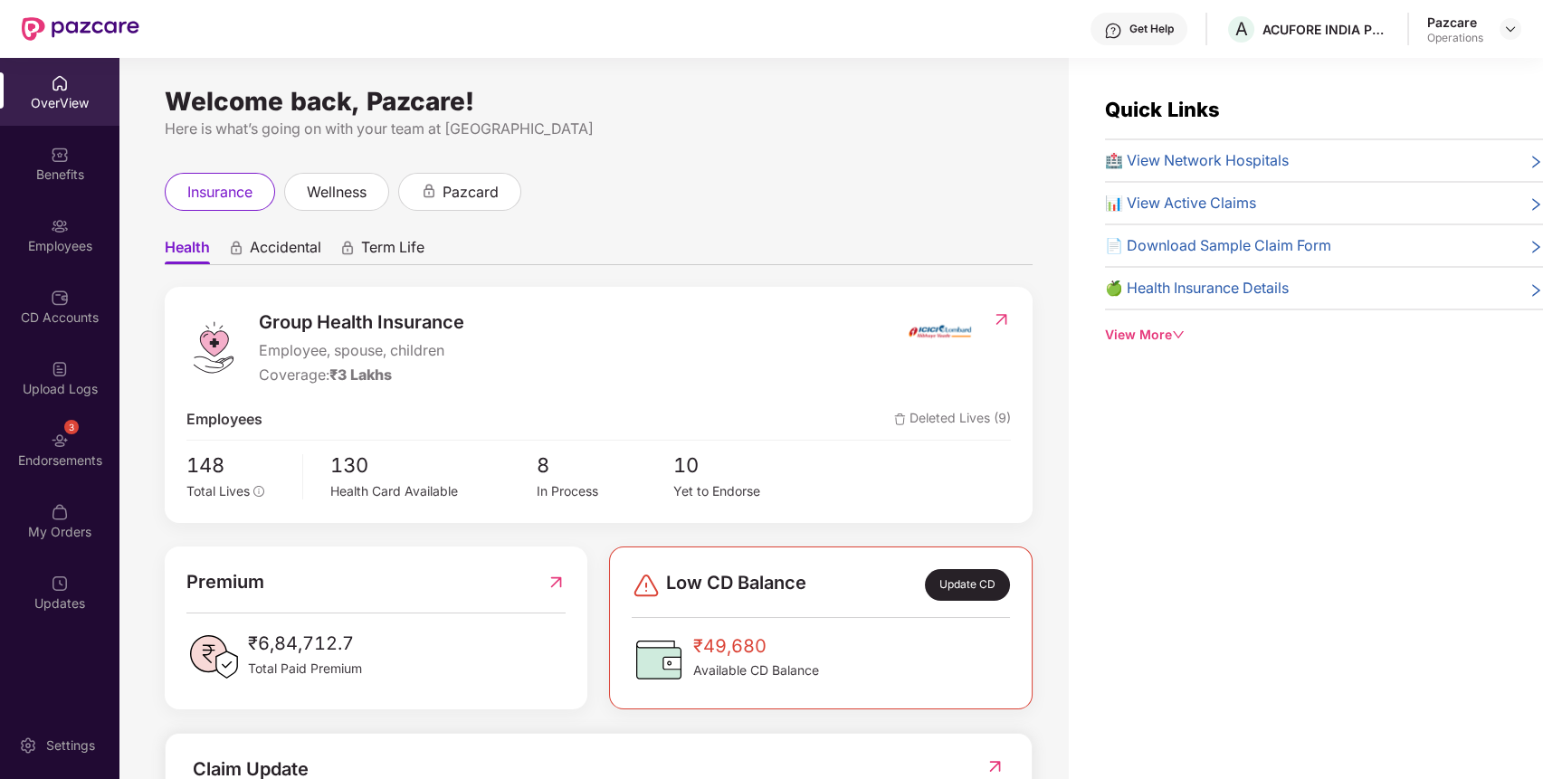
click at [25, 452] on div "Endorsements" at bounding box center [59, 461] width 119 height 18
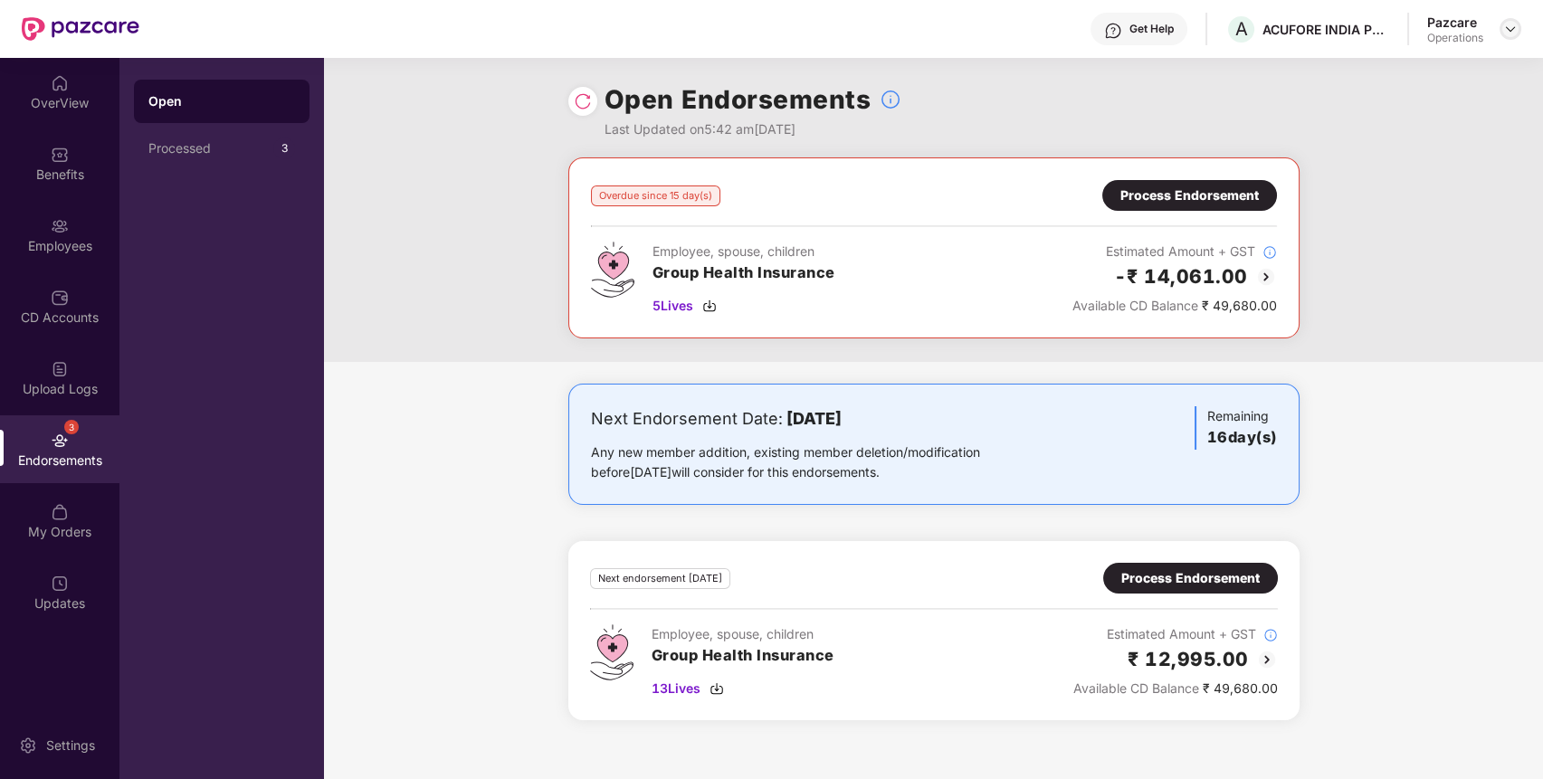
click at [1516, 36] on div at bounding box center [1510, 29] width 22 height 22
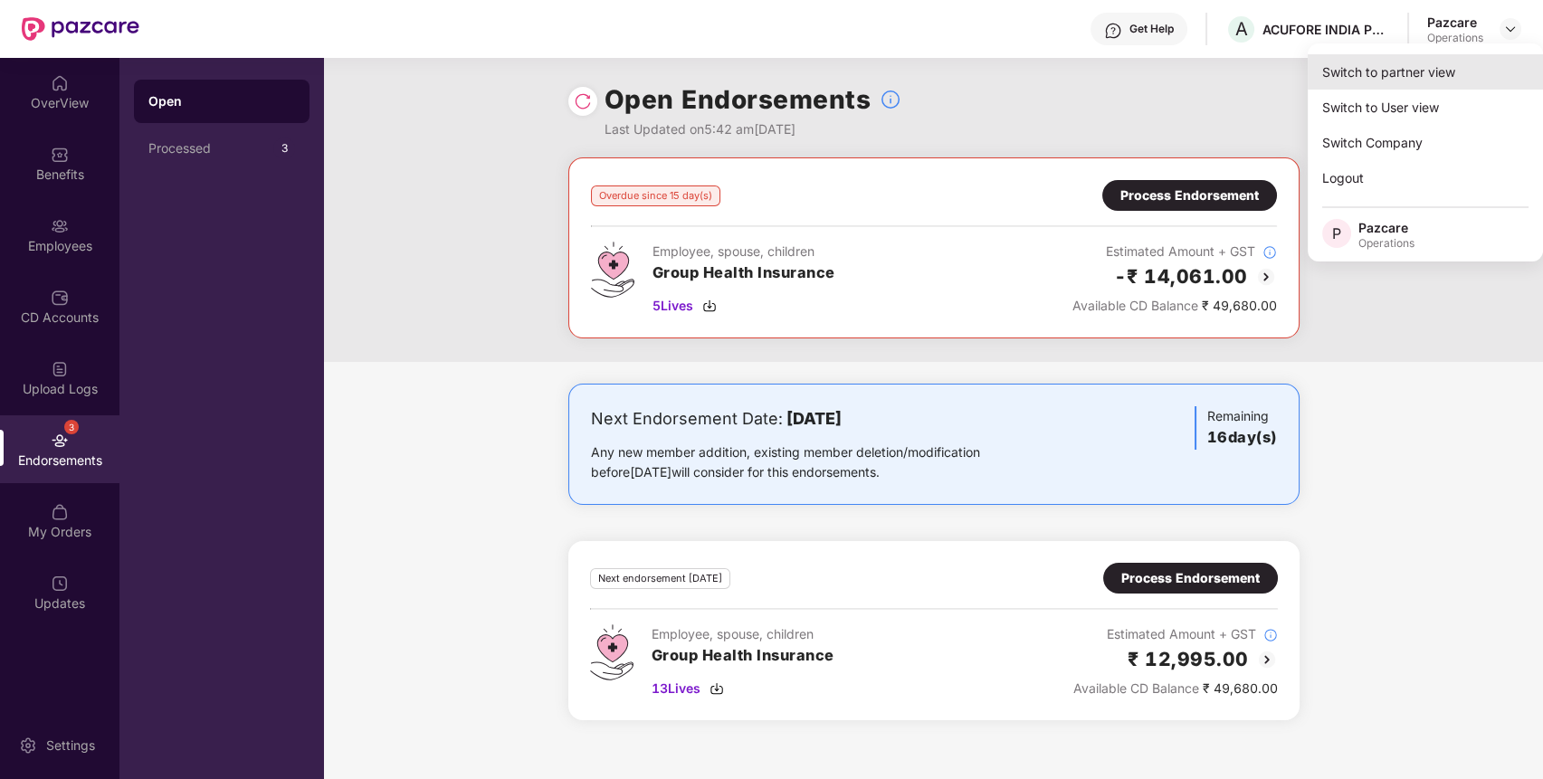
click at [1431, 79] on div "Switch to partner view" at bounding box center [1424, 71] width 235 height 35
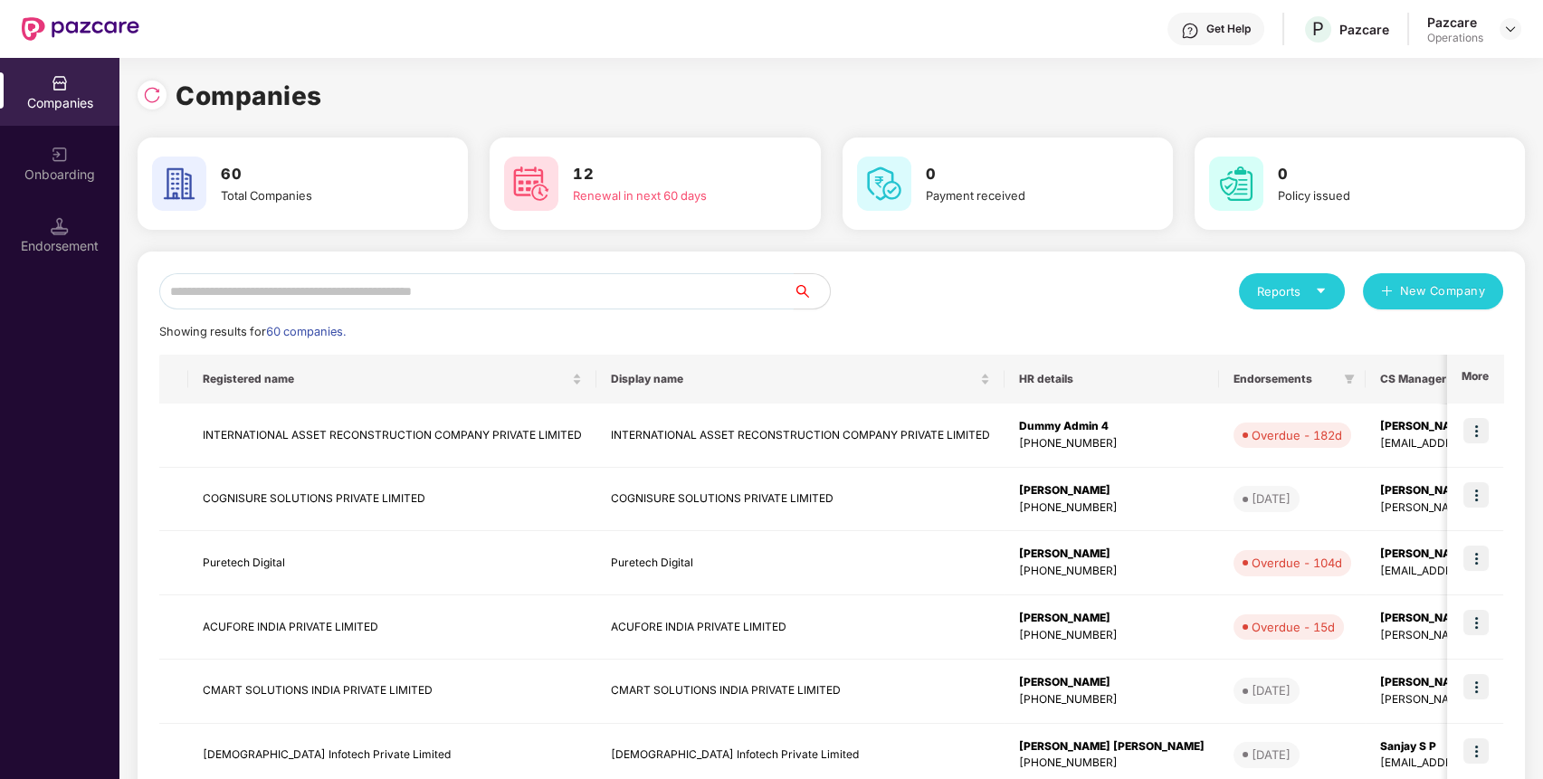
click at [673, 298] on input "text" at bounding box center [476, 291] width 634 height 36
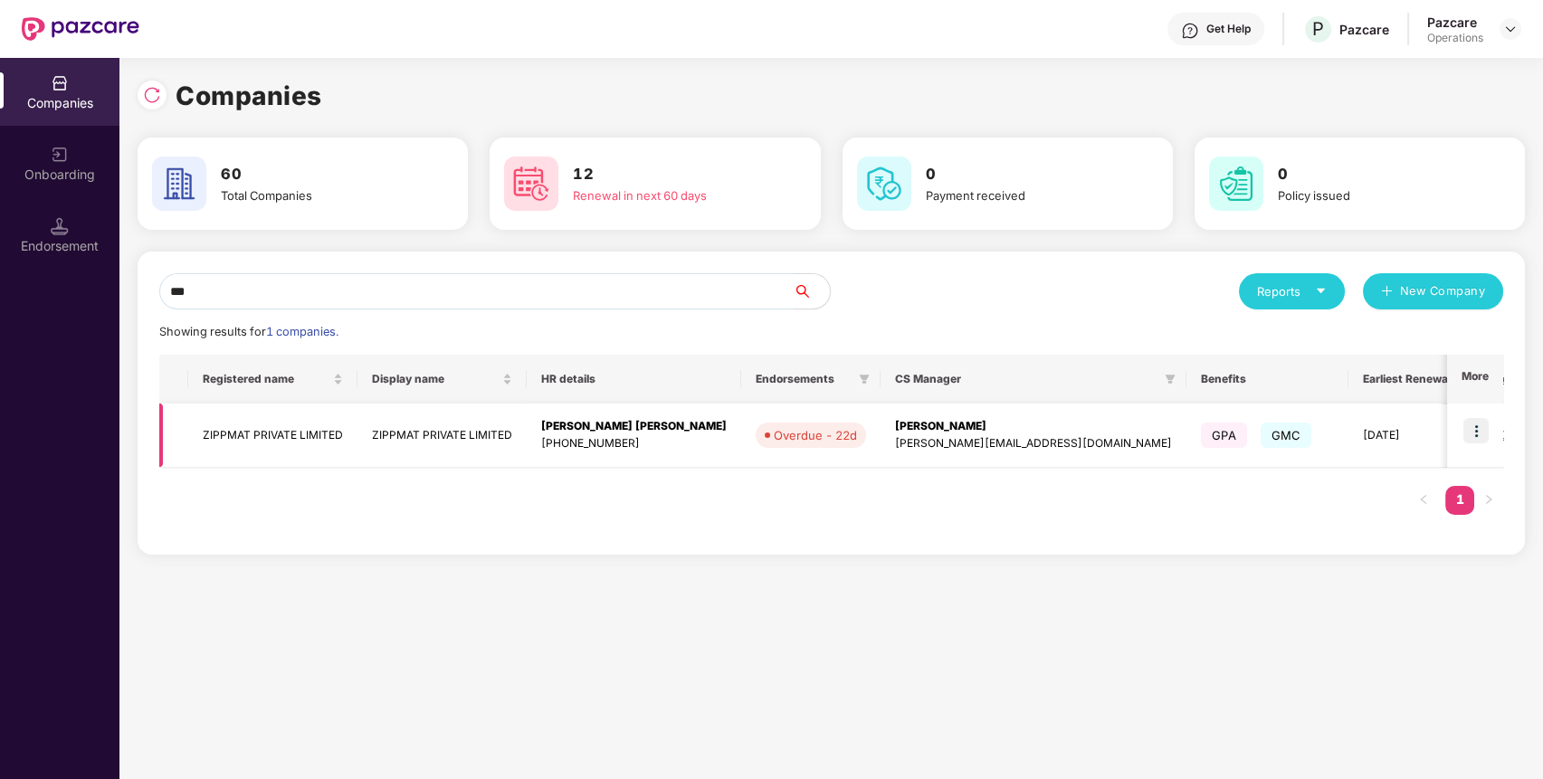
type input "***"
click at [1479, 423] on img at bounding box center [1475, 430] width 25 height 25
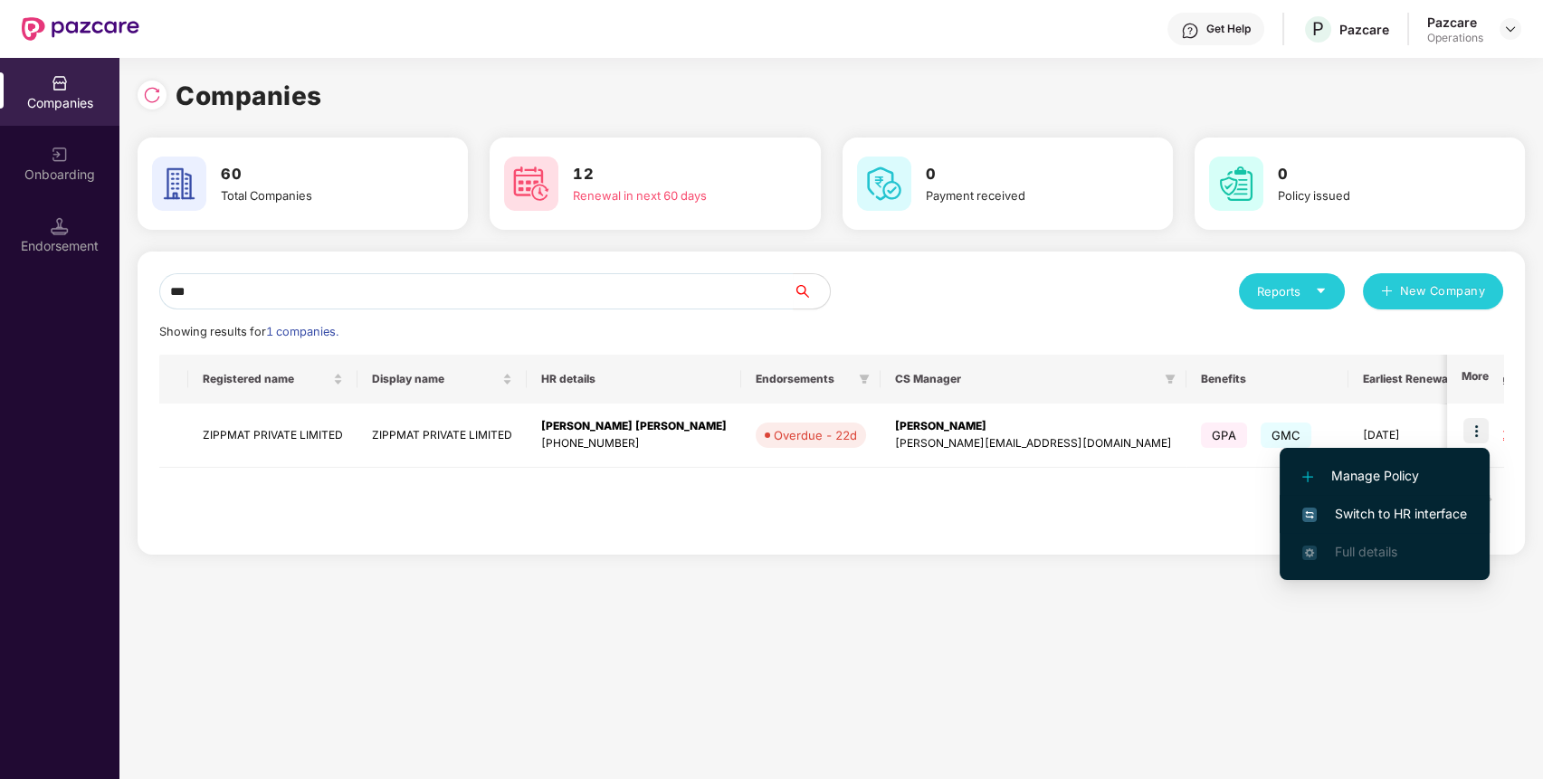
click at [1434, 505] on span "Switch to HR interface" at bounding box center [1384, 514] width 165 height 20
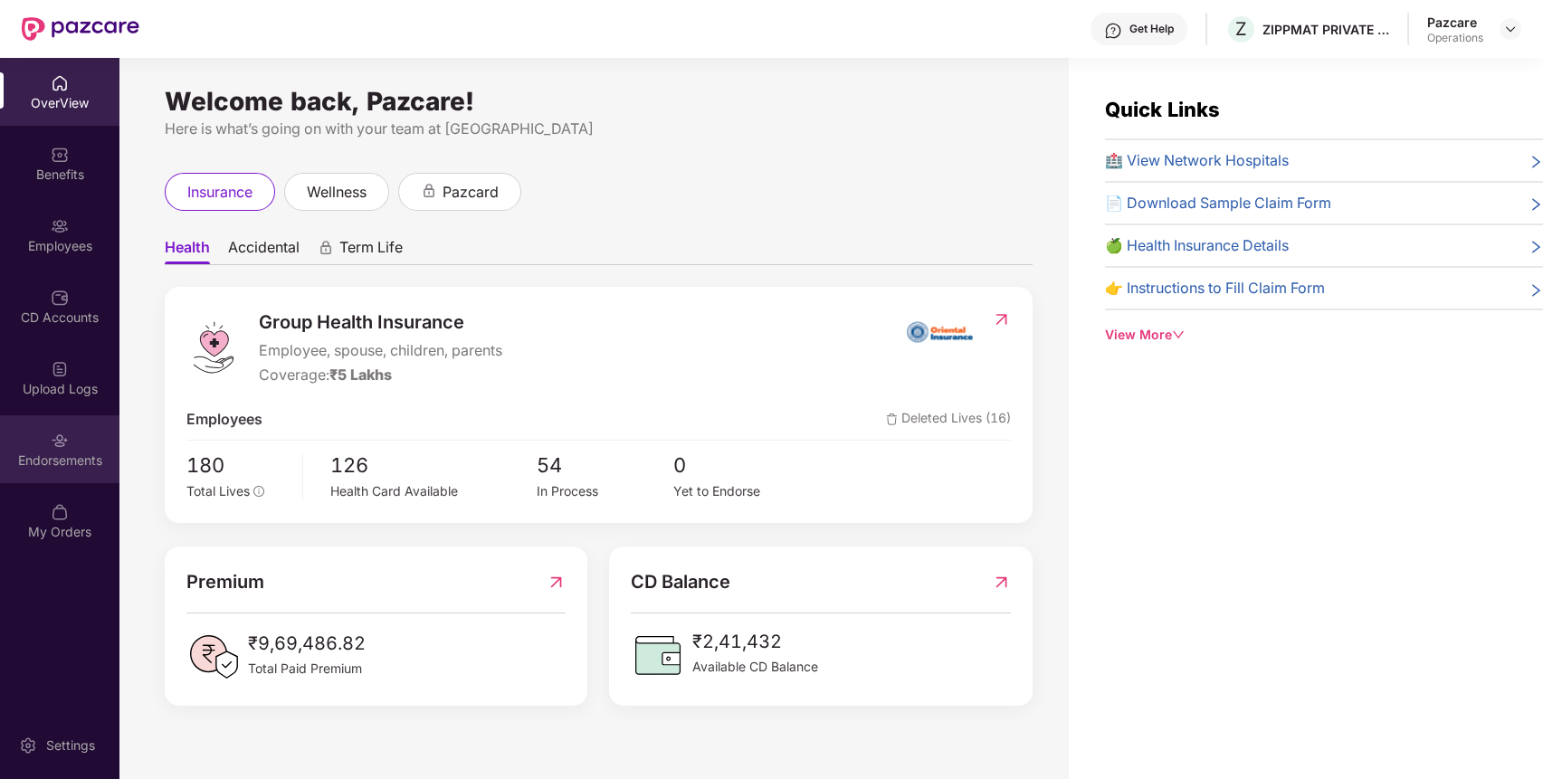
click at [72, 438] on div "Endorsements" at bounding box center [59, 449] width 119 height 68
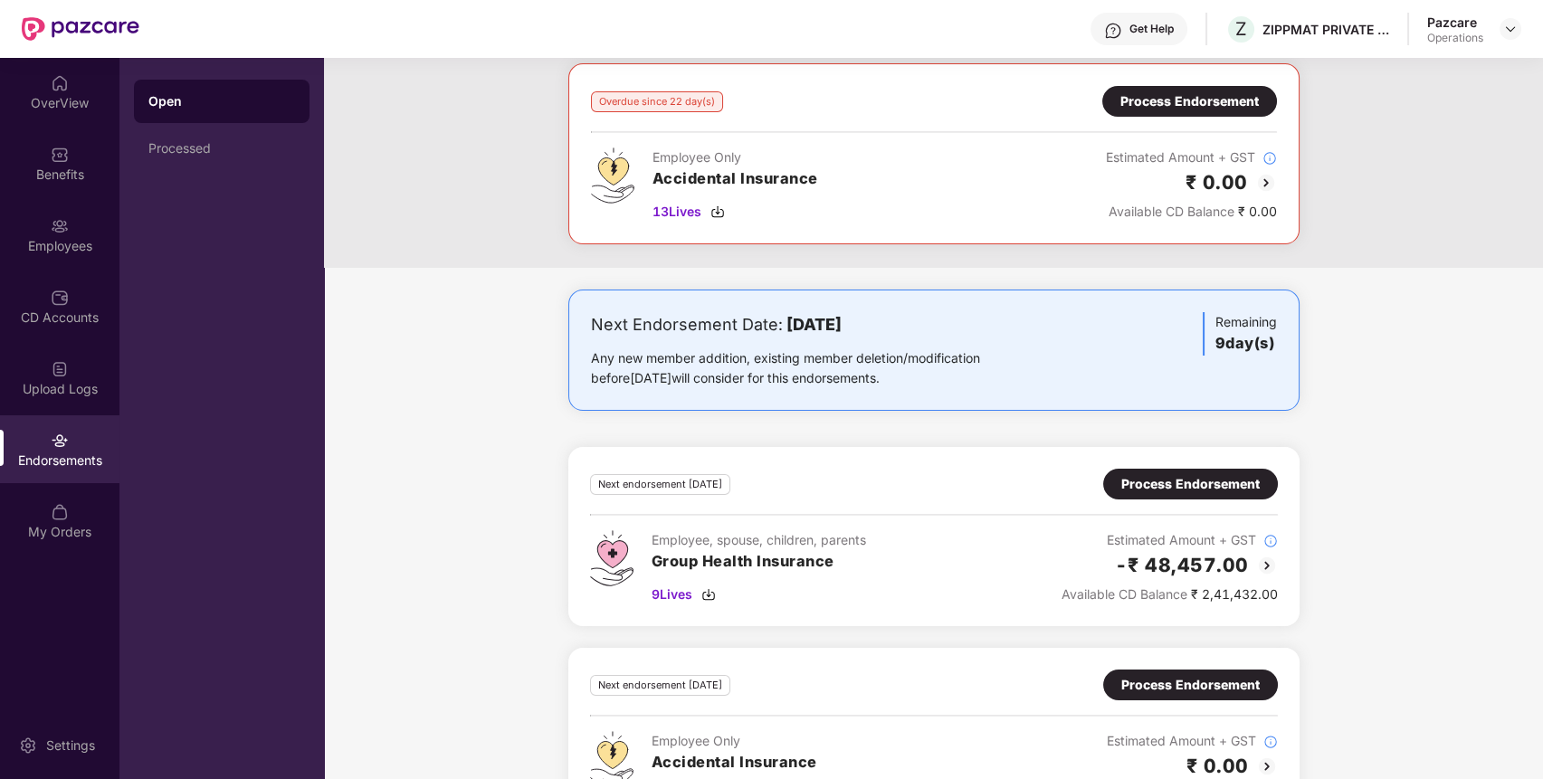
scroll to position [162, 0]
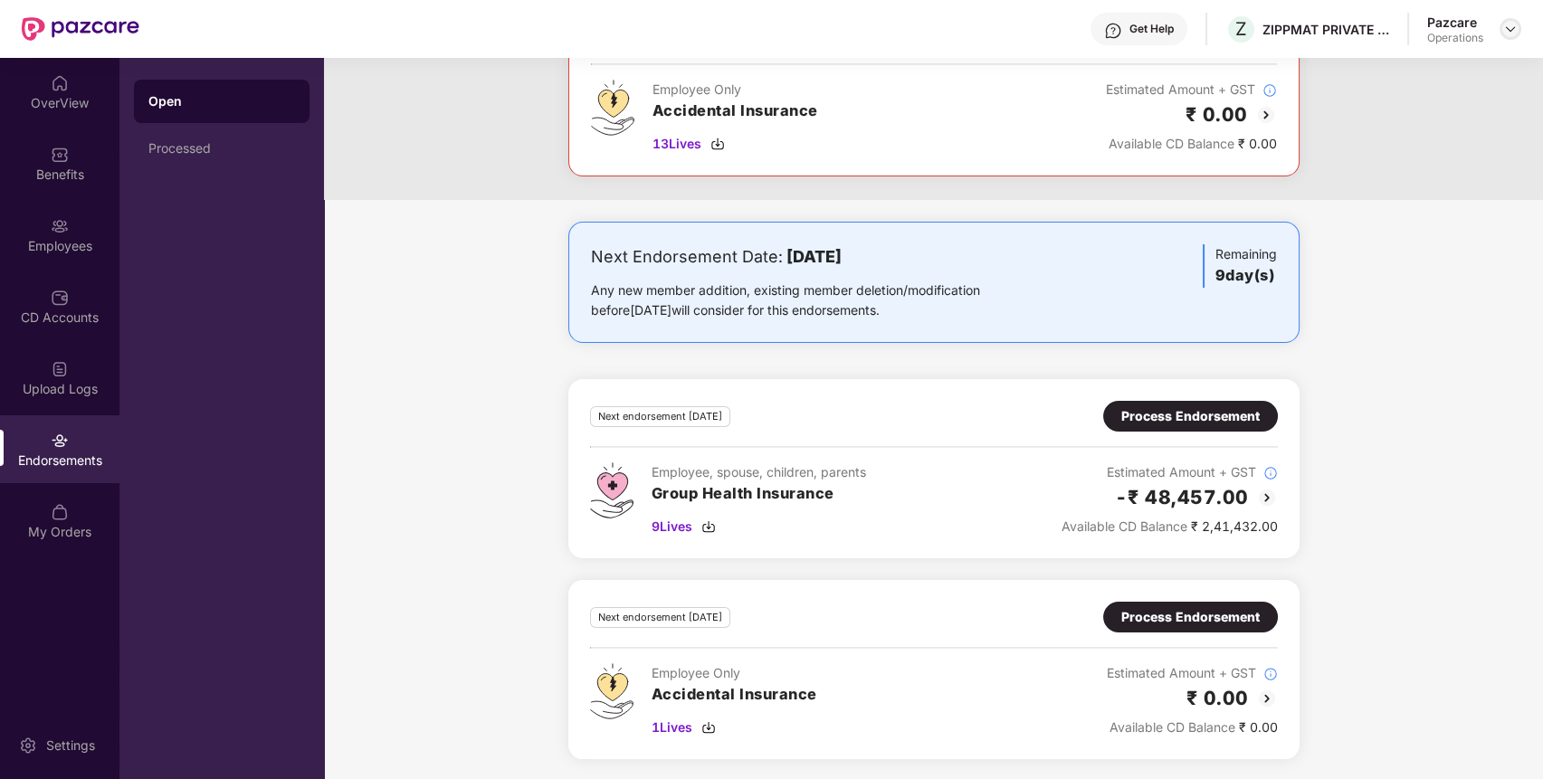
click at [1511, 23] on img at bounding box center [1510, 29] width 14 height 14
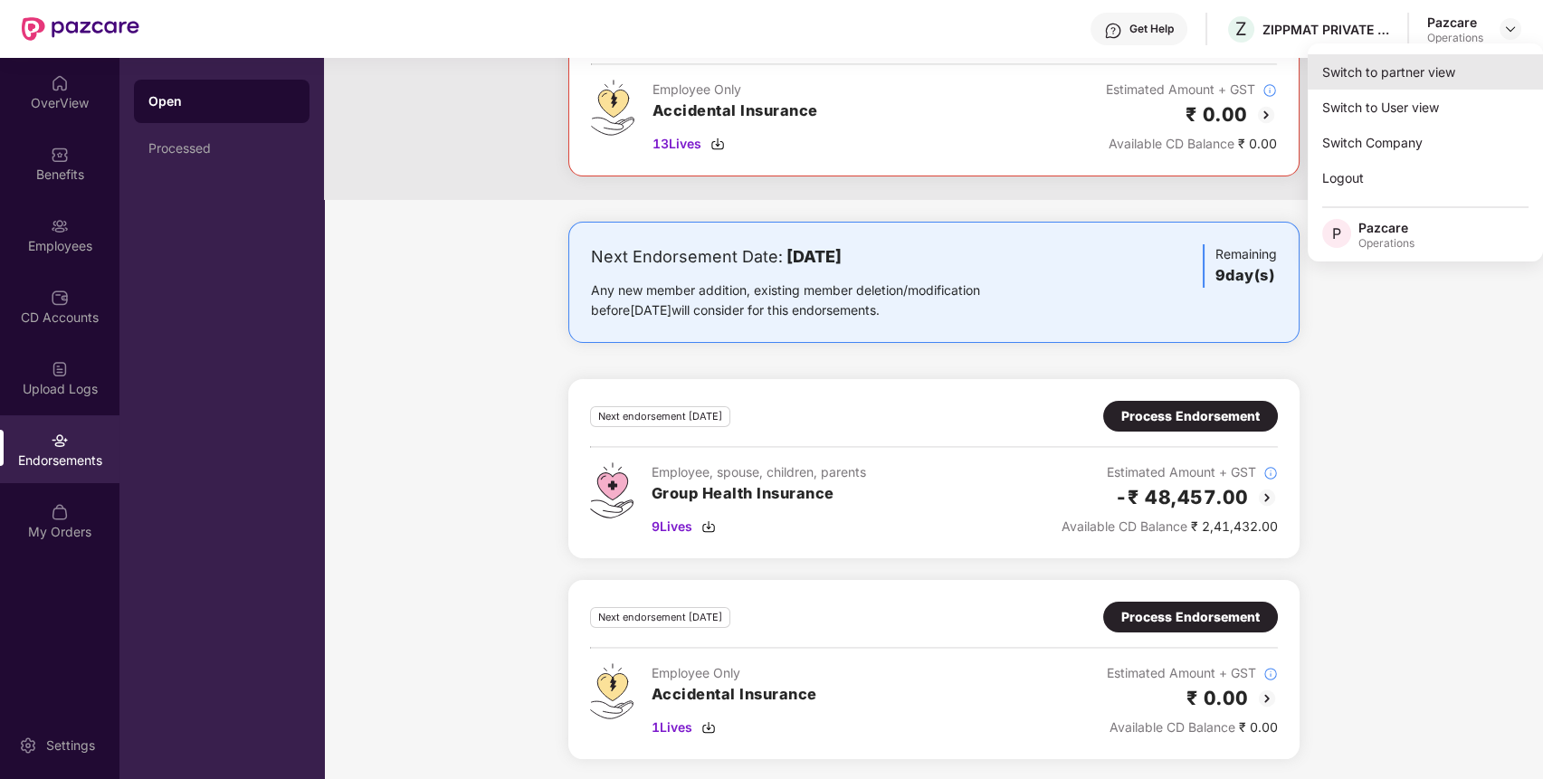
click at [1461, 77] on div "Switch to partner view" at bounding box center [1424, 71] width 235 height 35
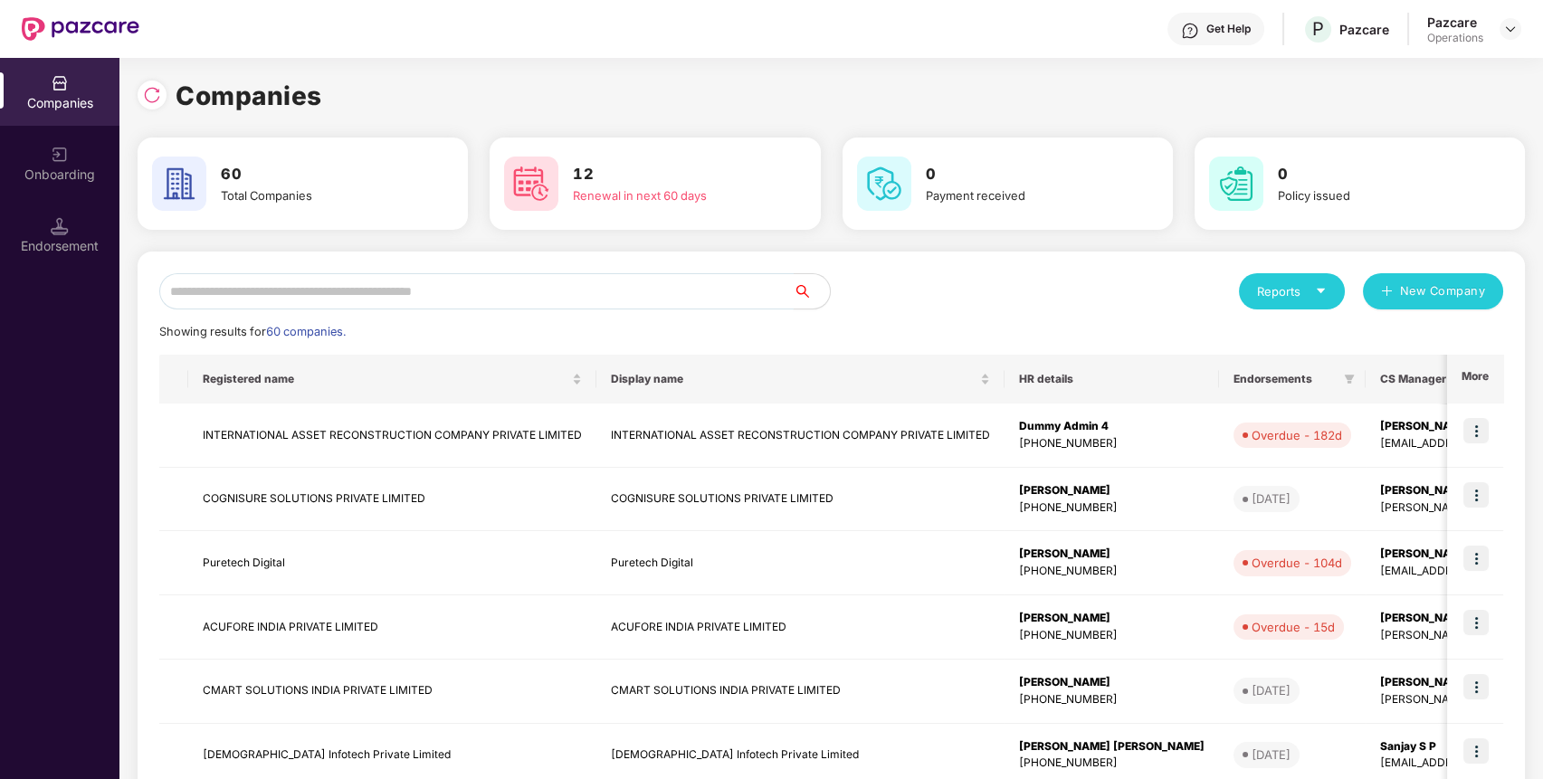
click at [668, 290] on input "text" at bounding box center [476, 291] width 634 height 36
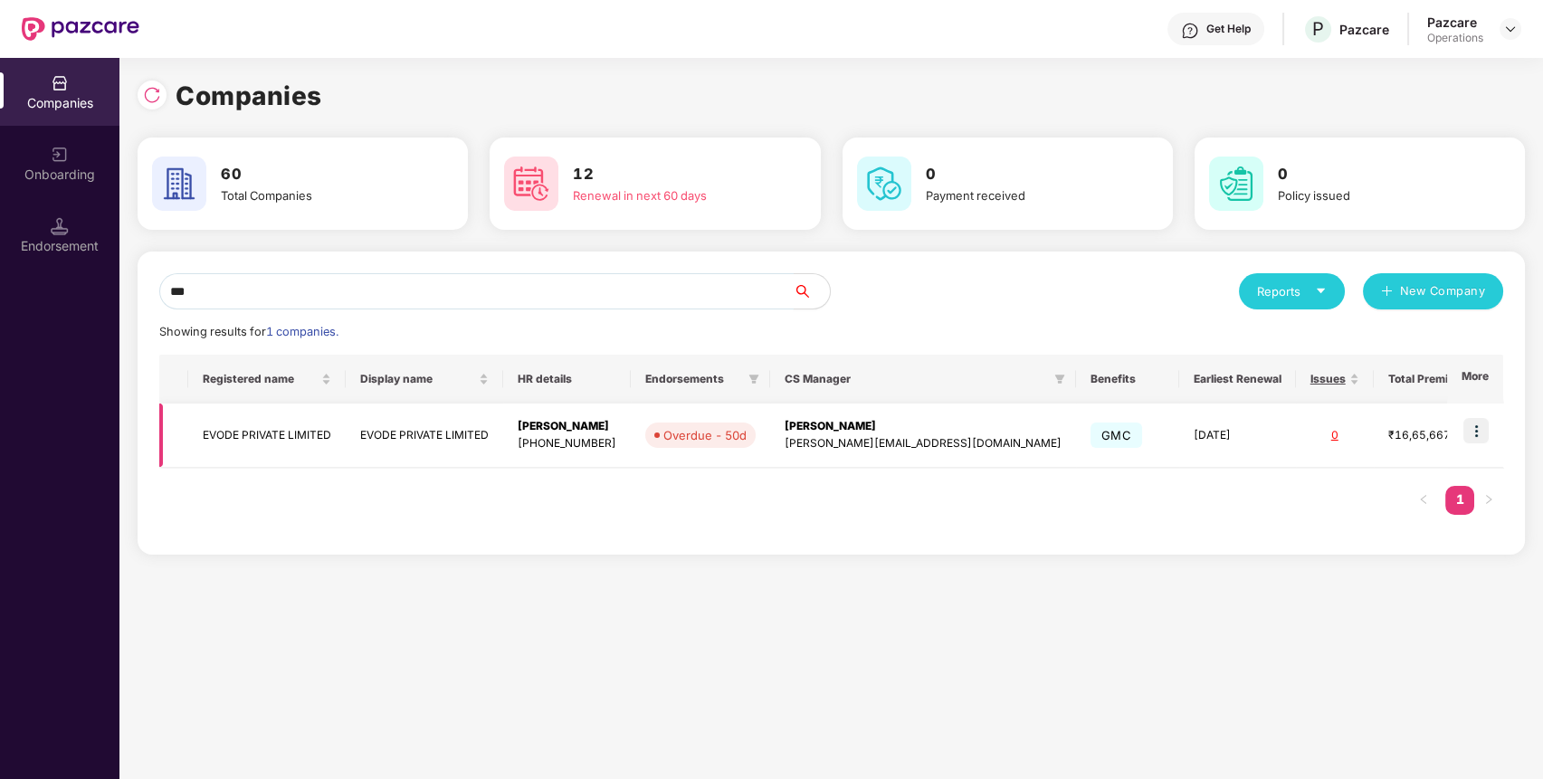
type input "***"
click at [1471, 420] on img at bounding box center [1475, 430] width 25 height 25
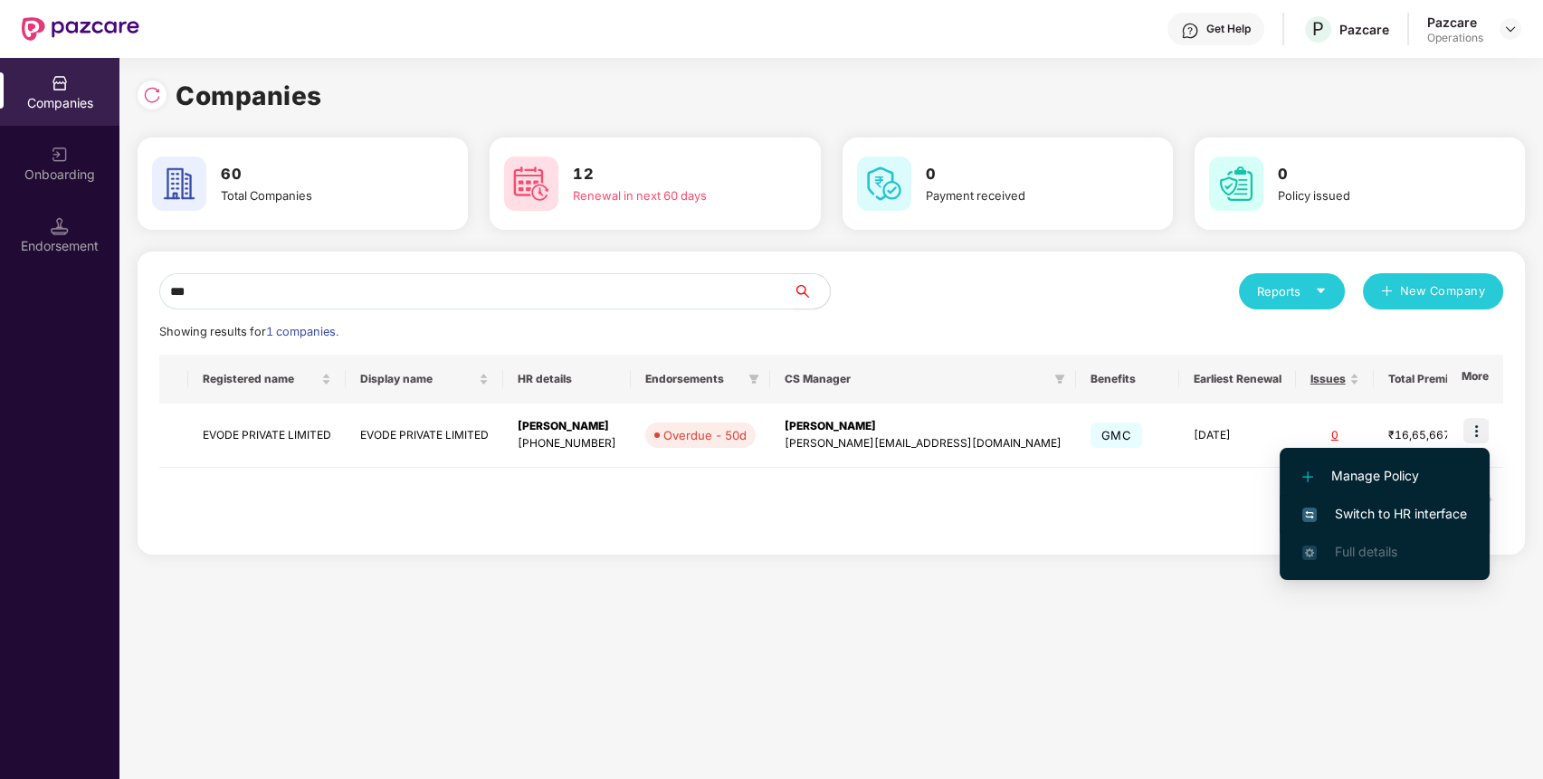
click at [1396, 502] on li "Switch to HR interface" at bounding box center [1384, 514] width 210 height 38
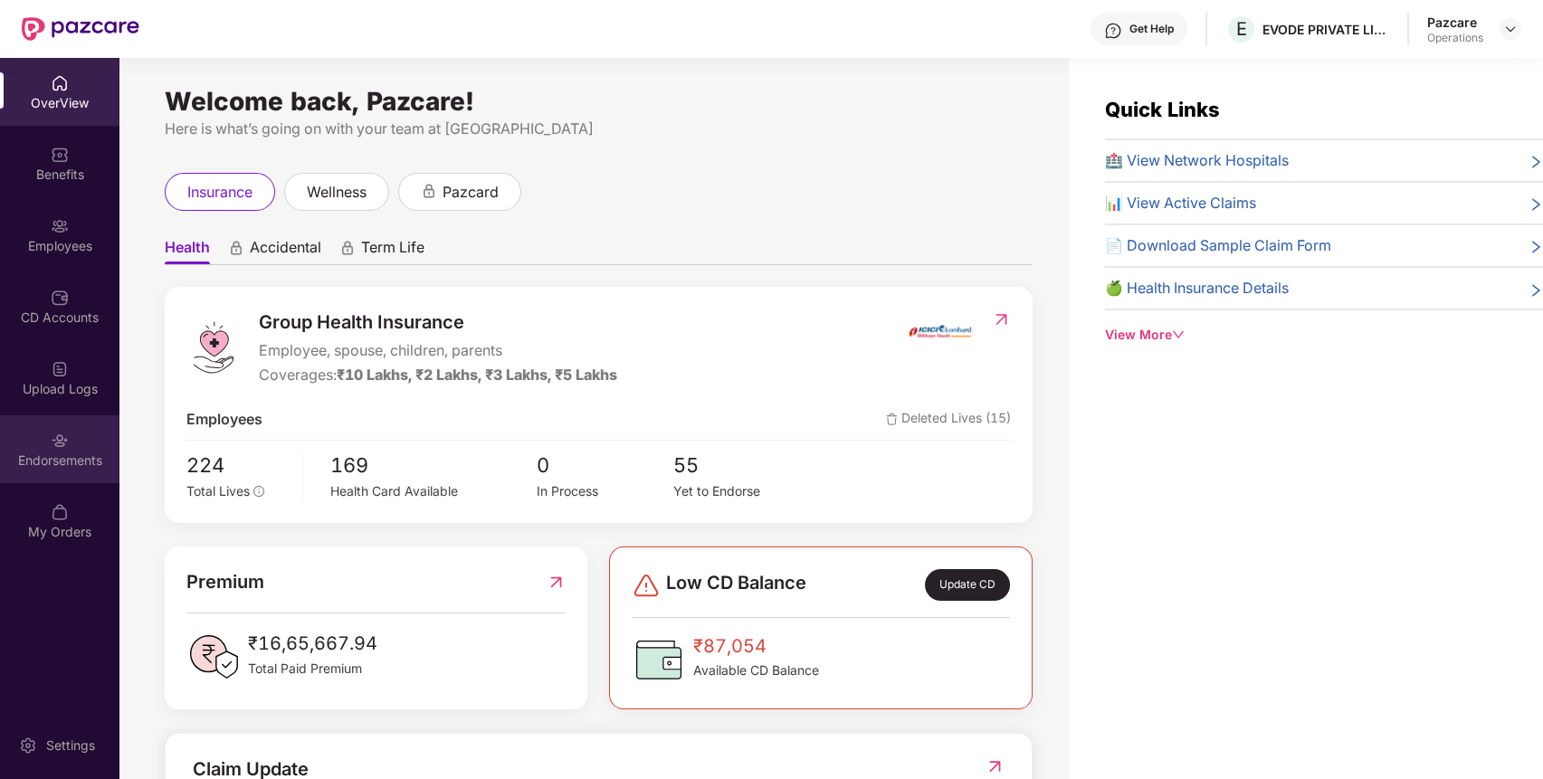
click at [38, 472] on div "Endorsements" at bounding box center [59, 449] width 119 height 68
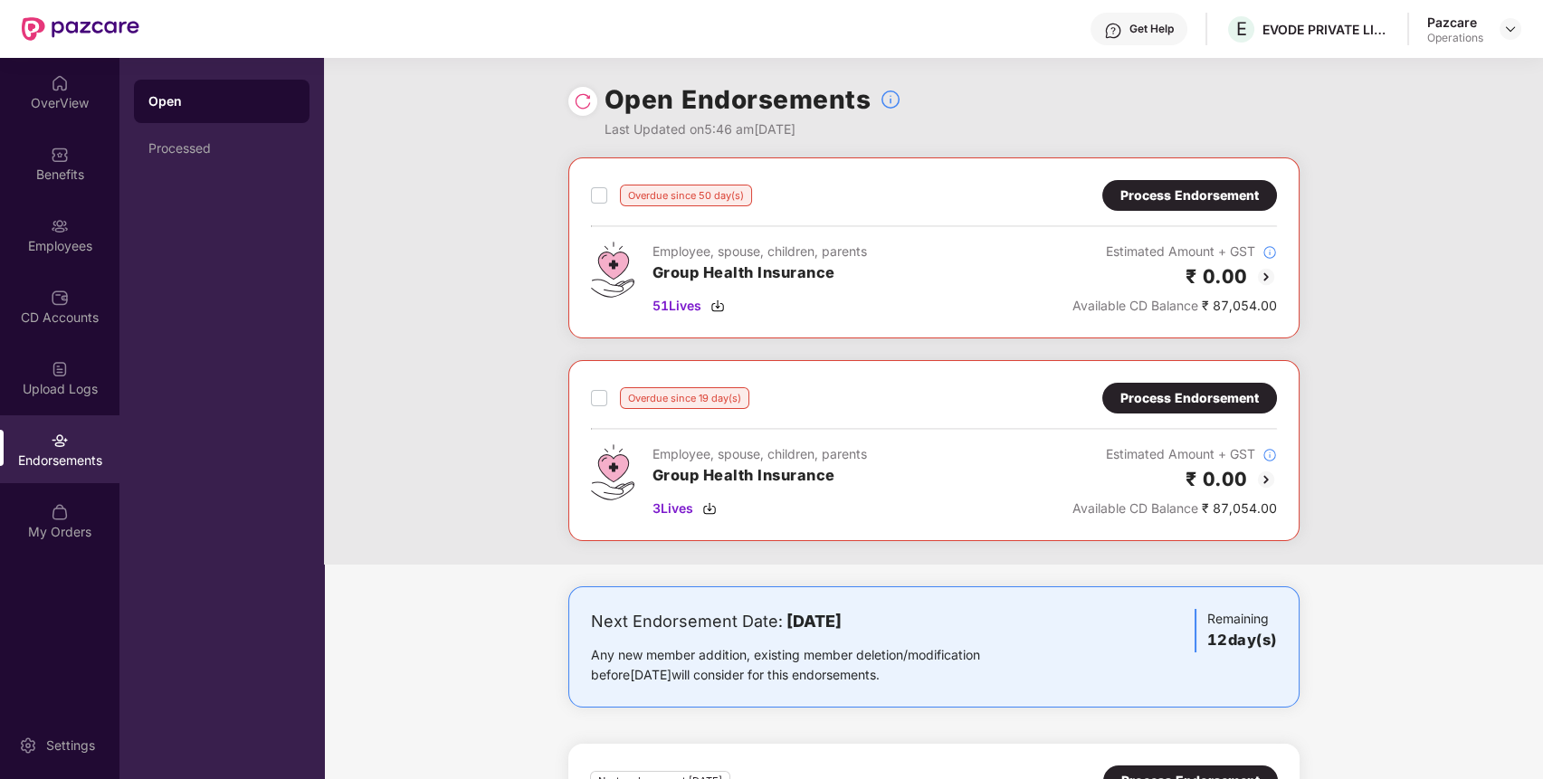
click at [1168, 195] on div "Process Endorsement" at bounding box center [1189, 195] width 138 height 20
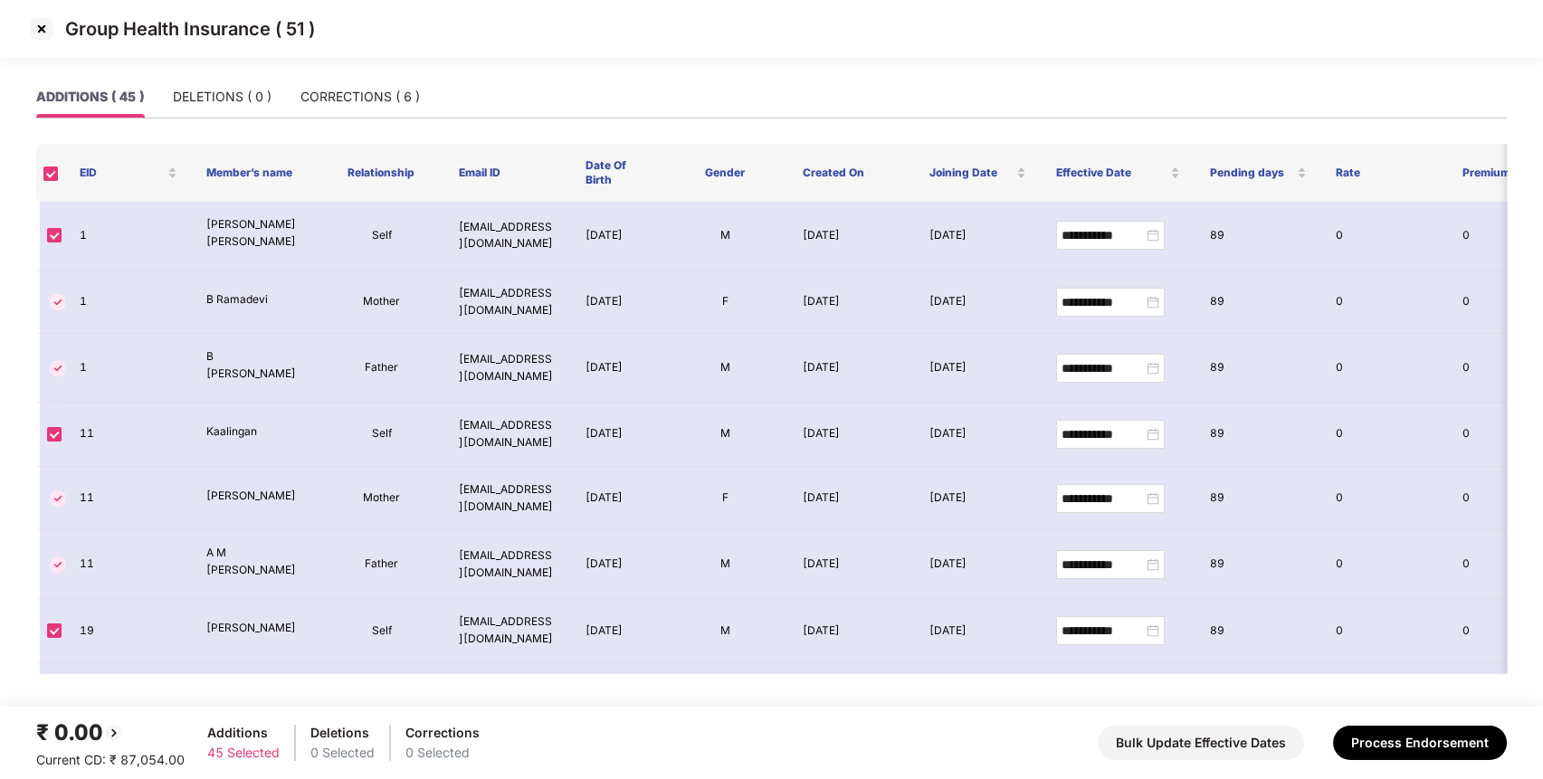
click at [45, 25] on img at bounding box center [41, 28] width 29 height 29
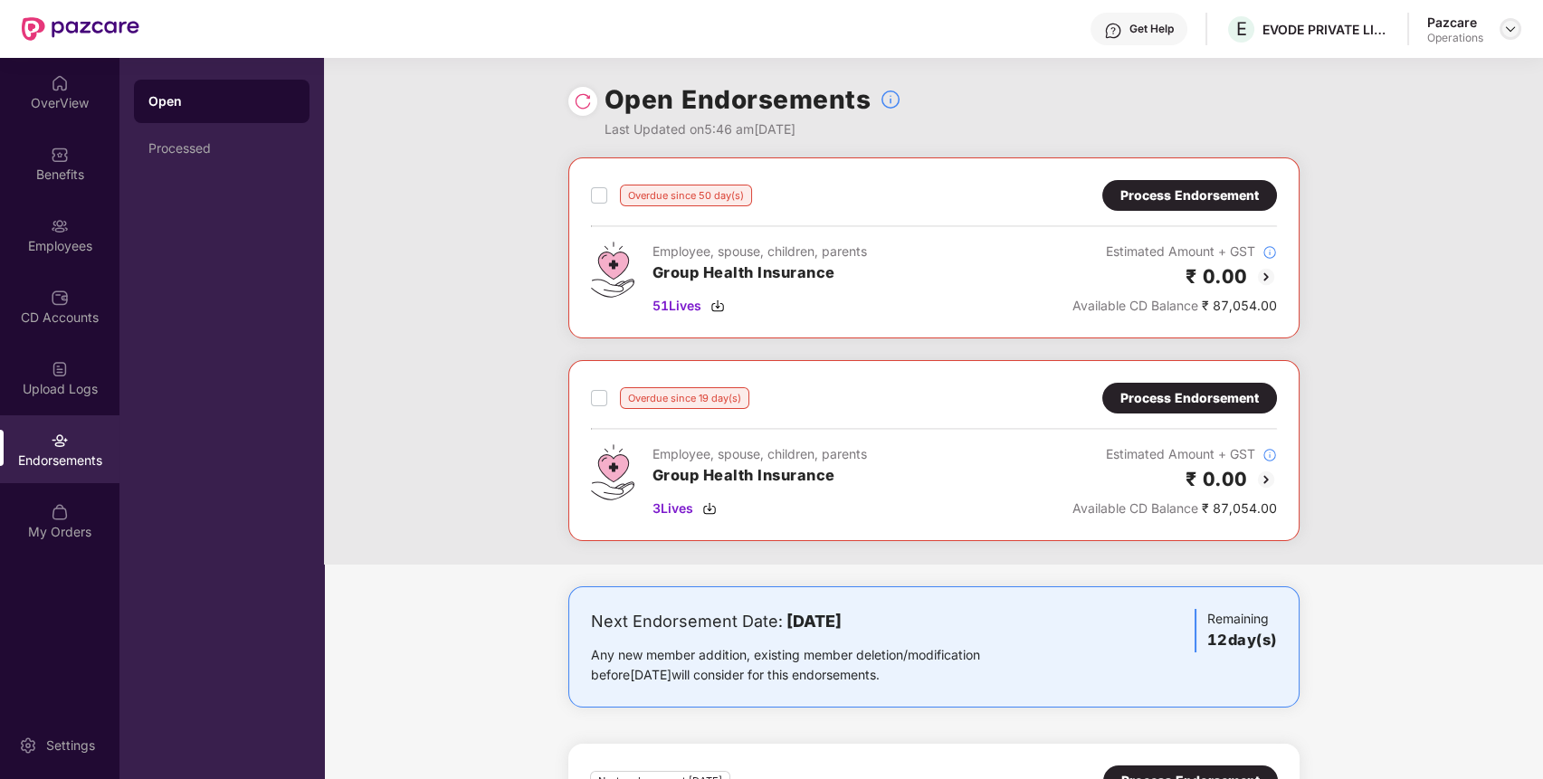
click at [1514, 34] on img at bounding box center [1510, 29] width 14 height 14
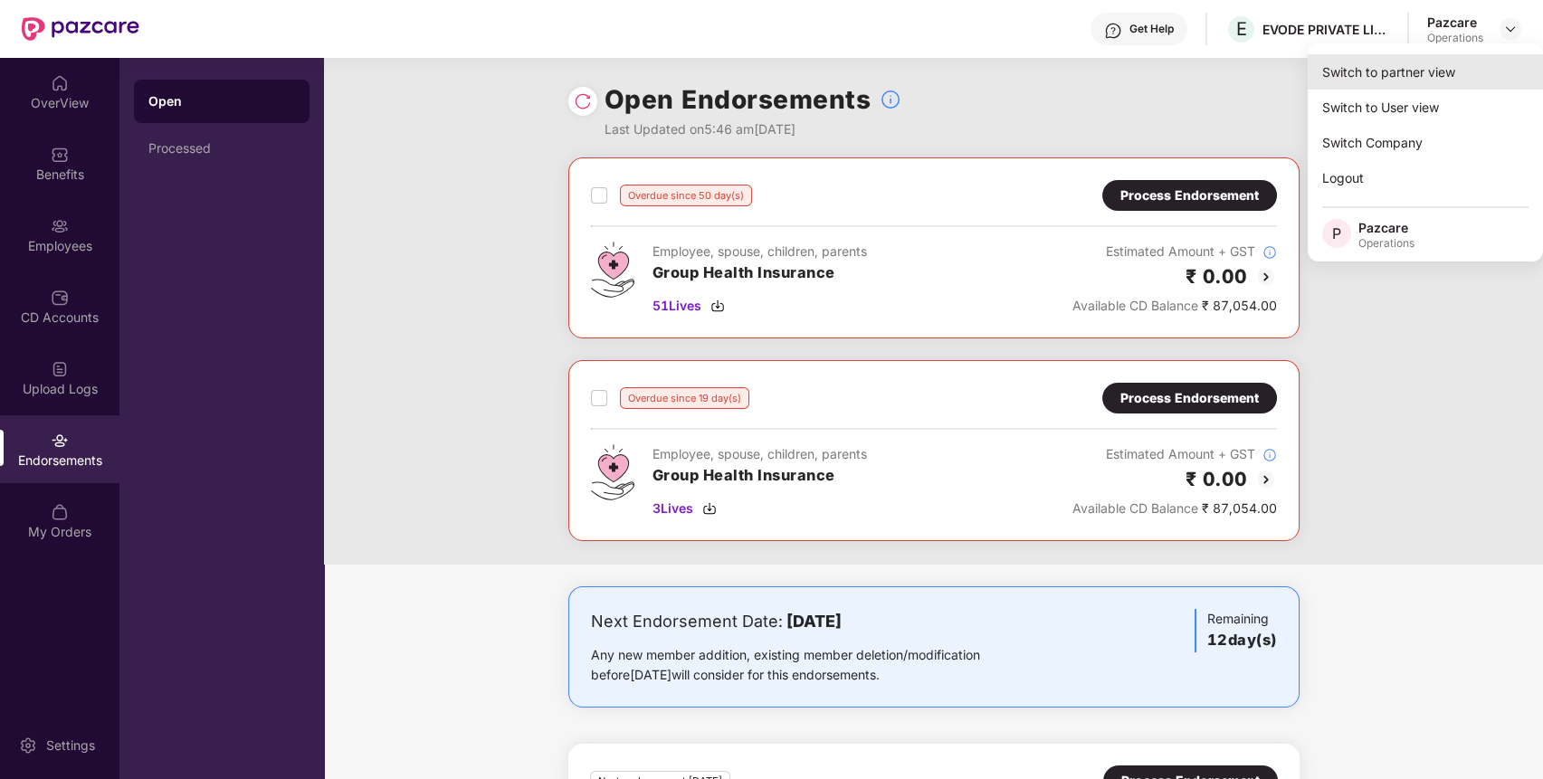
click at [1457, 67] on div "Switch to partner view" at bounding box center [1424, 71] width 235 height 35
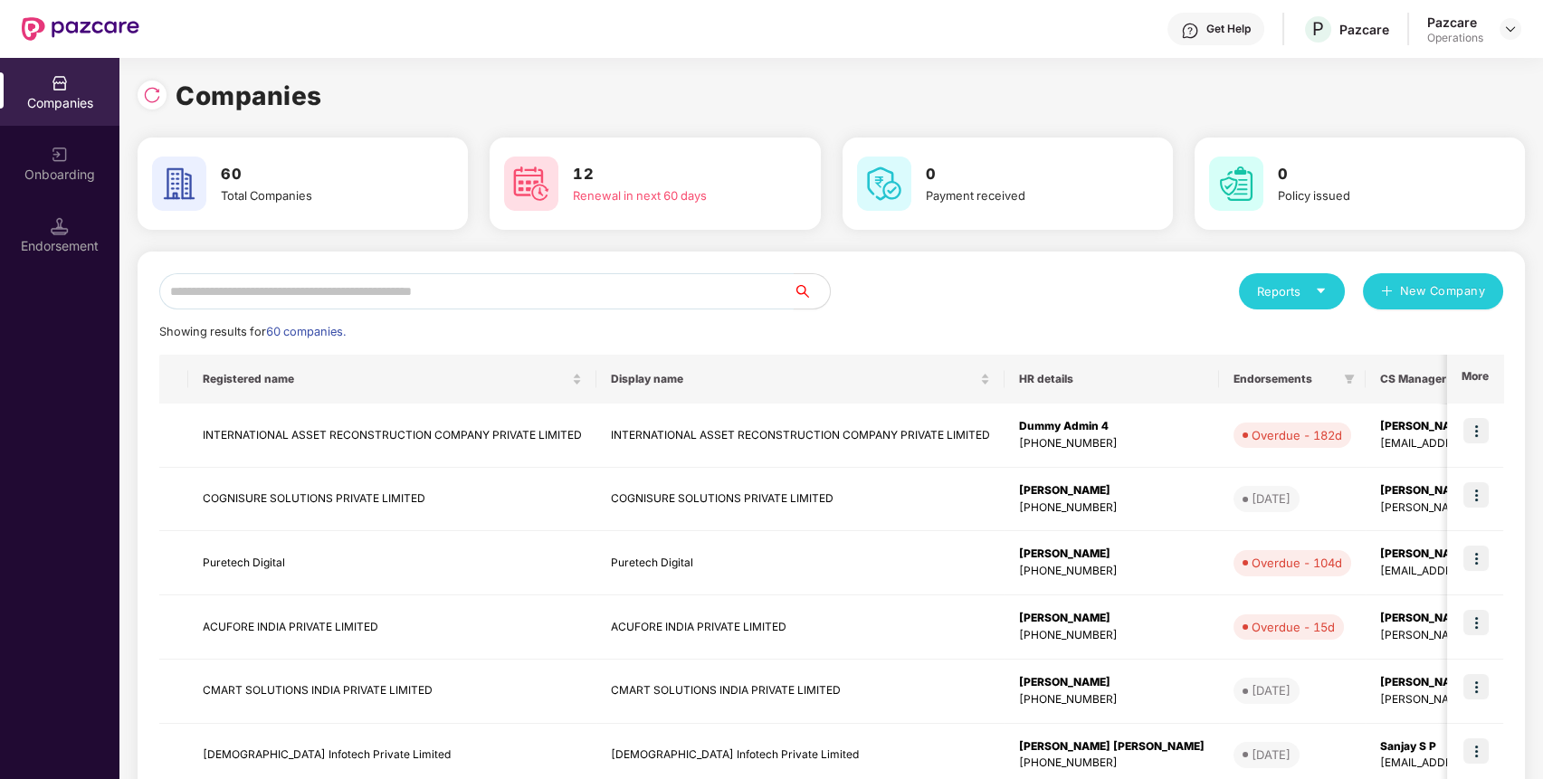
click at [644, 297] on input "text" at bounding box center [476, 291] width 634 height 36
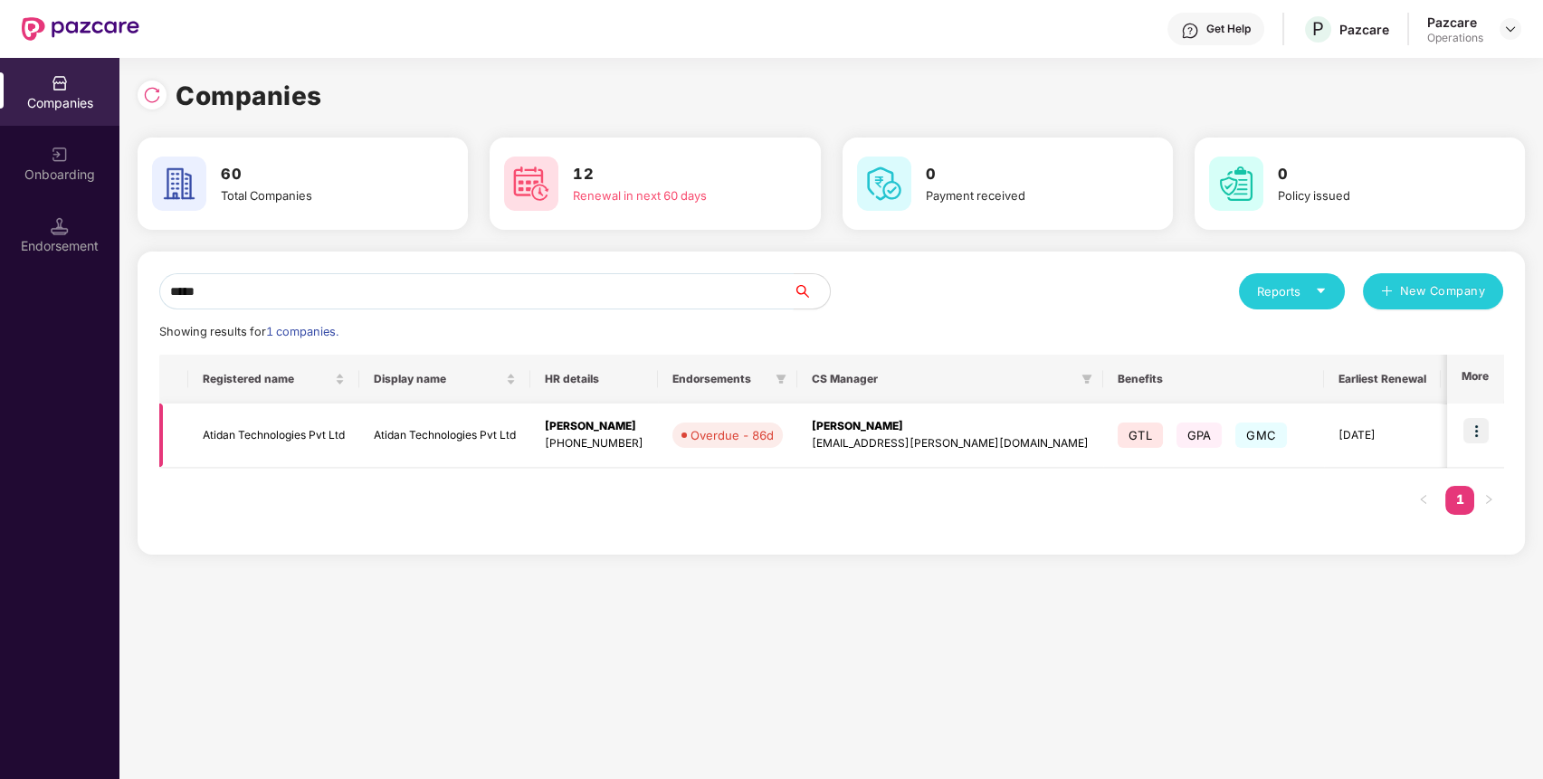
type input "*****"
click at [1479, 433] on img at bounding box center [1475, 430] width 25 height 25
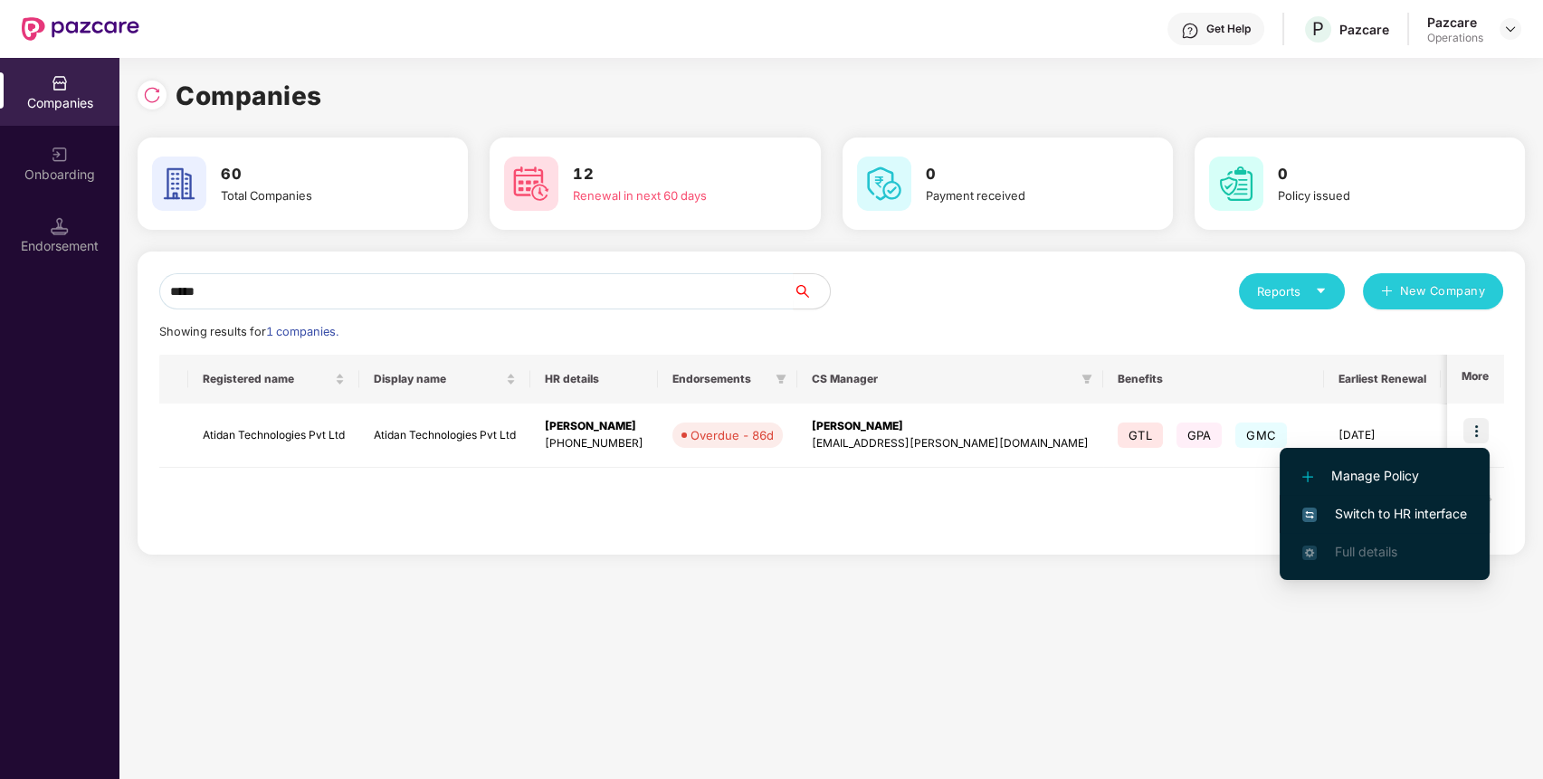
click at [1439, 513] on span "Switch to HR interface" at bounding box center [1384, 514] width 165 height 20
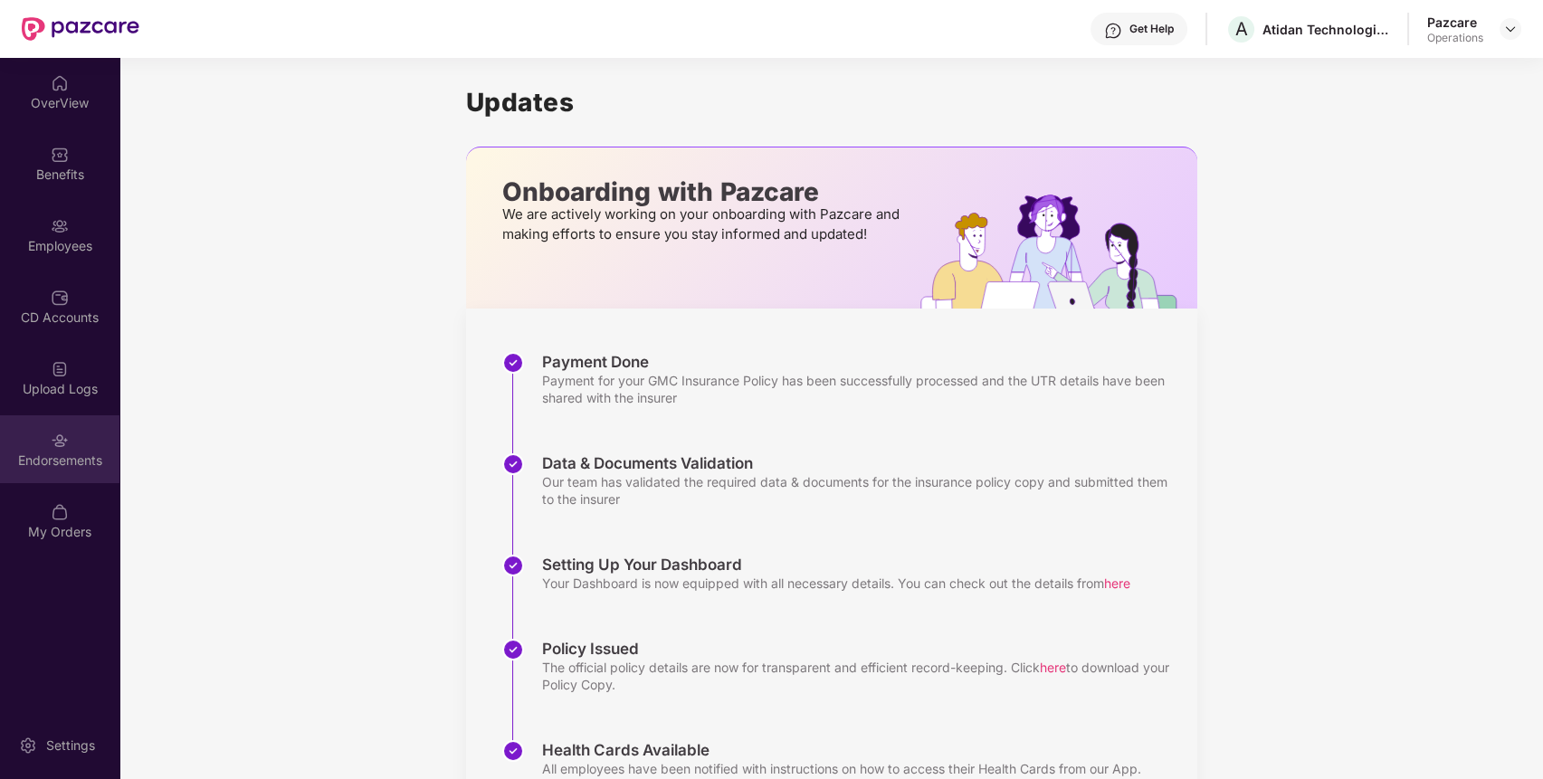
click at [86, 459] on div "Endorsements" at bounding box center [59, 461] width 119 height 18
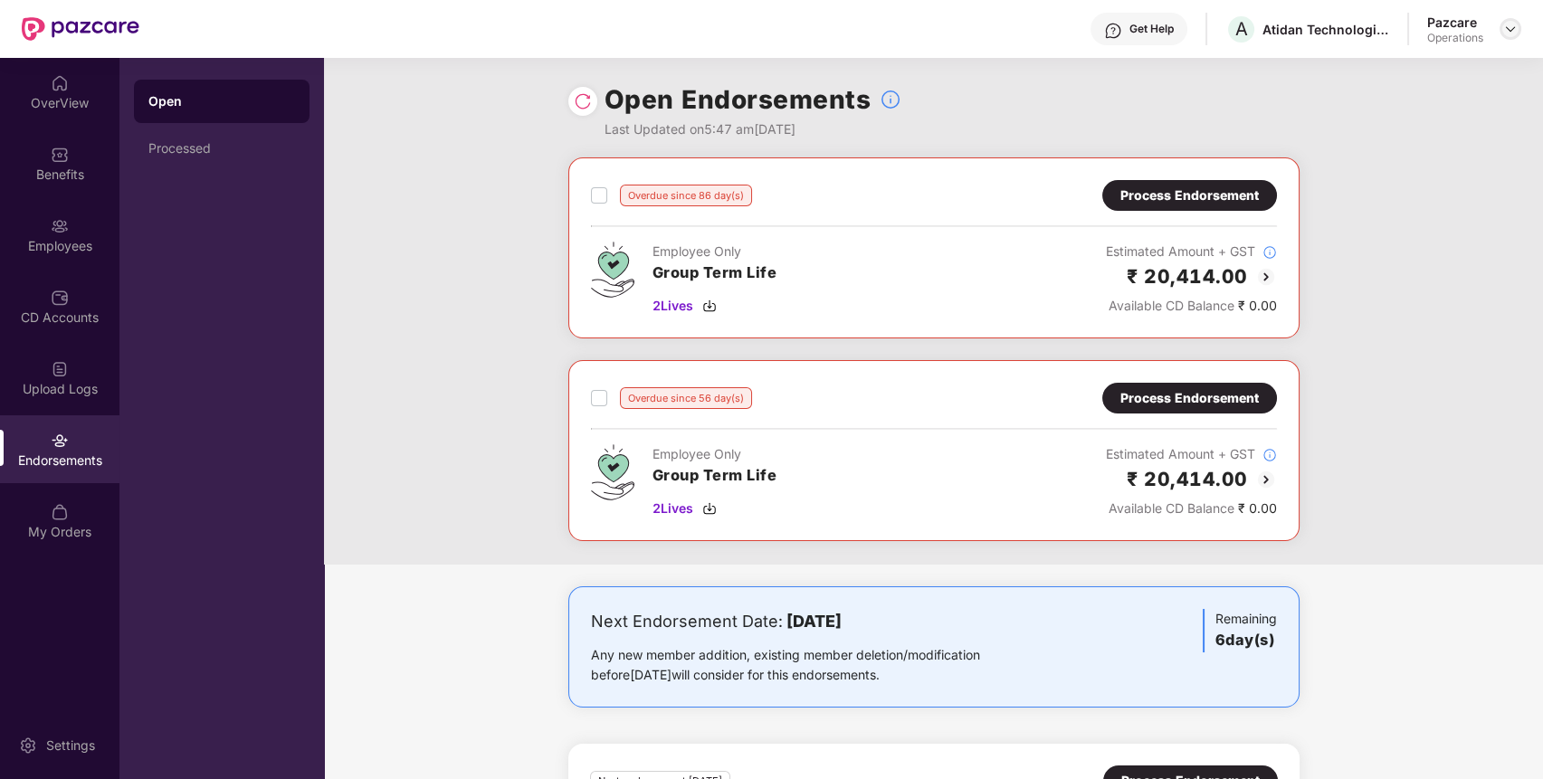
click at [1511, 29] on img at bounding box center [1510, 29] width 14 height 14
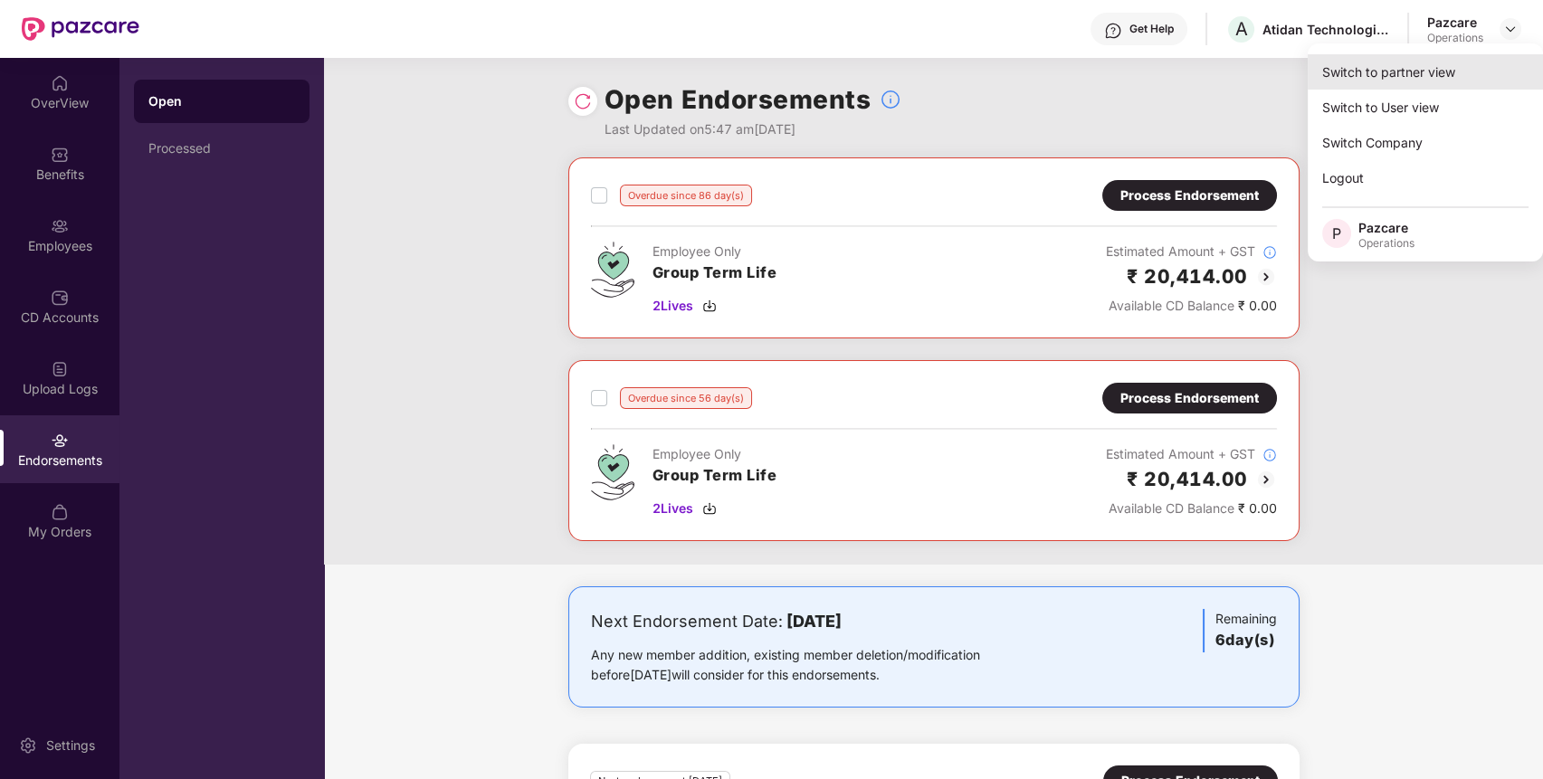
click at [1458, 81] on div "Switch to partner view" at bounding box center [1424, 71] width 235 height 35
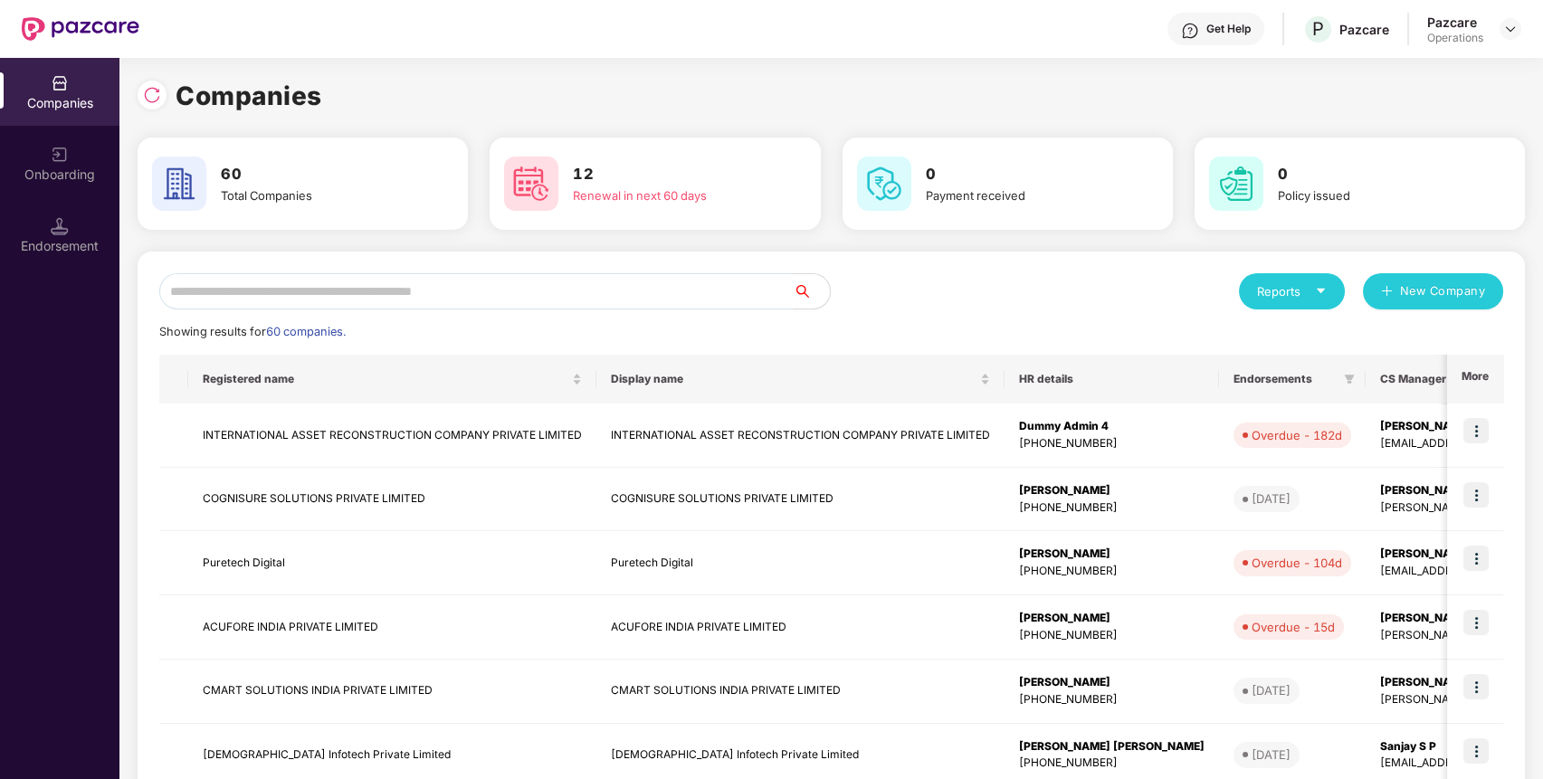
click at [627, 290] on input "text" at bounding box center [476, 291] width 634 height 36
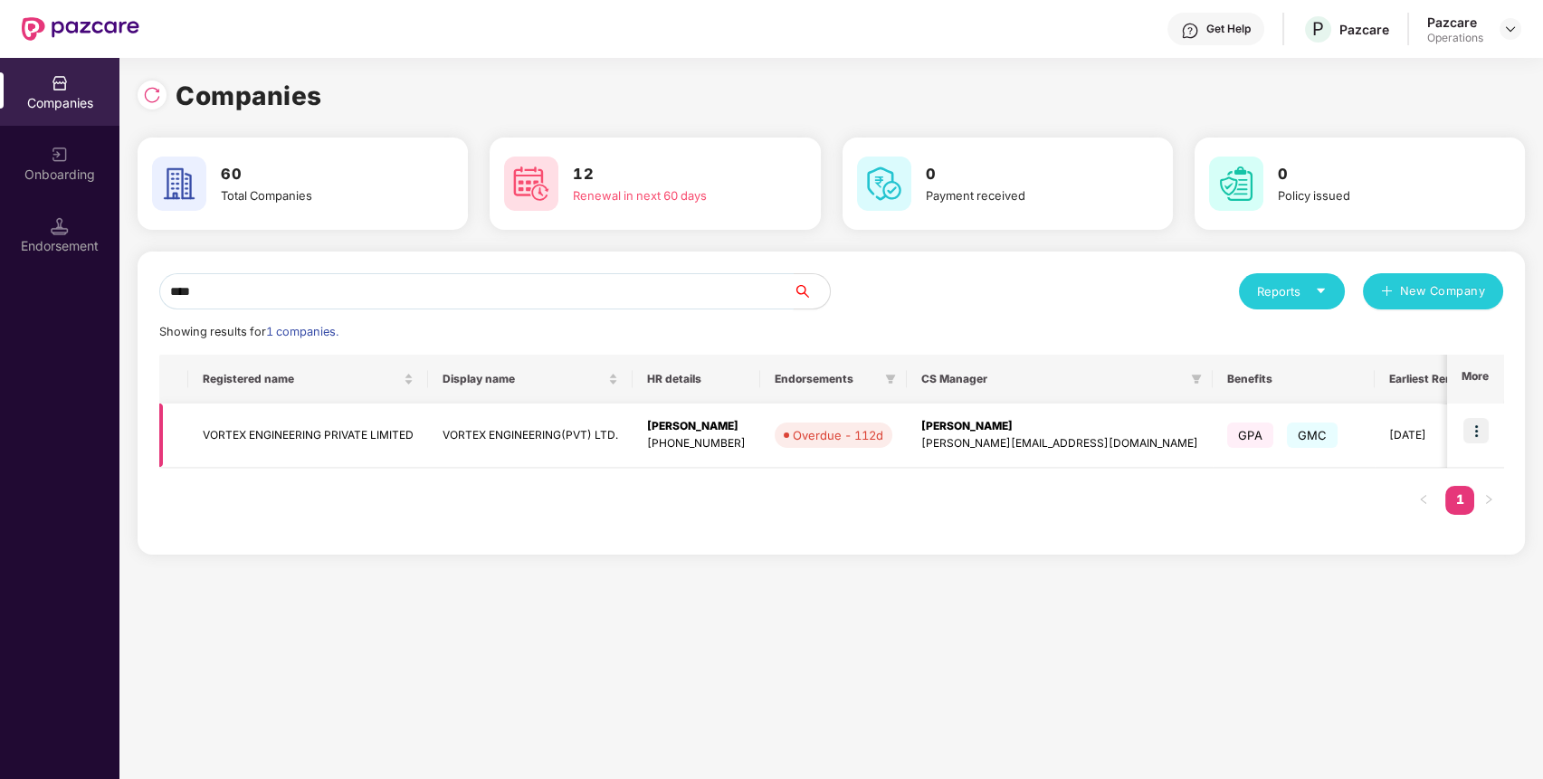
type input "****"
click at [1477, 433] on img at bounding box center [1475, 430] width 25 height 25
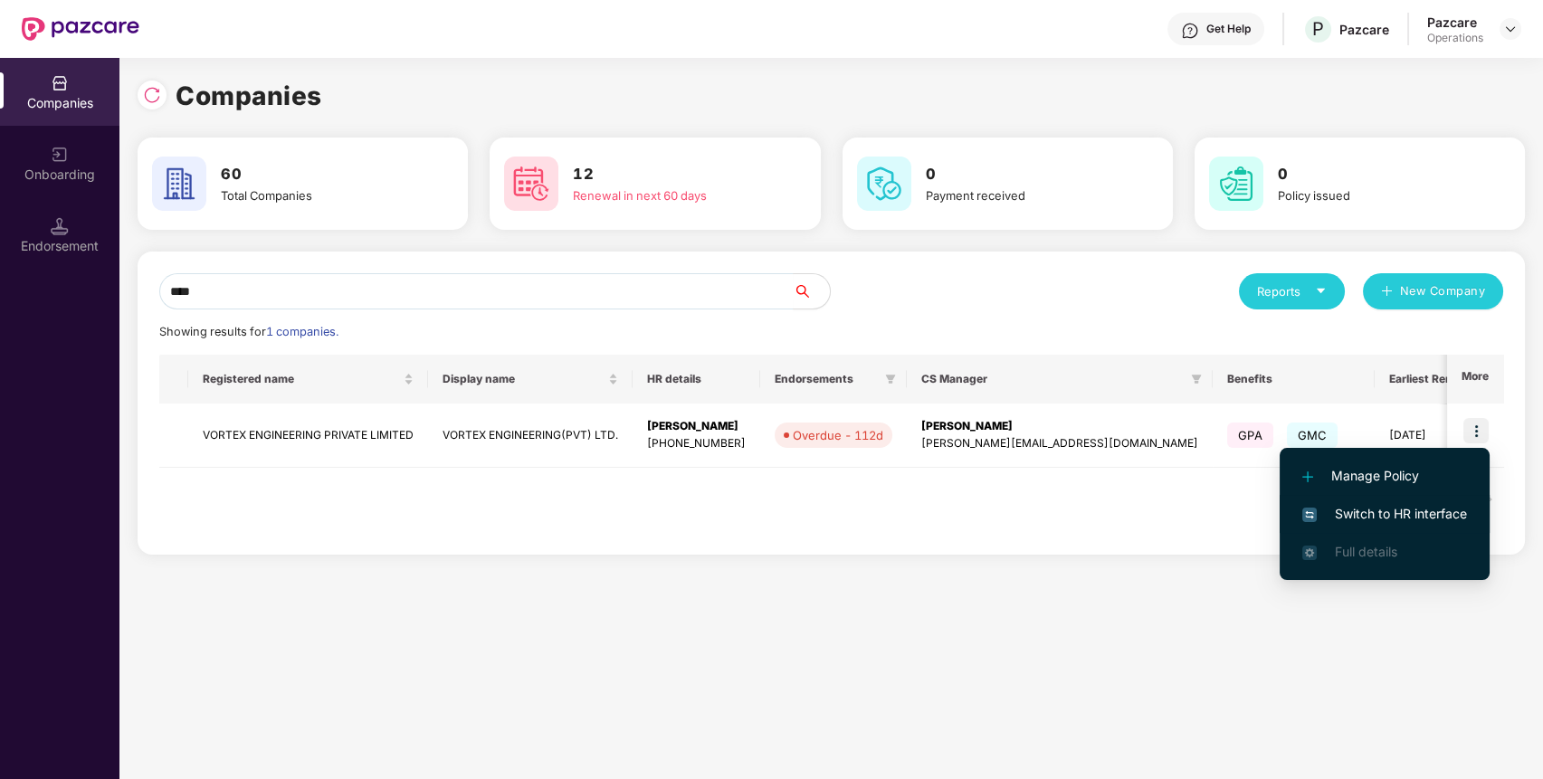
click at [1420, 516] on span "Switch to HR interface" at bounding box center [1384, 514] width 165 height 20
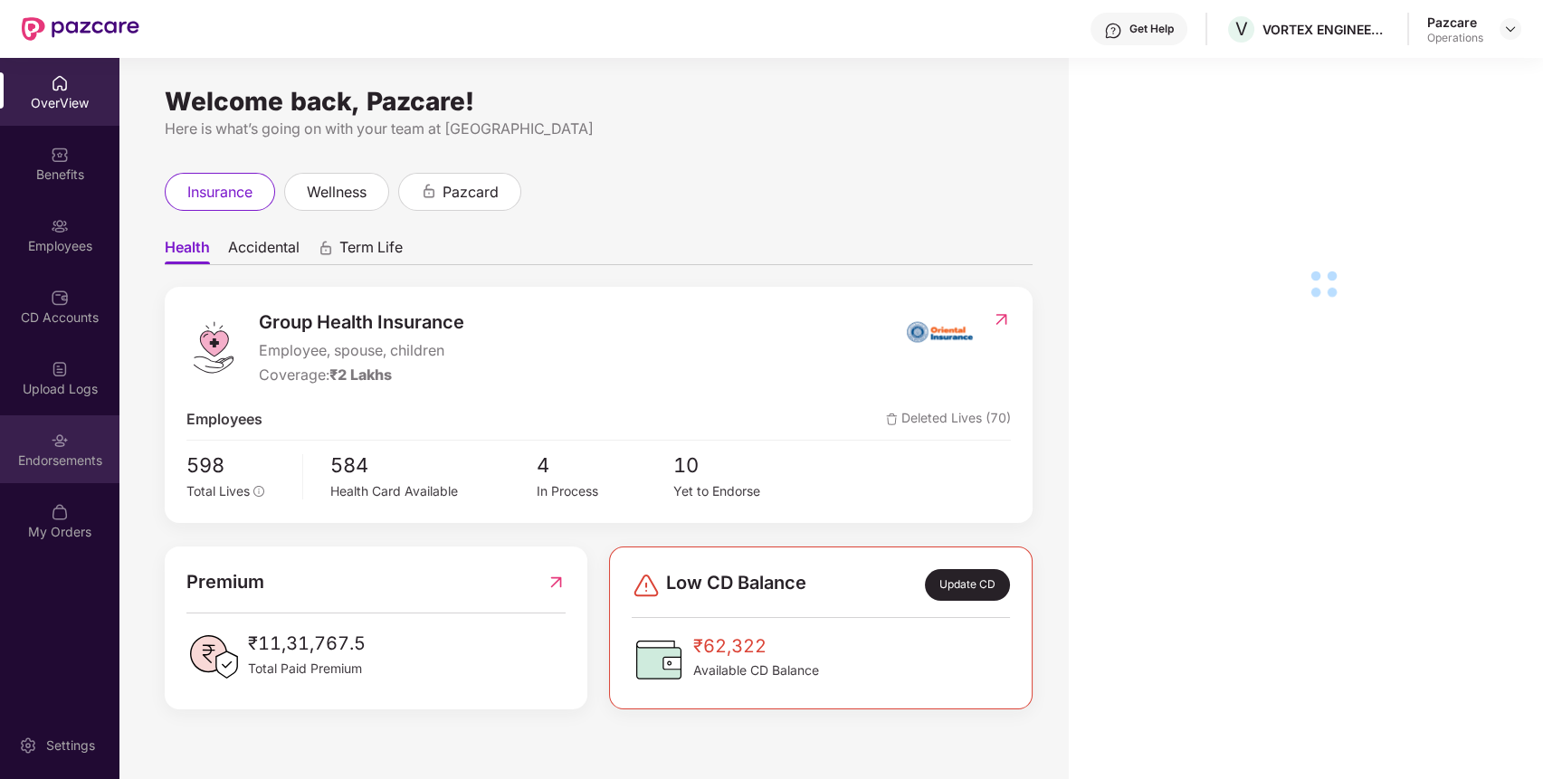
click at [85, 463] on div "Endorsements" at bounding box center [59, 461] width 119 height 18
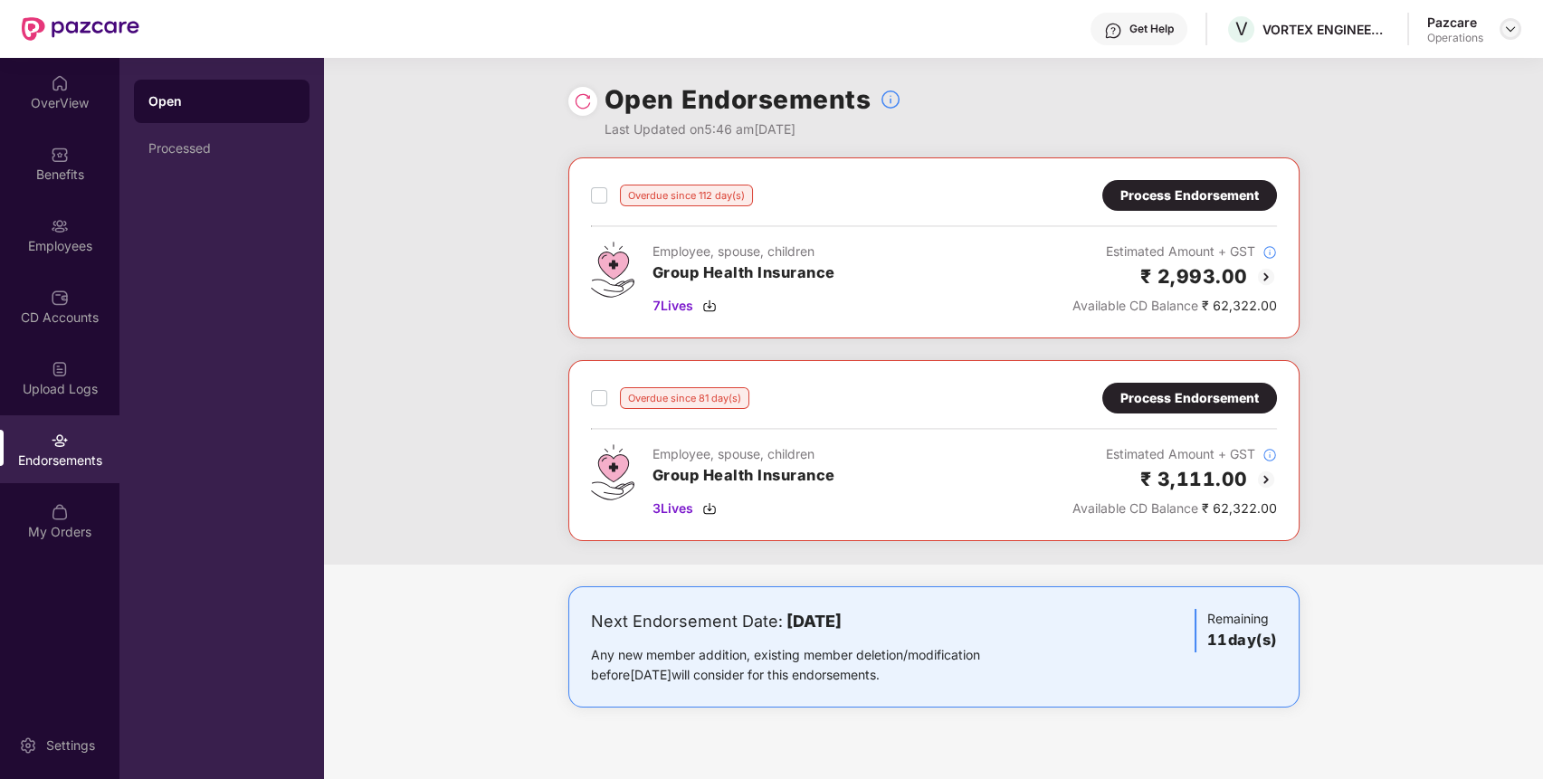
click at [1507, 27] on img at bounding box center [1510, 29] width 14 height 14
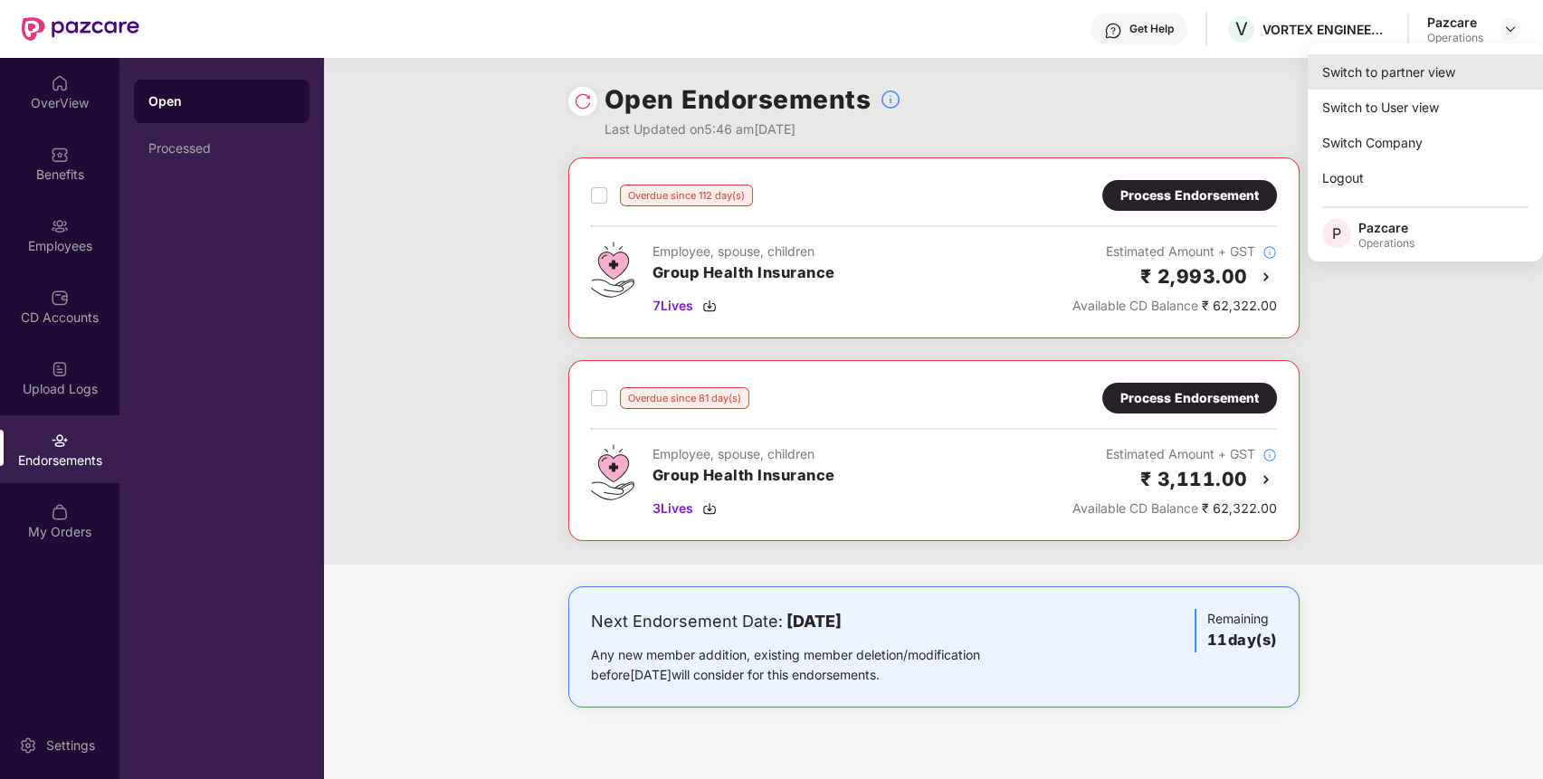
click at [1464, 76] on div "Switch to partner view" at bounding box center [1424, 71] width 235 height 35
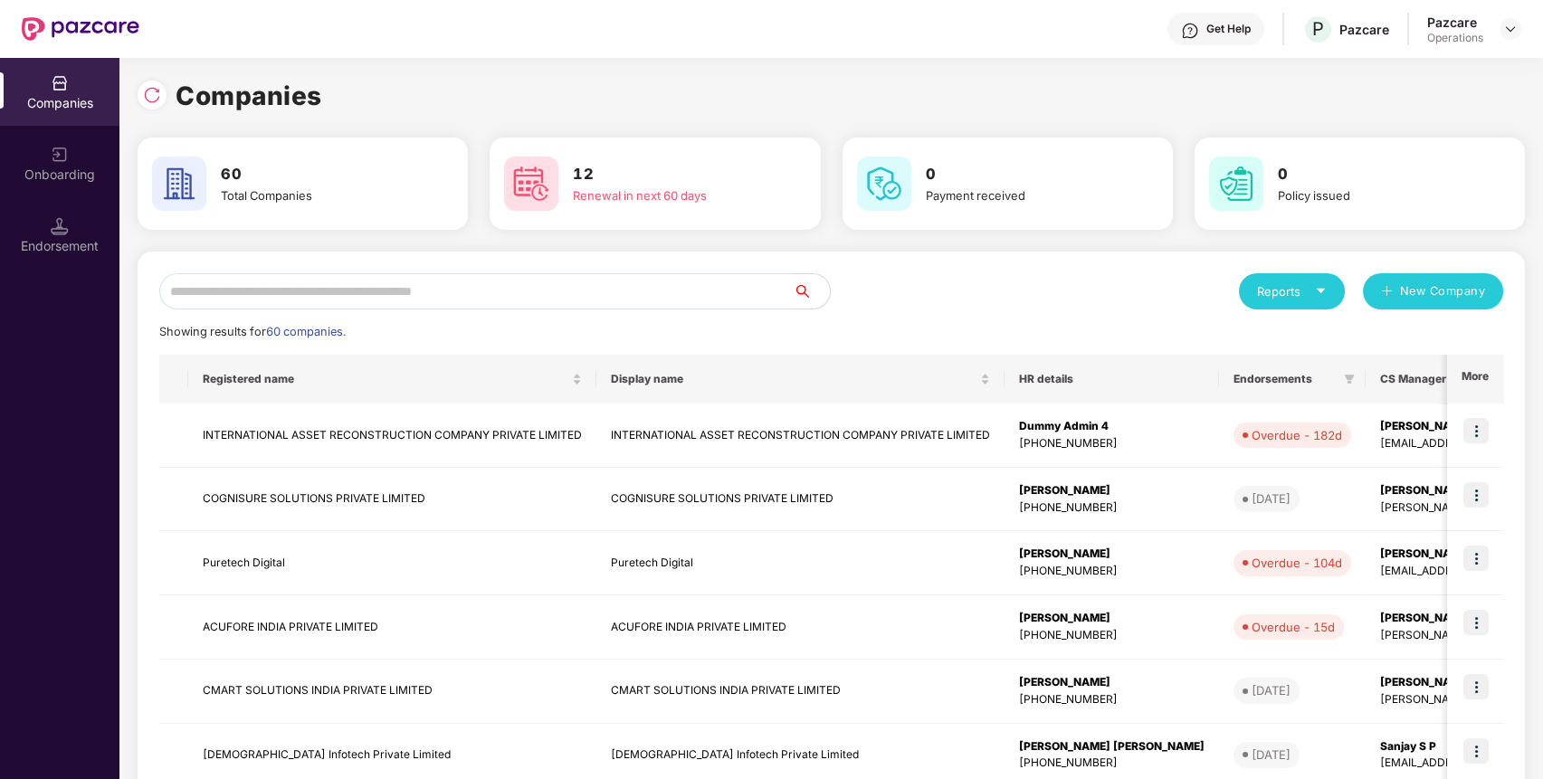
click at [692, 296] on input "text" at bounding box center [476, 291] width 634 height 36
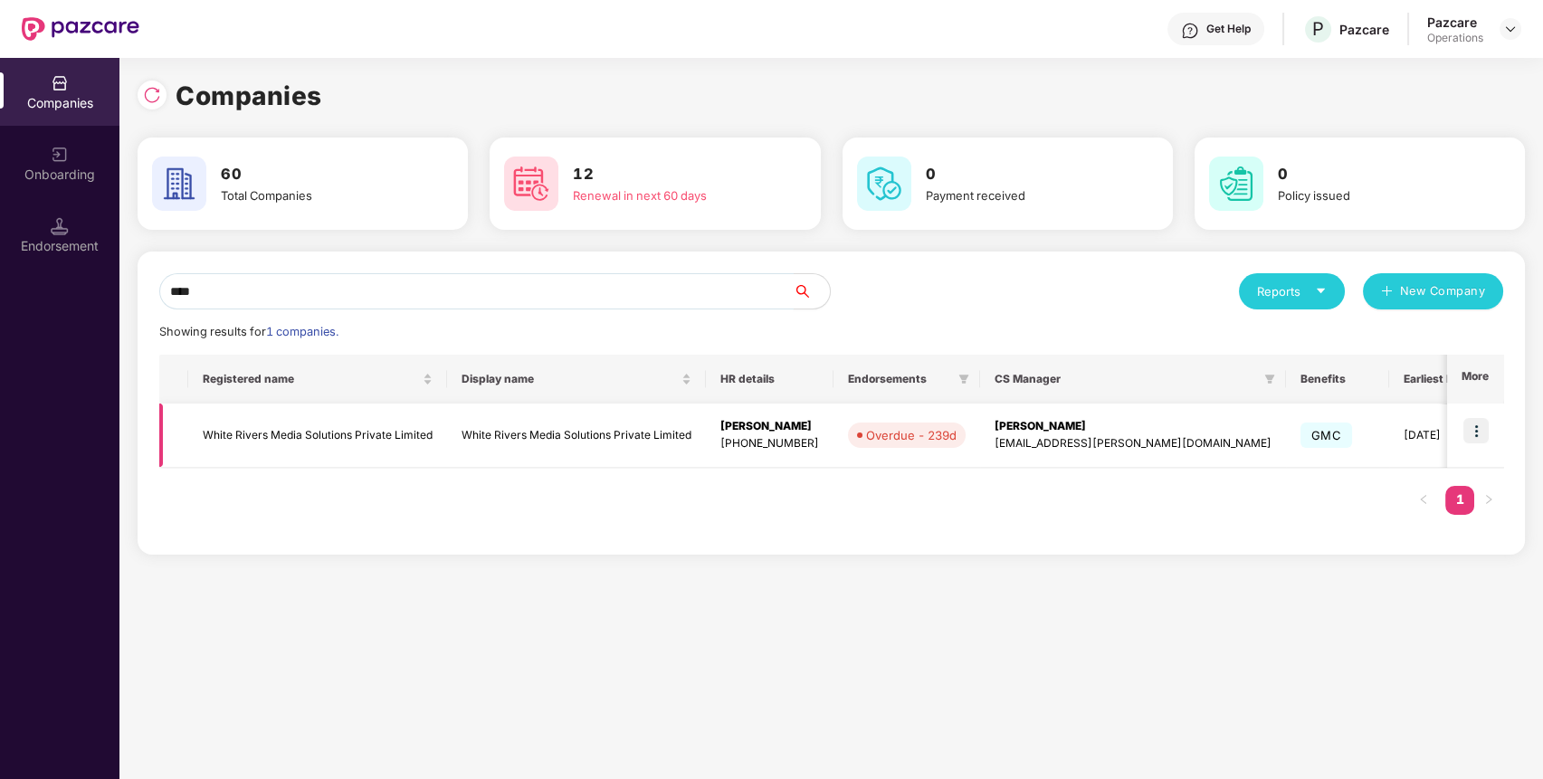
type input "****"
click at [1476, 433] on img at bounding box center [1475, 430] width 25 height 25
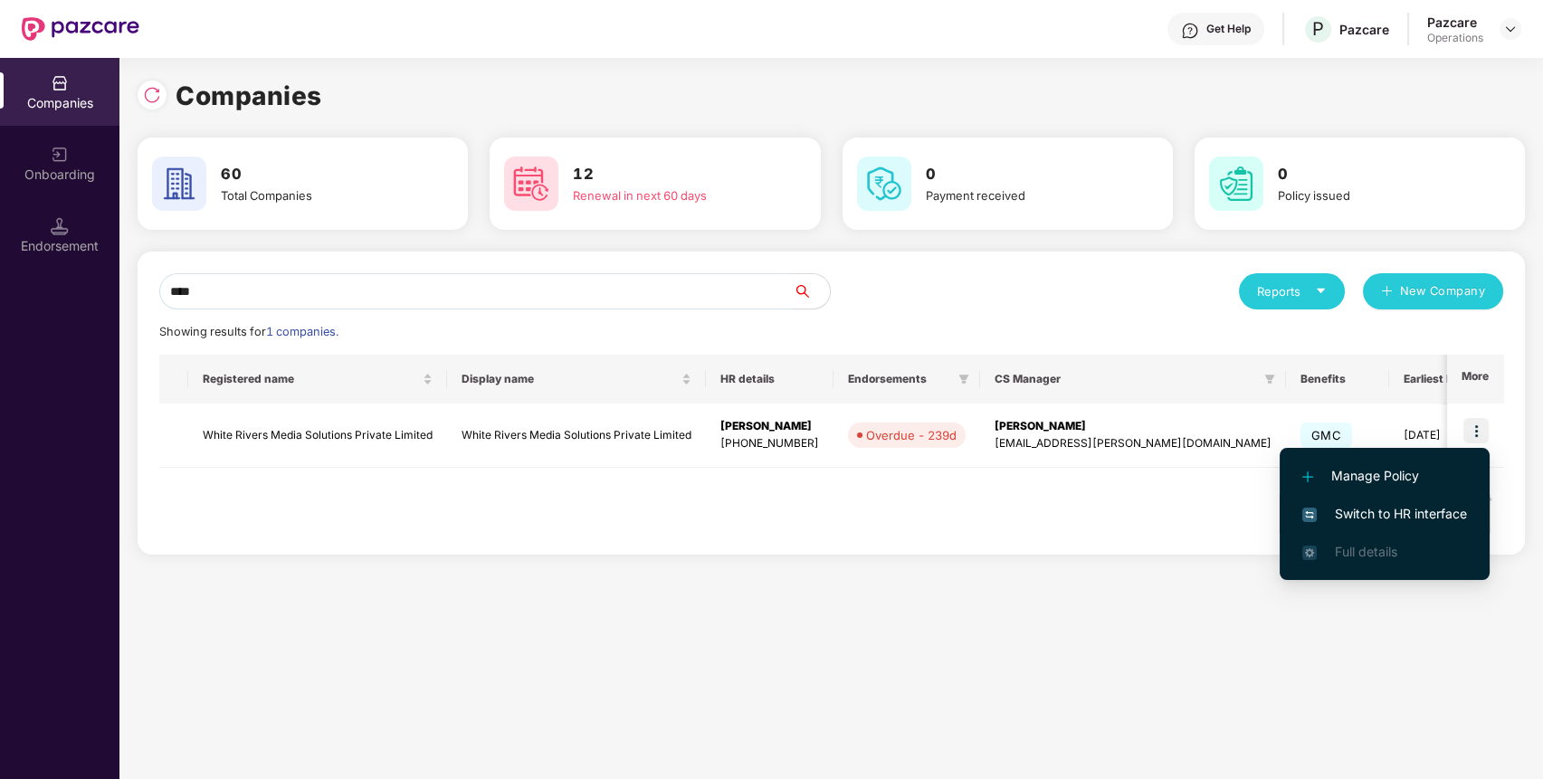
click at [1432, 509] on span "Switch to HR interface" at bounding box center [1384, 514] width 165 height 20
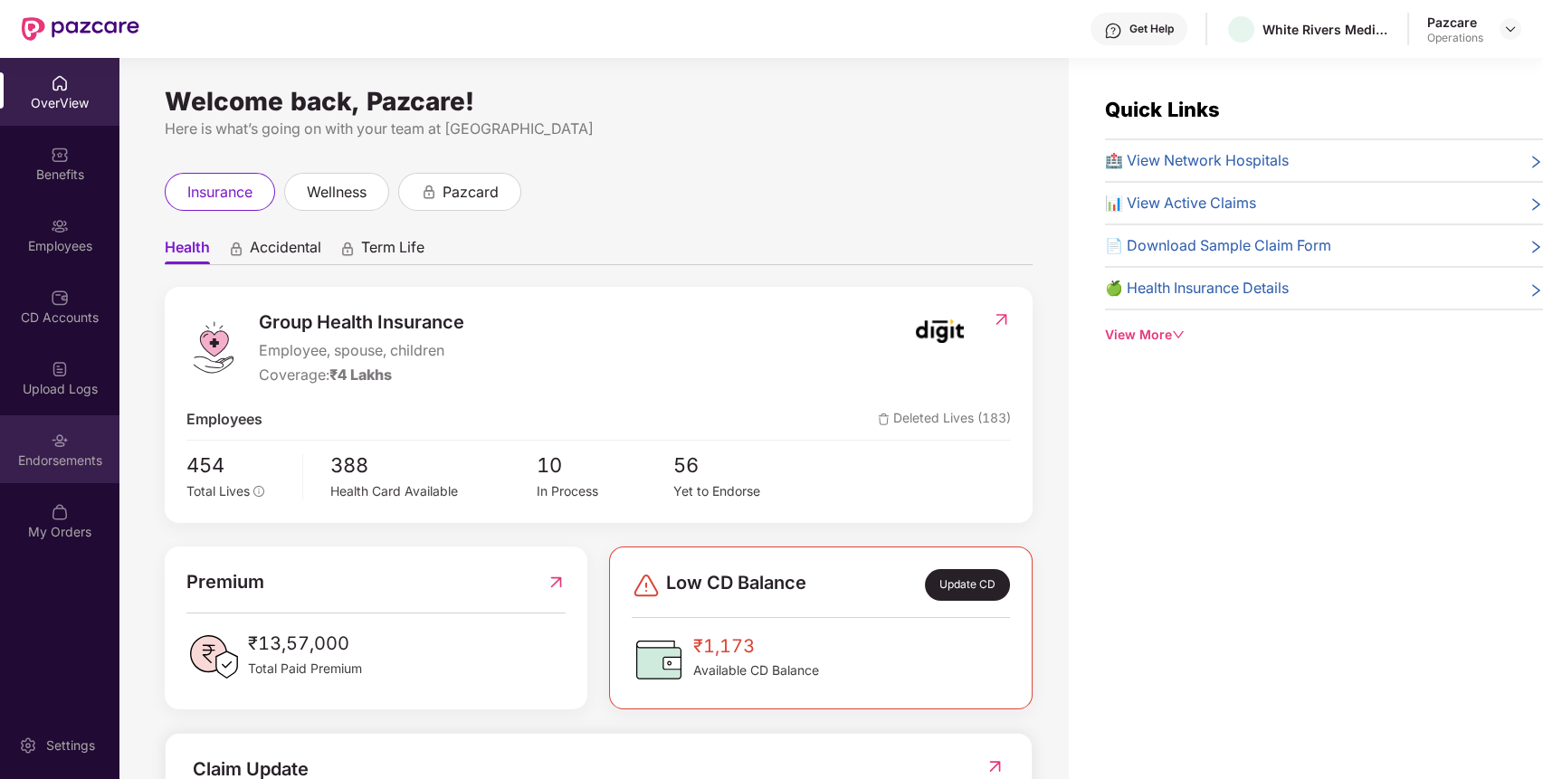
click at [24, 469] on div "Endorsements" at bounding box center [59, 461] width 119 height 18
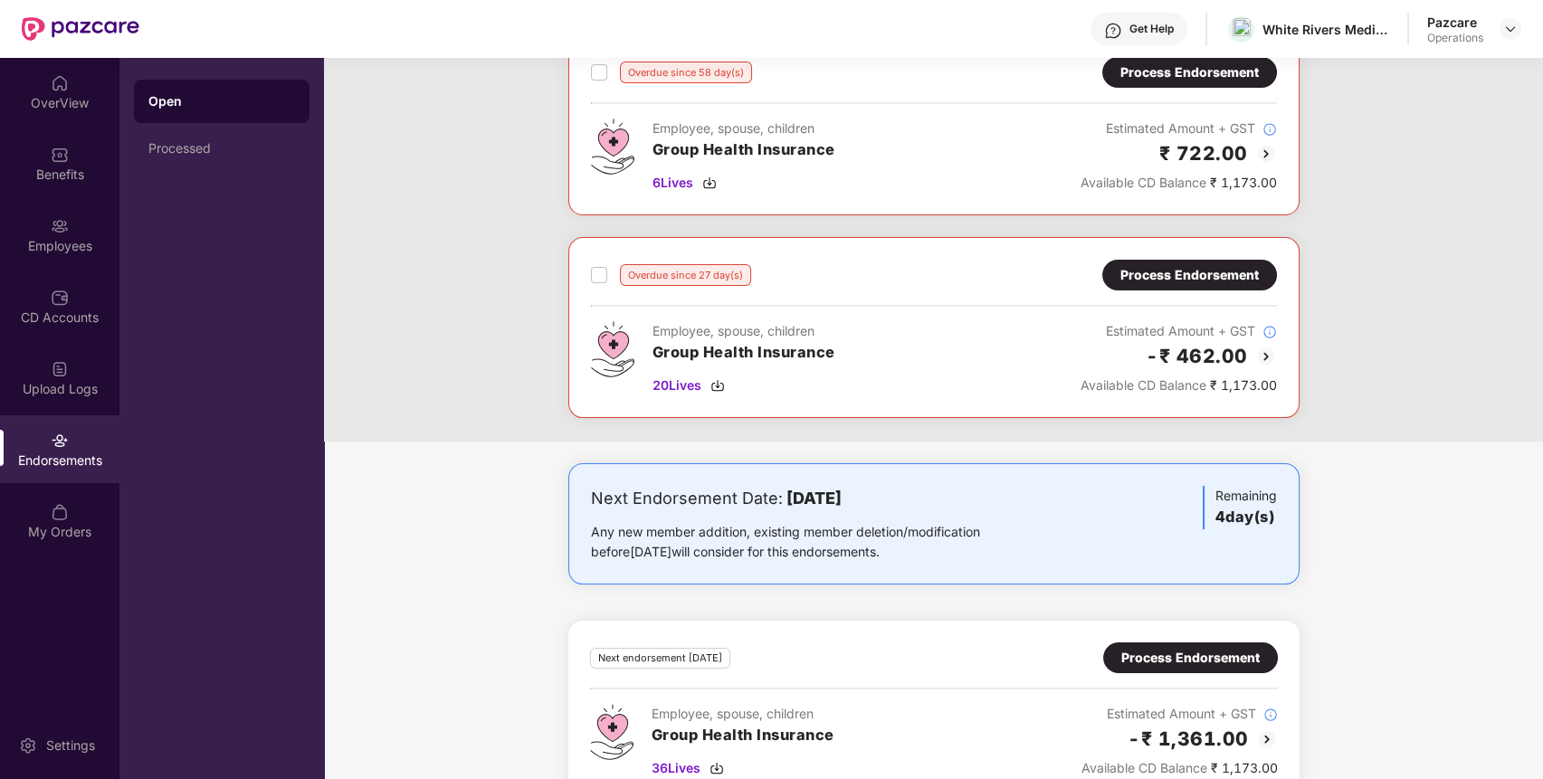
scroll to position [572, 0]
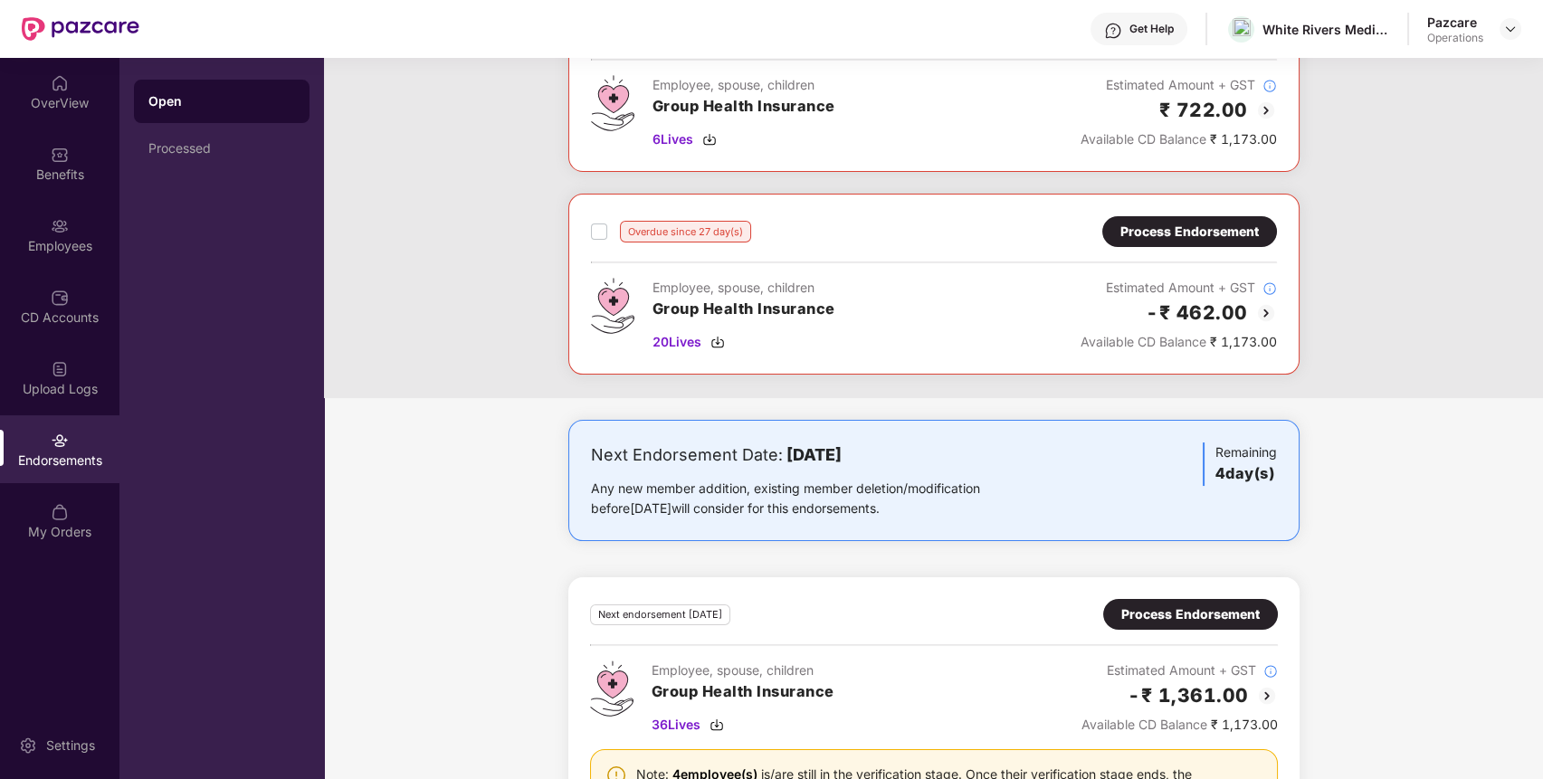
click at [1157, 227] on div "Process Endorsement" at bounding box center [1189, 232] width 138 height 20
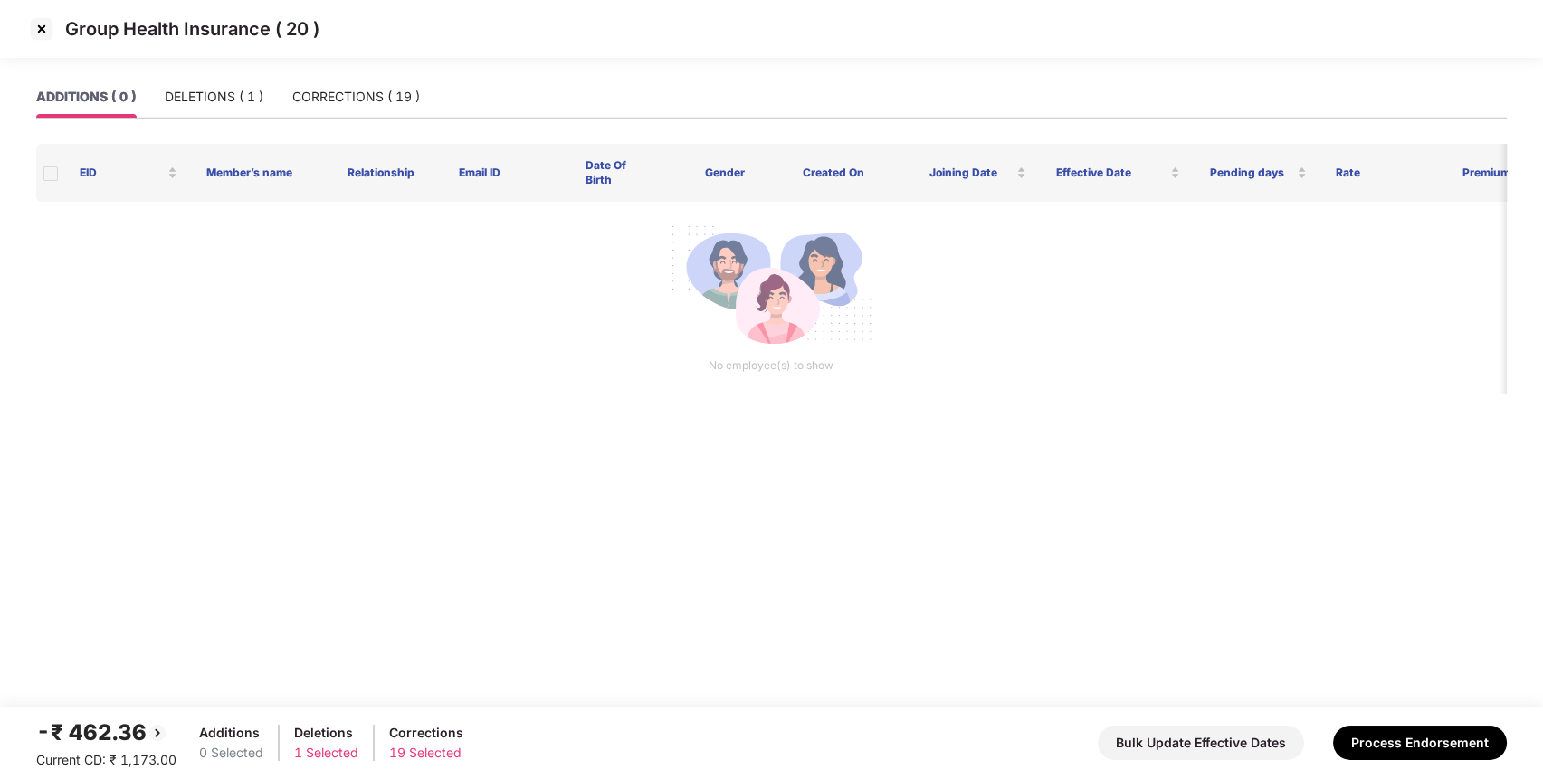
click at [48, 32] on img at bounding box center [41, 28] width 29 height 29
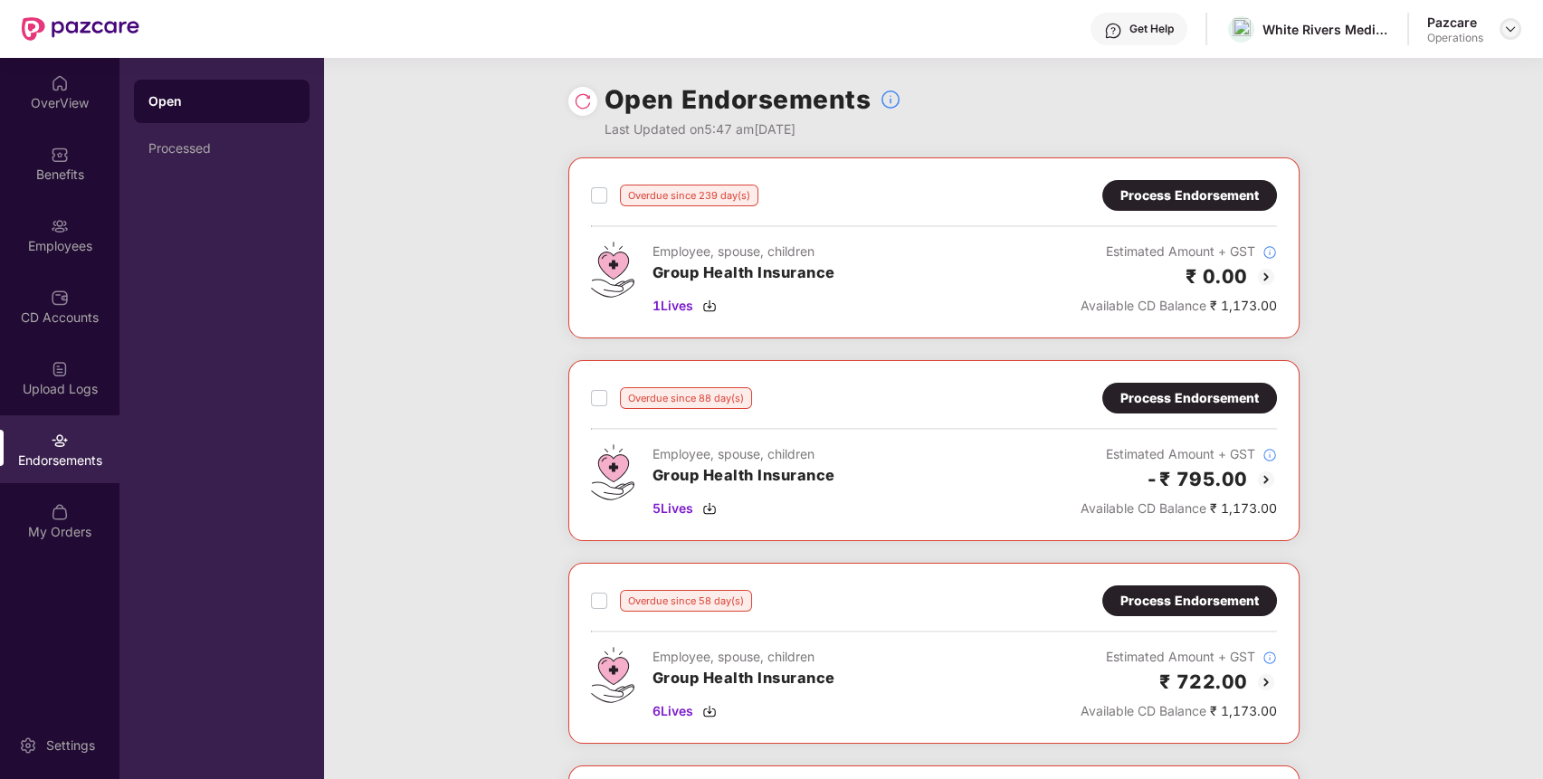
click at [1500, 29] on div at bounding box center [1510, 29] width 22 height 22
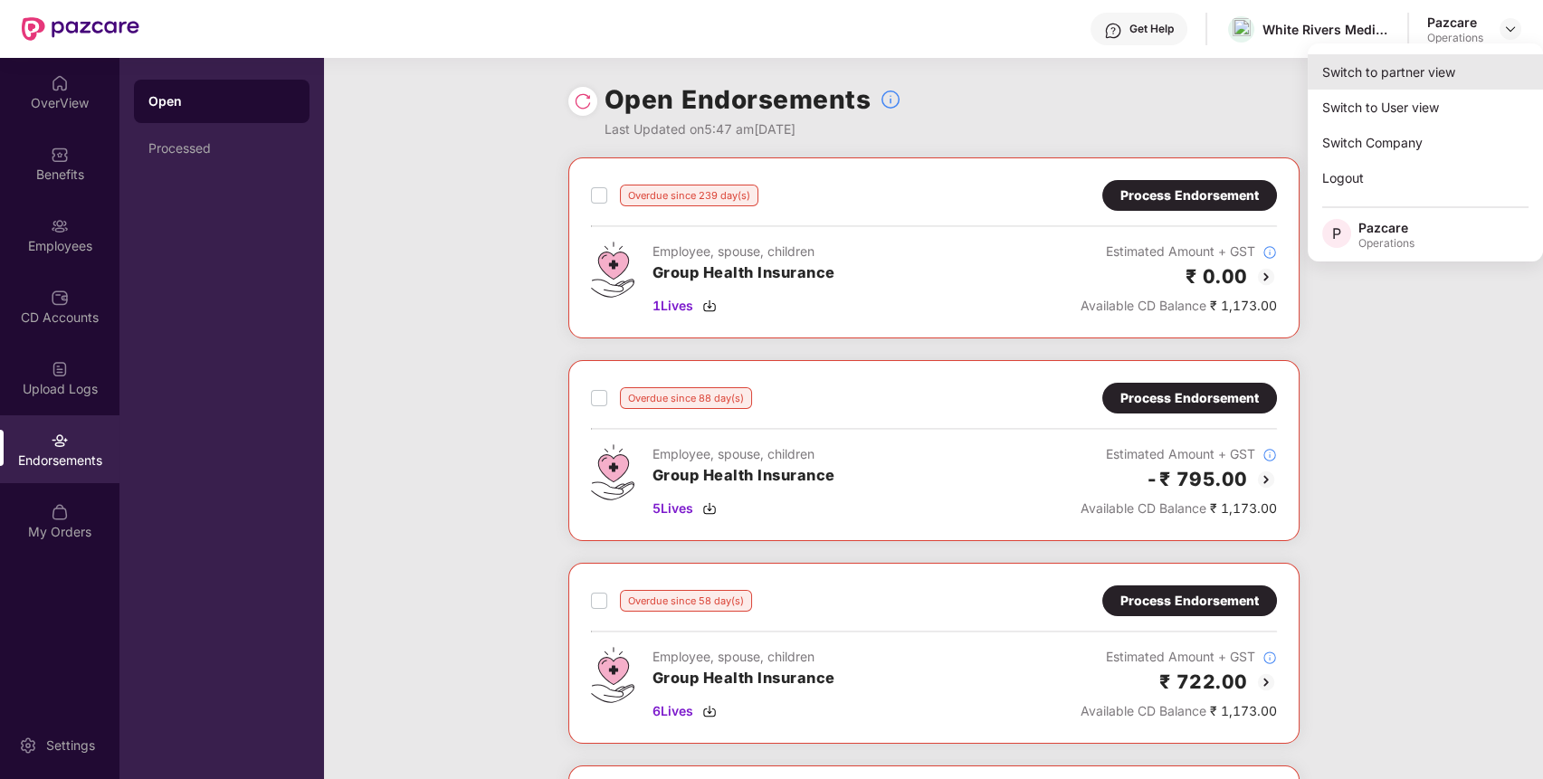
click at [1462, 67] on div "Switch to partner view" at bounding box center [1424, 71] width 235 height 35
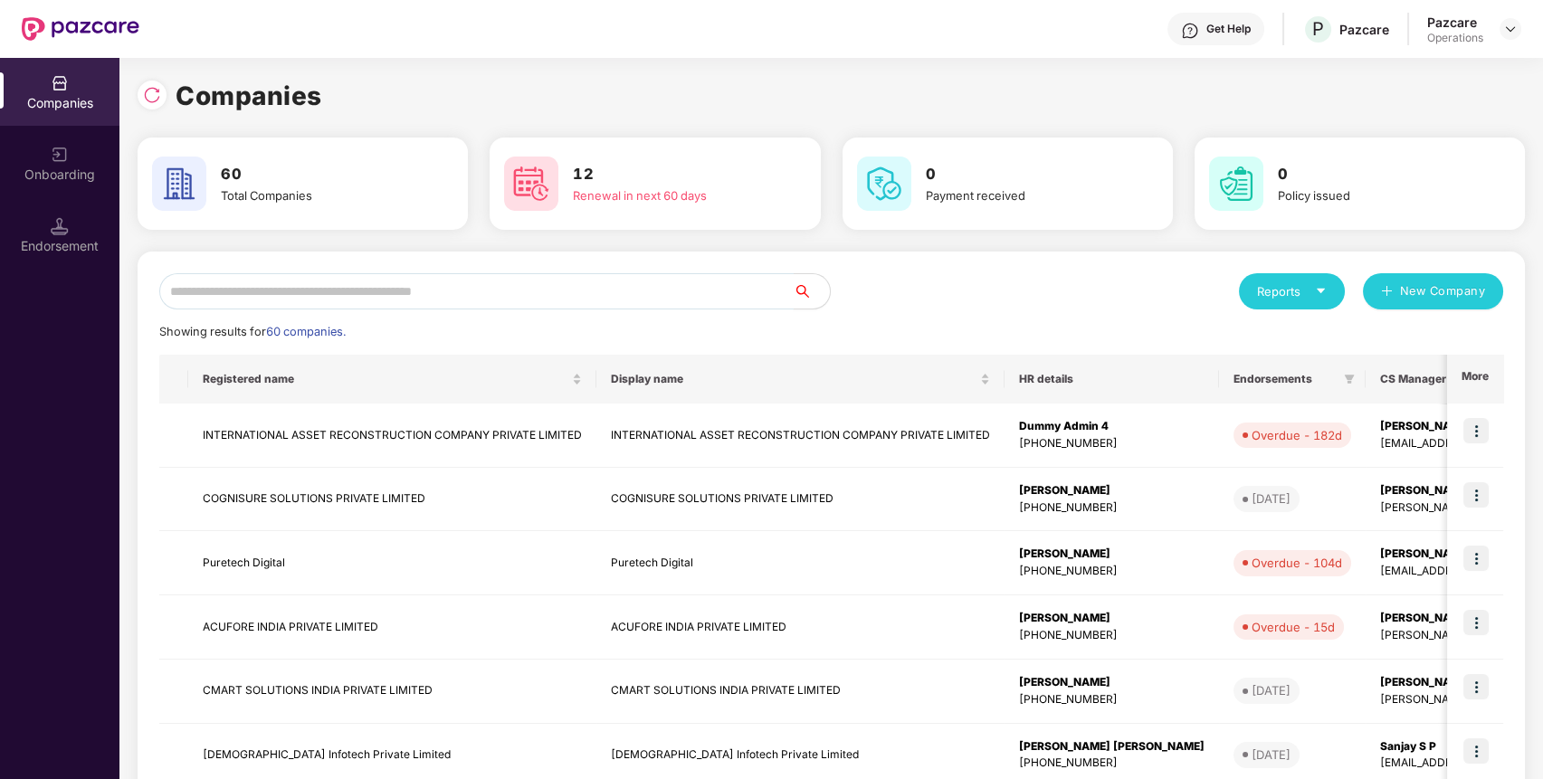
click at [666, 290] on input "text" at bounding box center [476, 291] width 634 height 36
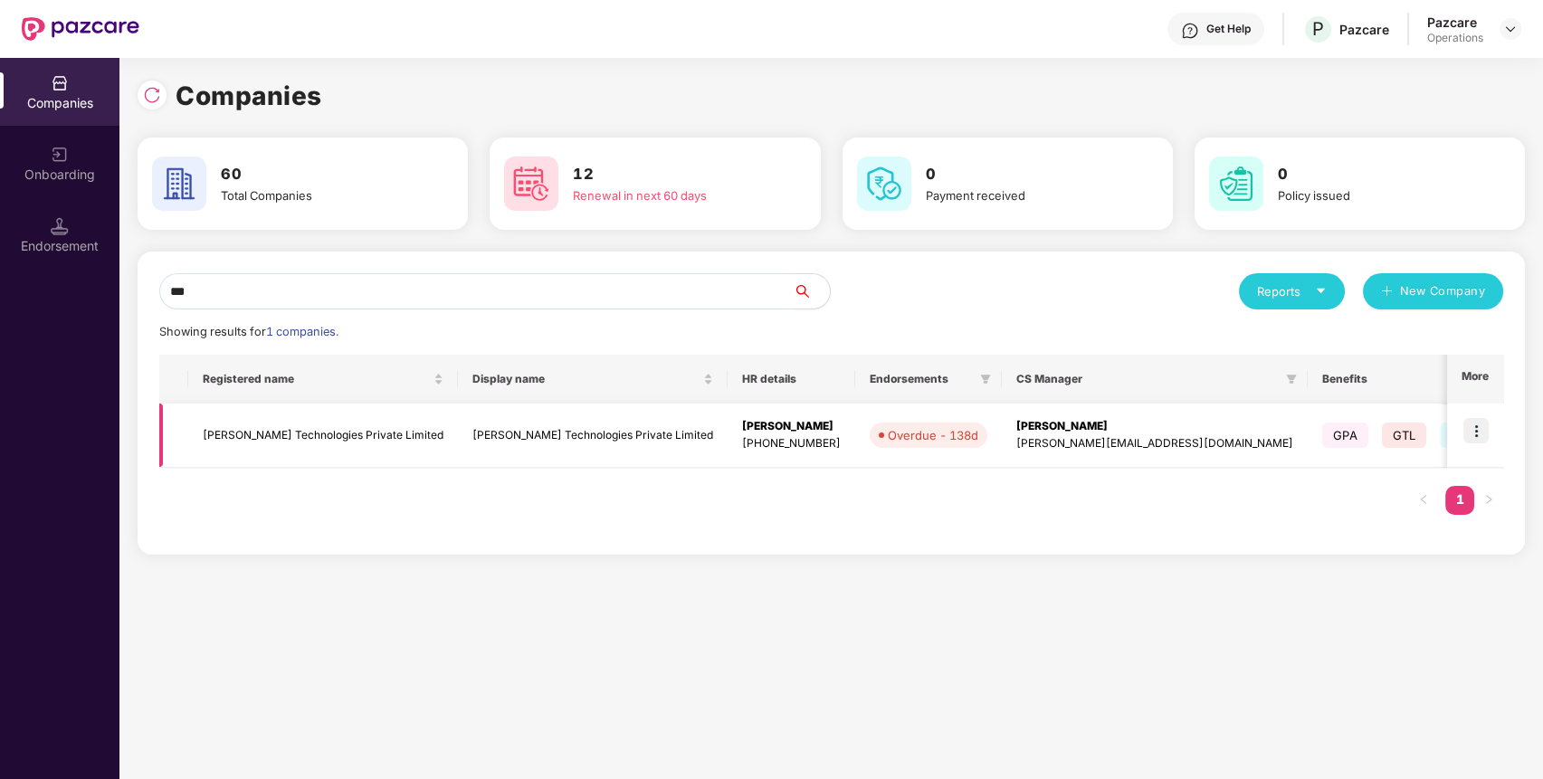
type input "***"
click at [1483, 435] on img at bounding box center [1475, 430] width 25 height 25
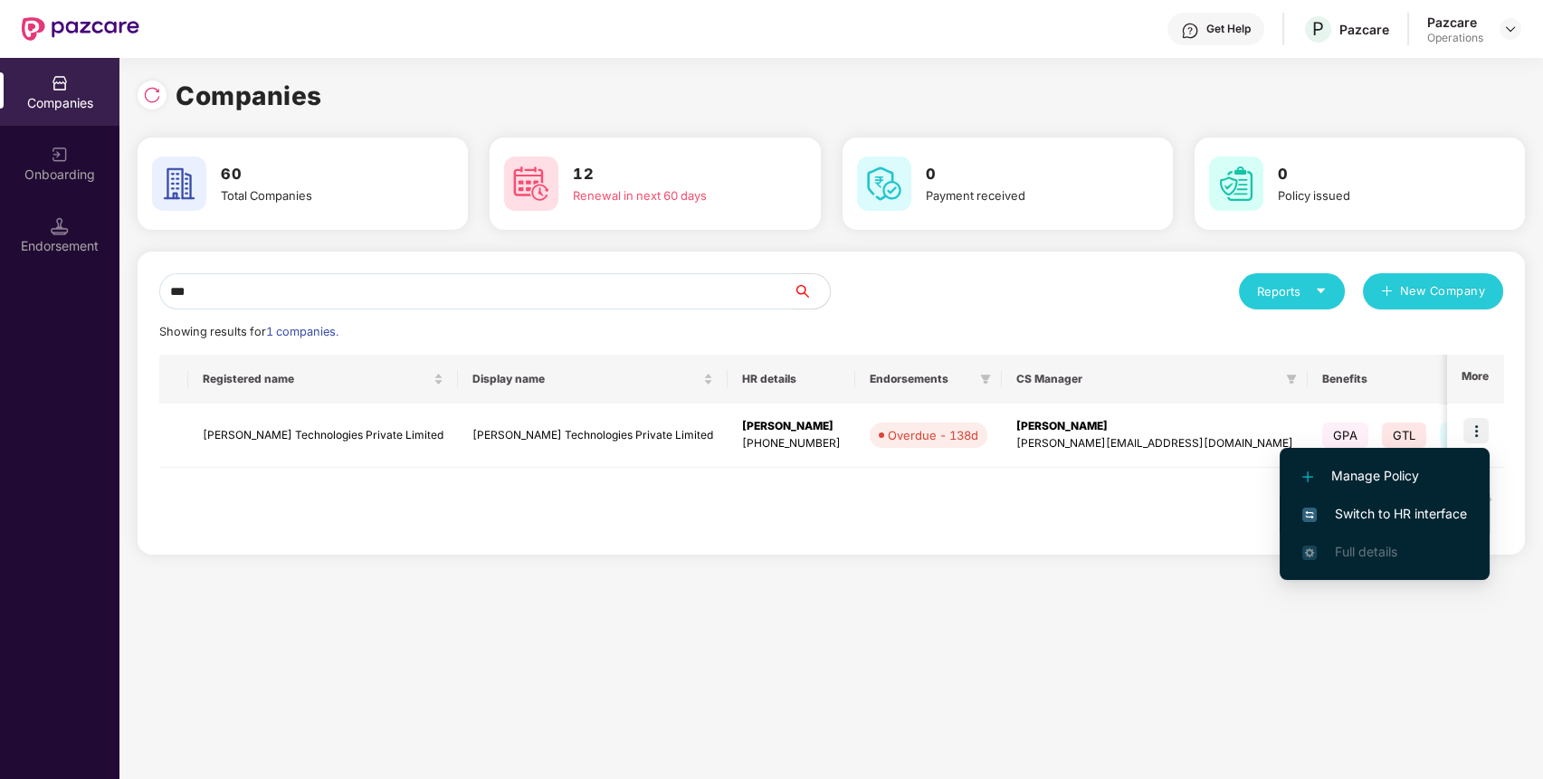
click at [1435, 519] on span "Switch to HR interface" at bounding box center [1384, 514] width 165 height 20
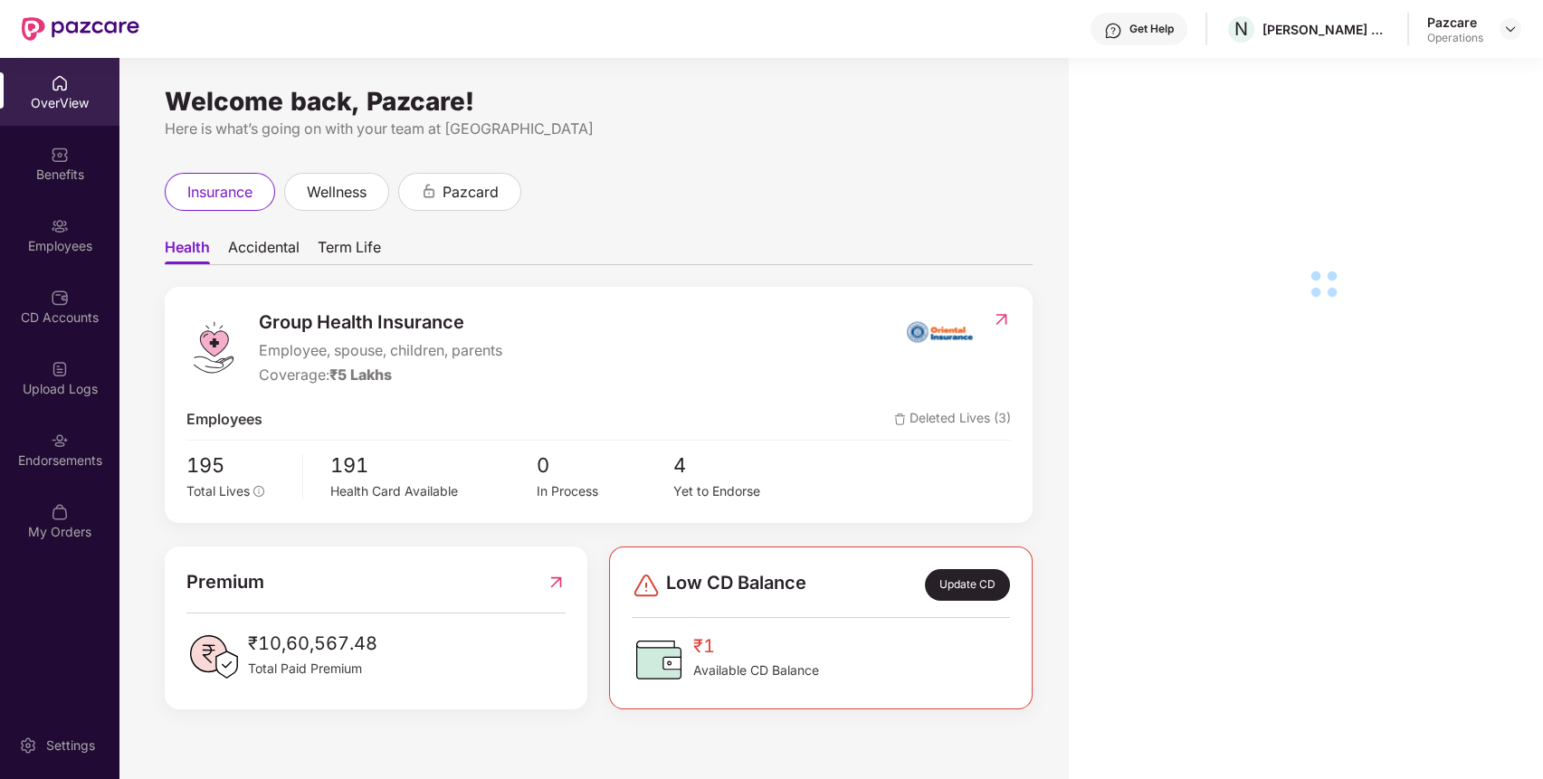
click at [86, 468] on div "Endorsements" at bounding box center [59, 461] width 119 height 18
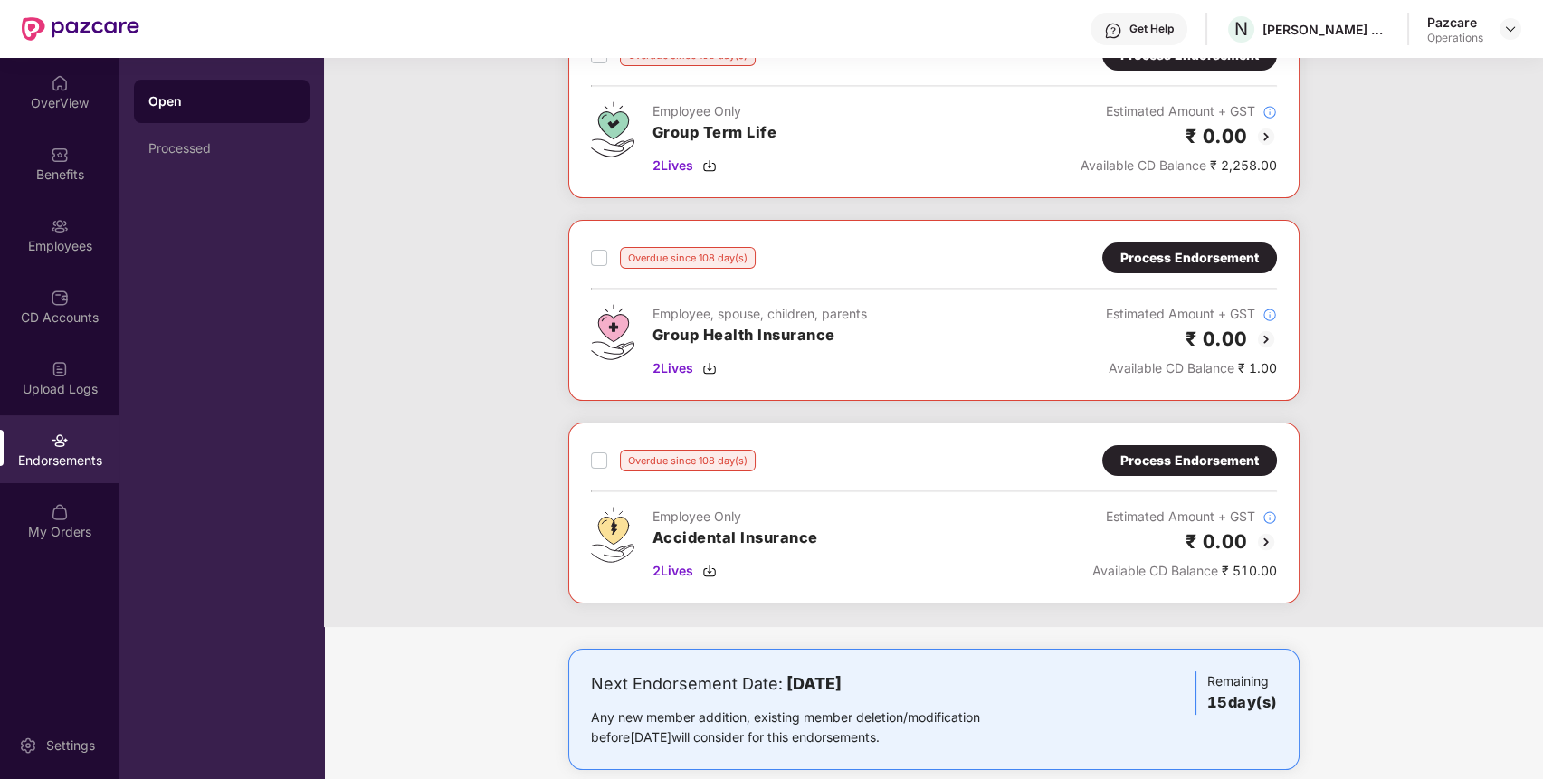
scroll to position [861, 0]
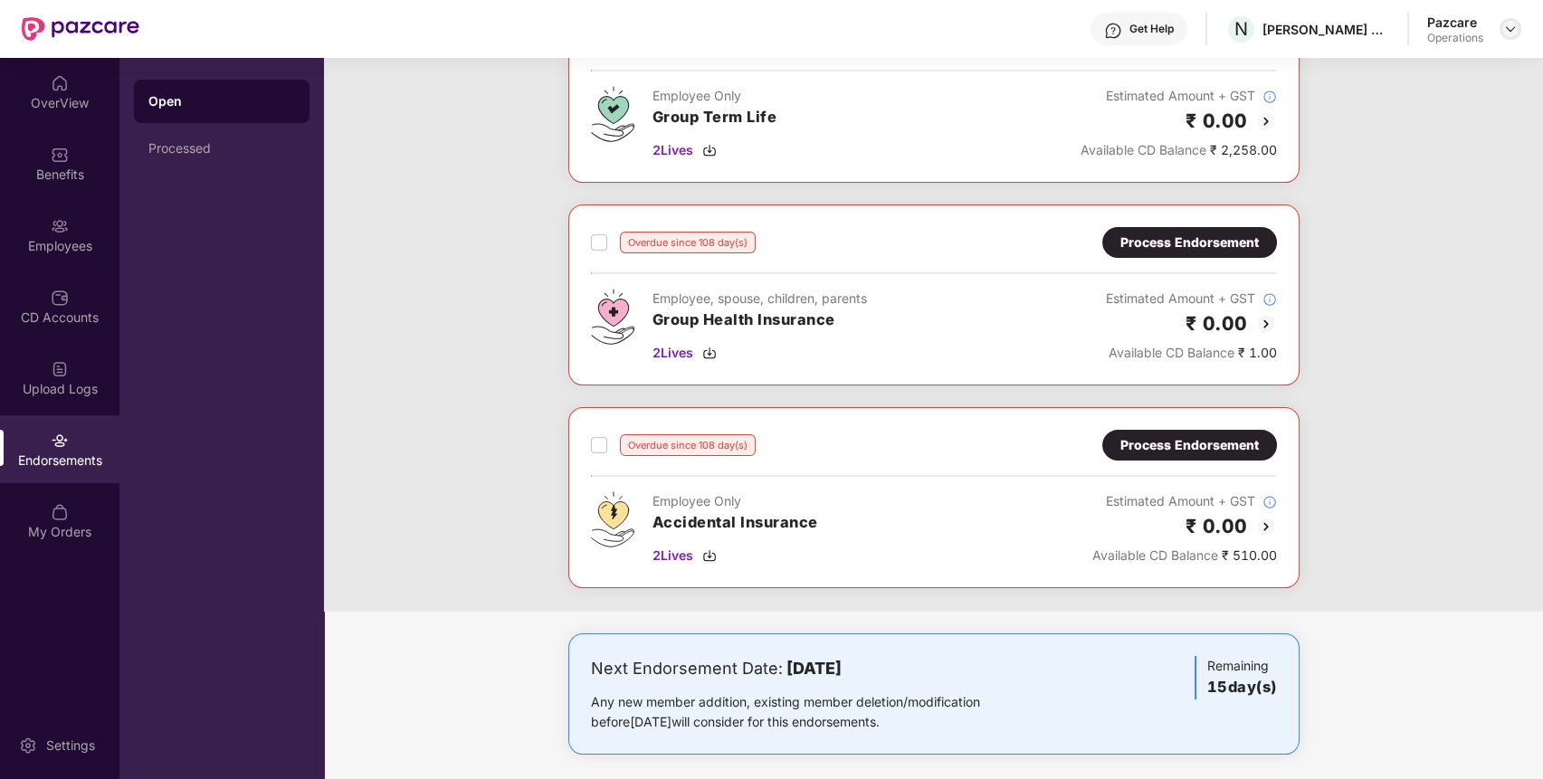
click at [1513, 28] on img at bounding box center [1510, 29] width 14 height 14
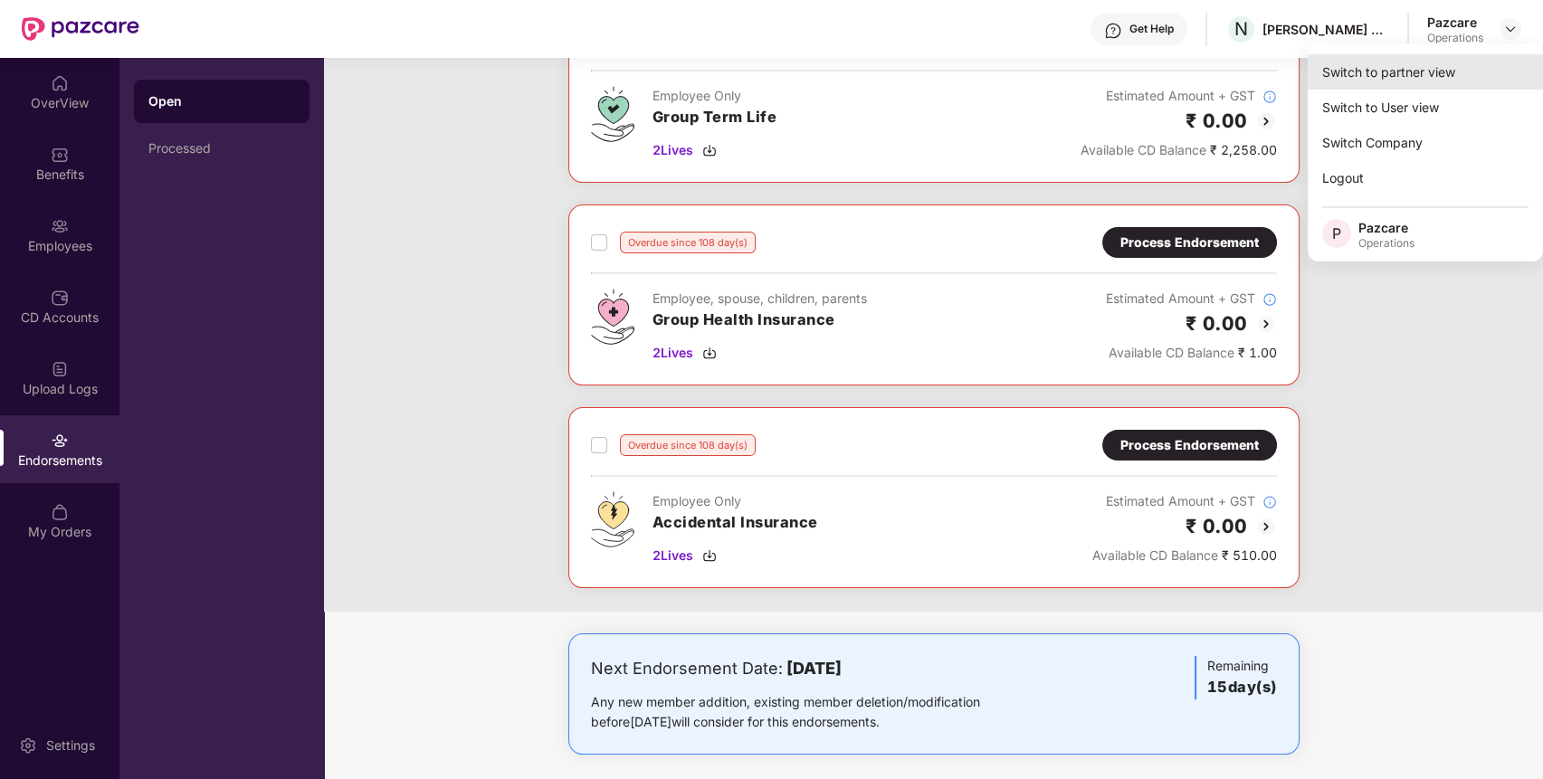
click at [1449, 75] on div "Switch to partner view" at bounding box center [1424, 71] width 235 height 35
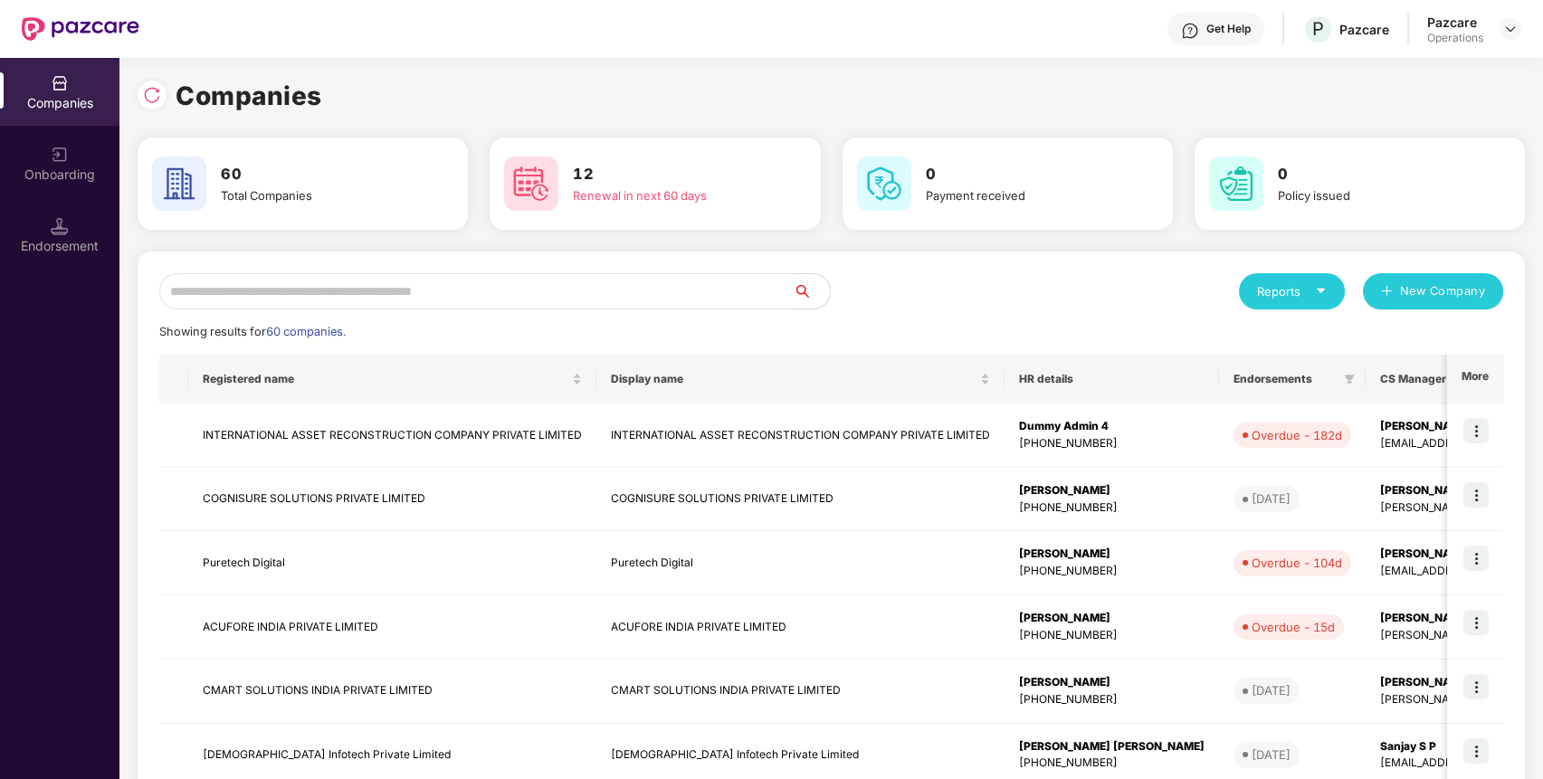
click at [656, 292] on input "text" at bounding box center [476, 291] width 634 height 36
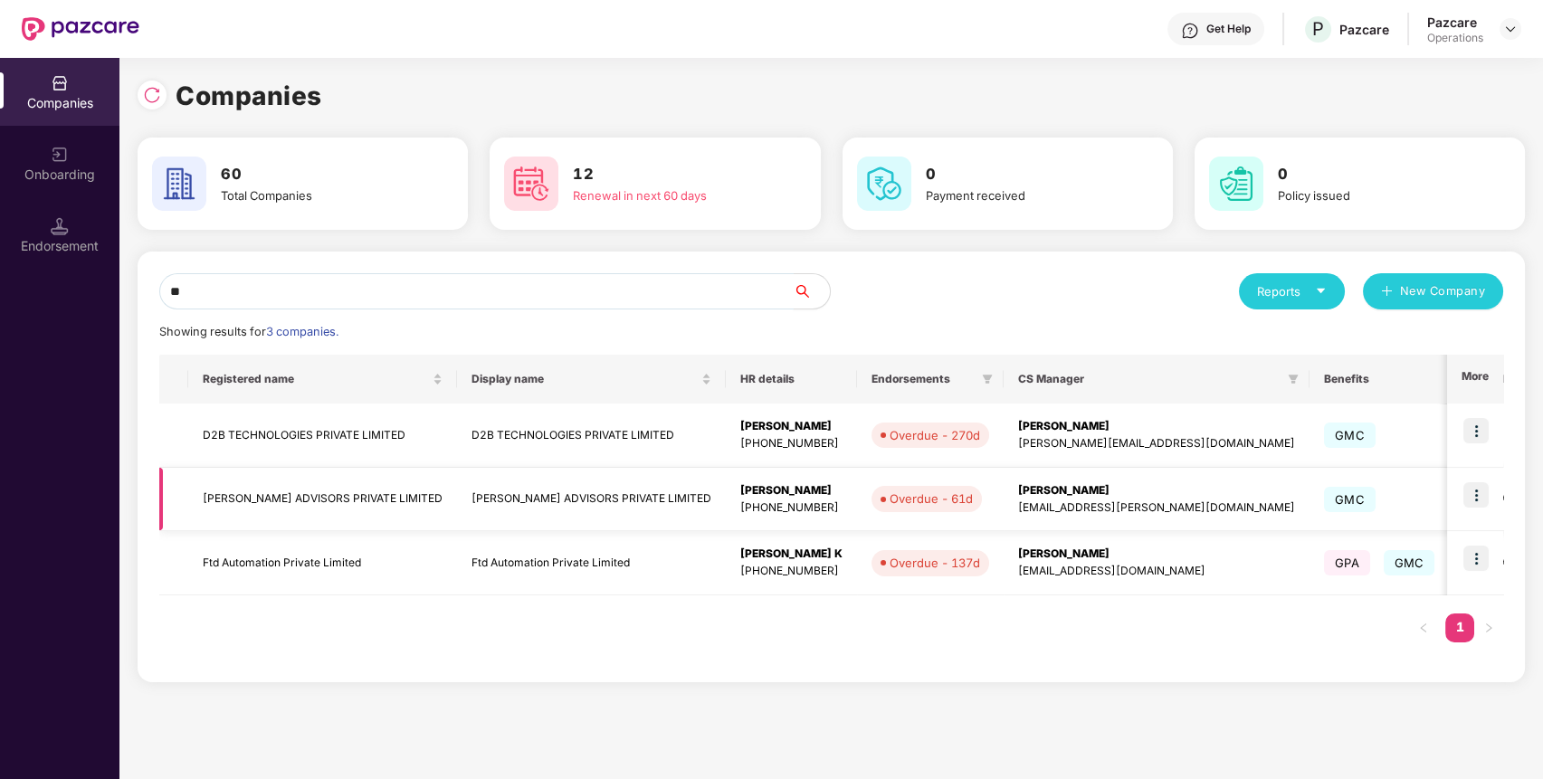
type input "**"
click at [1479, 492] on img at bounding box center [1475, 494] width 25 height 25
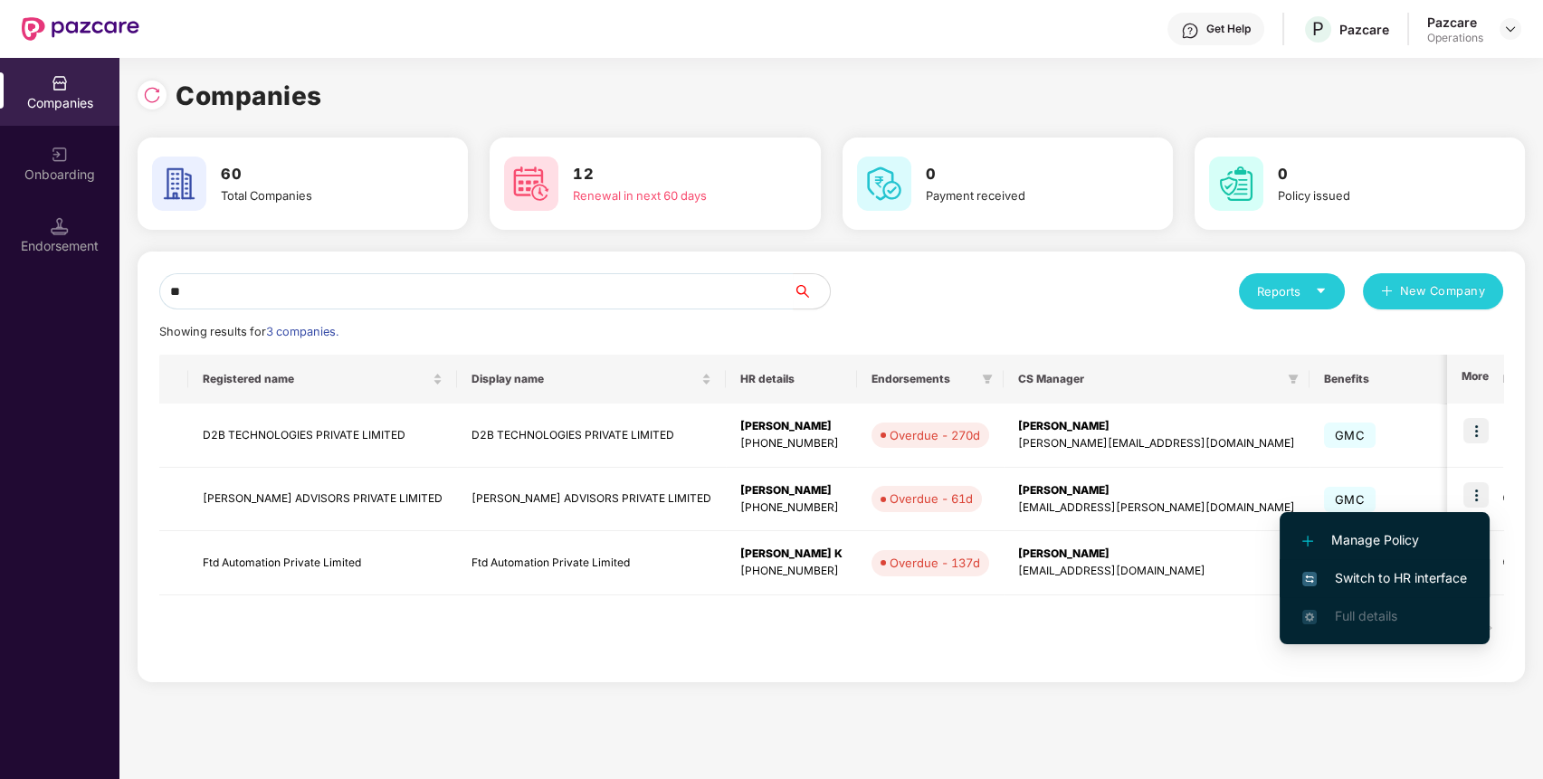
click at [1428, 580] on span "Switch to HR interface" at bounding box center [1384, 578] width 165 height 20
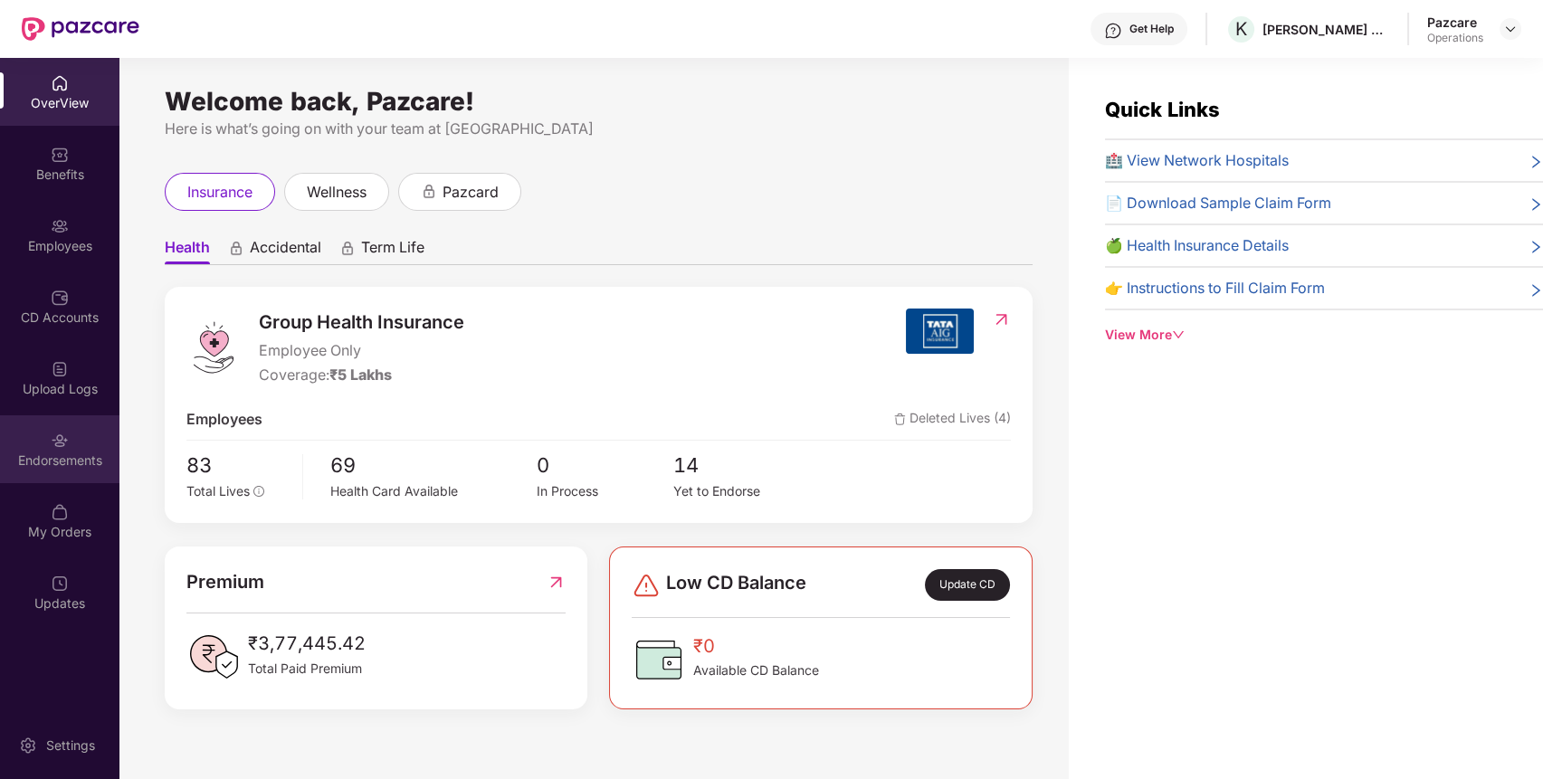
click at [63, 423] on div "Endorsements" at bounding box center [59, 449] width 119 height 68
